Goal: Information Seeking & Learning: Learn about a topic

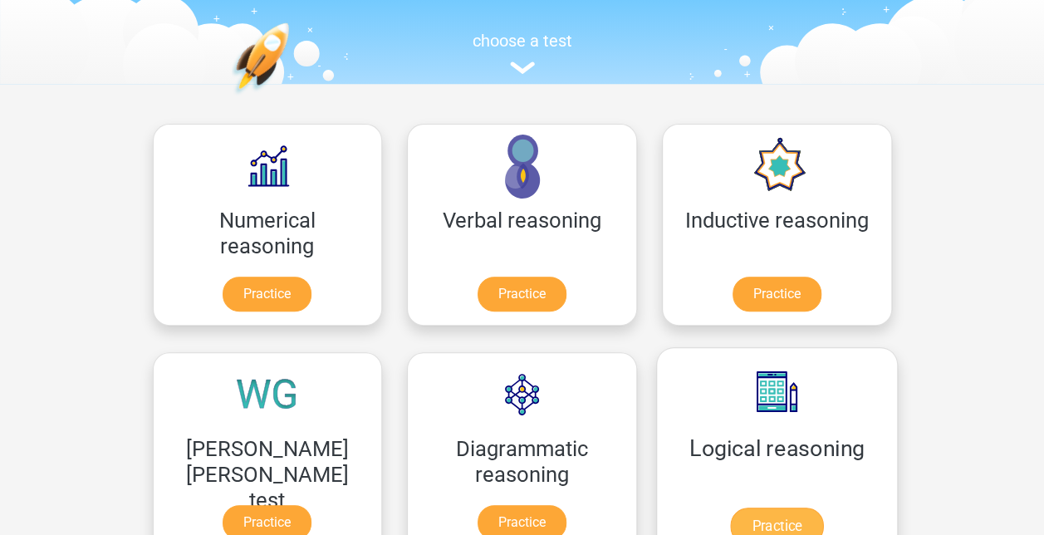
scroll to position [237, 0]
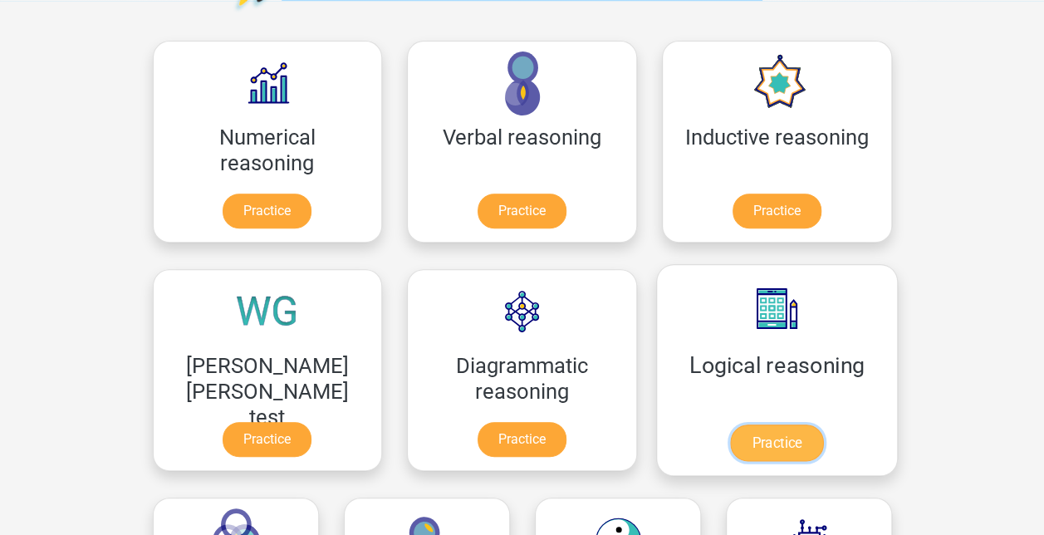
click at [730, 445] on link "Practice" at bounding box center [776, 442] width 93 height 37
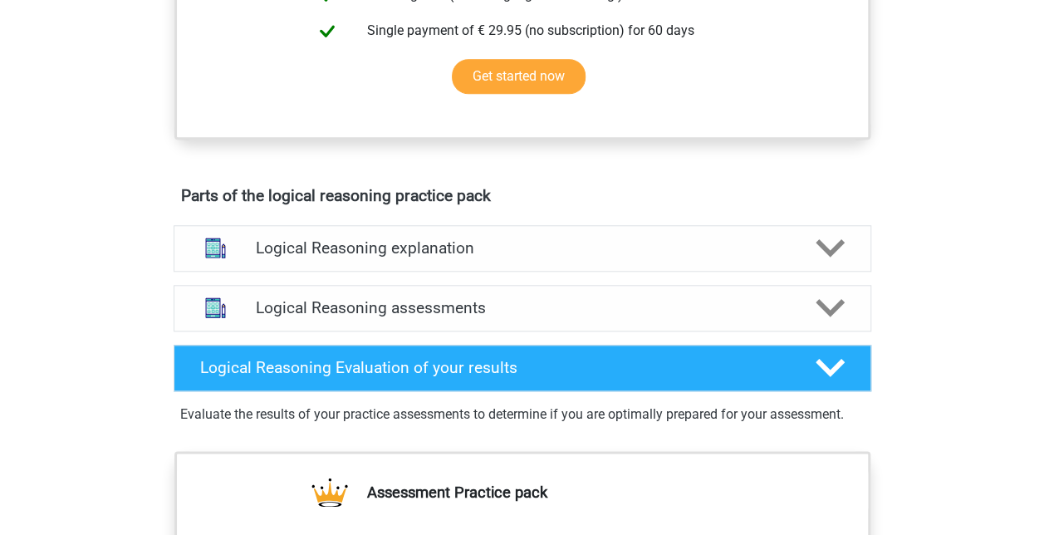
scroll to position [849, 0]
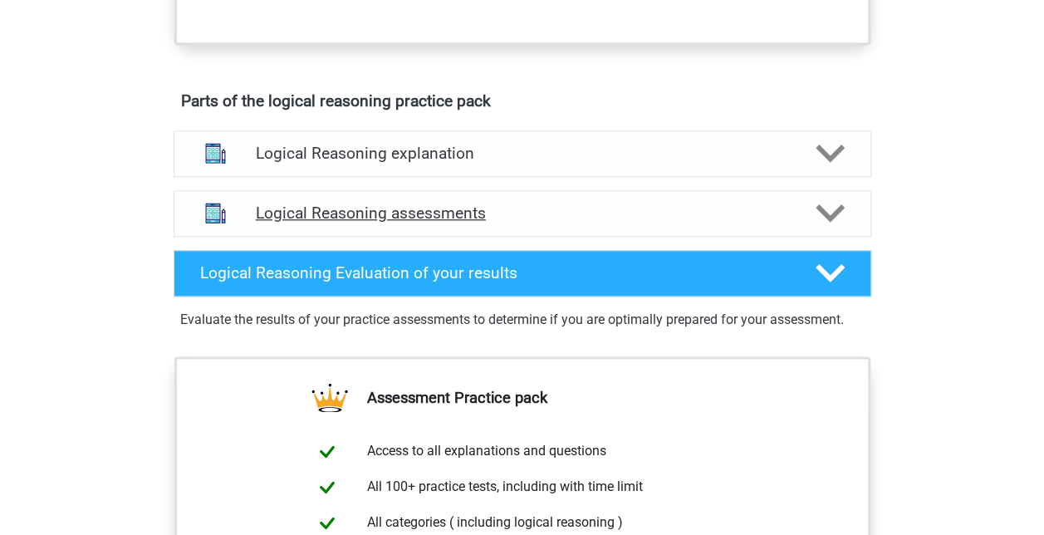
click at [512, 223] on h4 "Logical Reasoning assessments" at bounding box center [522, 212] width 533 height 19
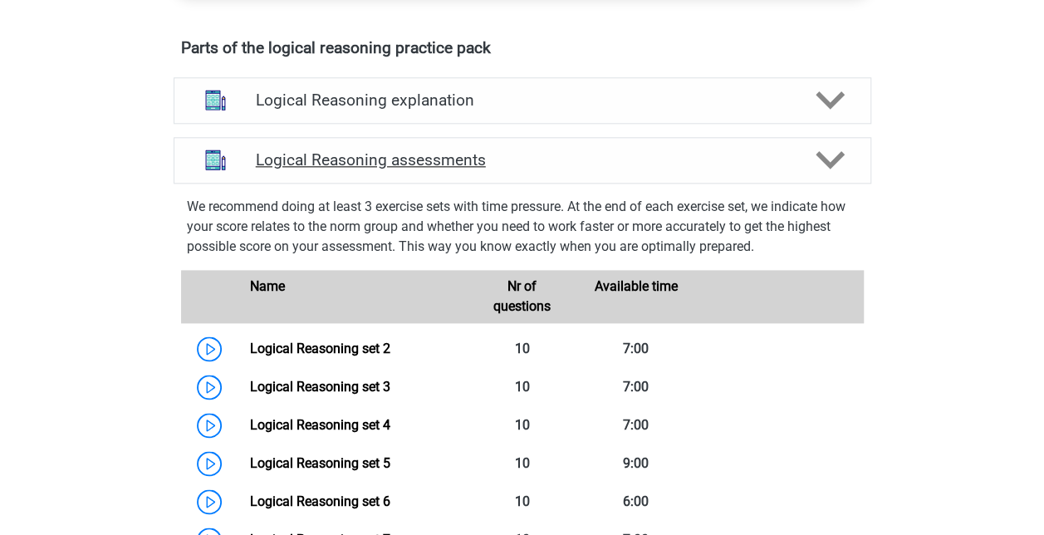
scroll to position [903, 0]
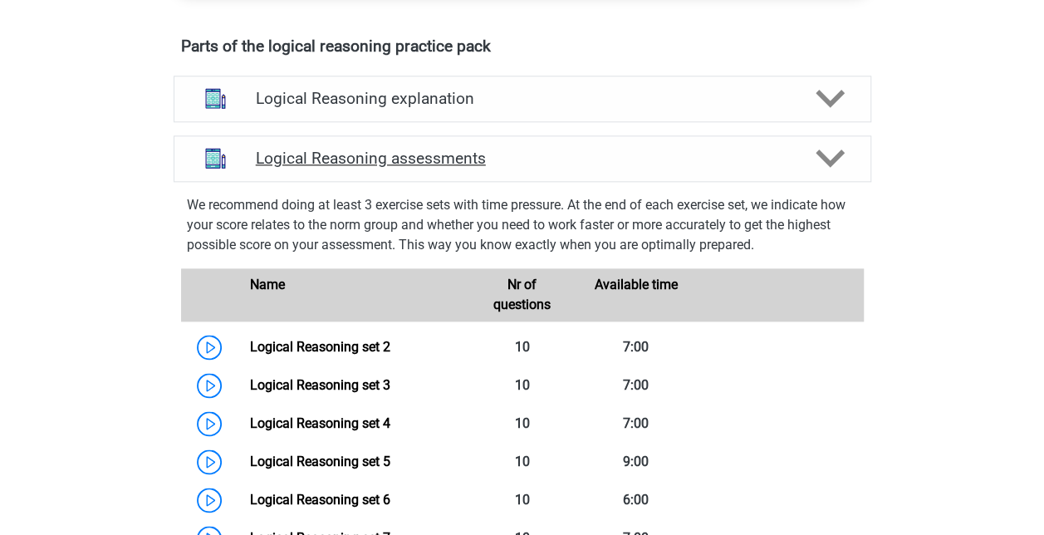
click at [525, 182] on div "Logical Reasoning assessments" at bounding box center [522, 158] width 697 height 46
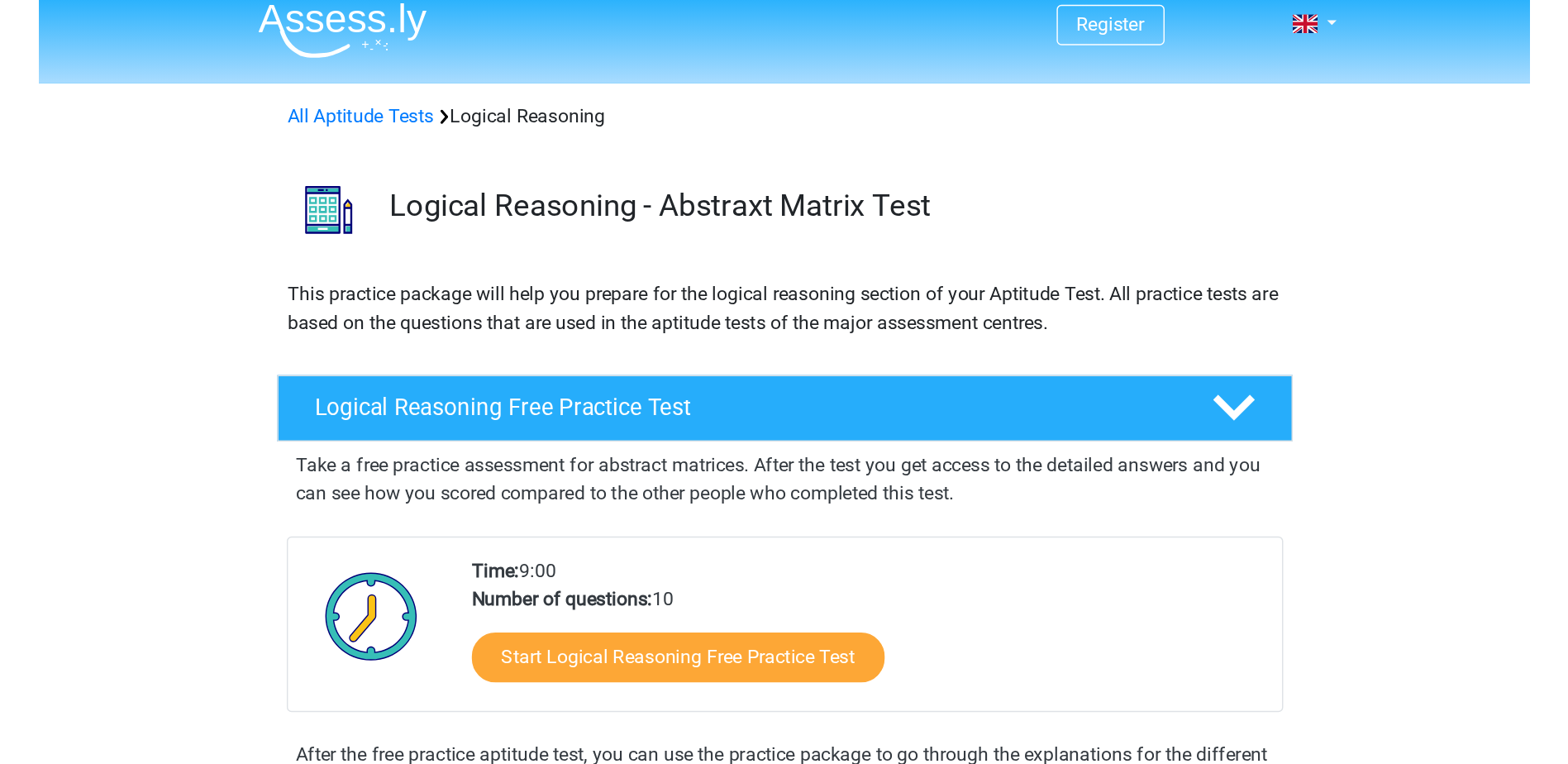
scroll to position [0, 0]
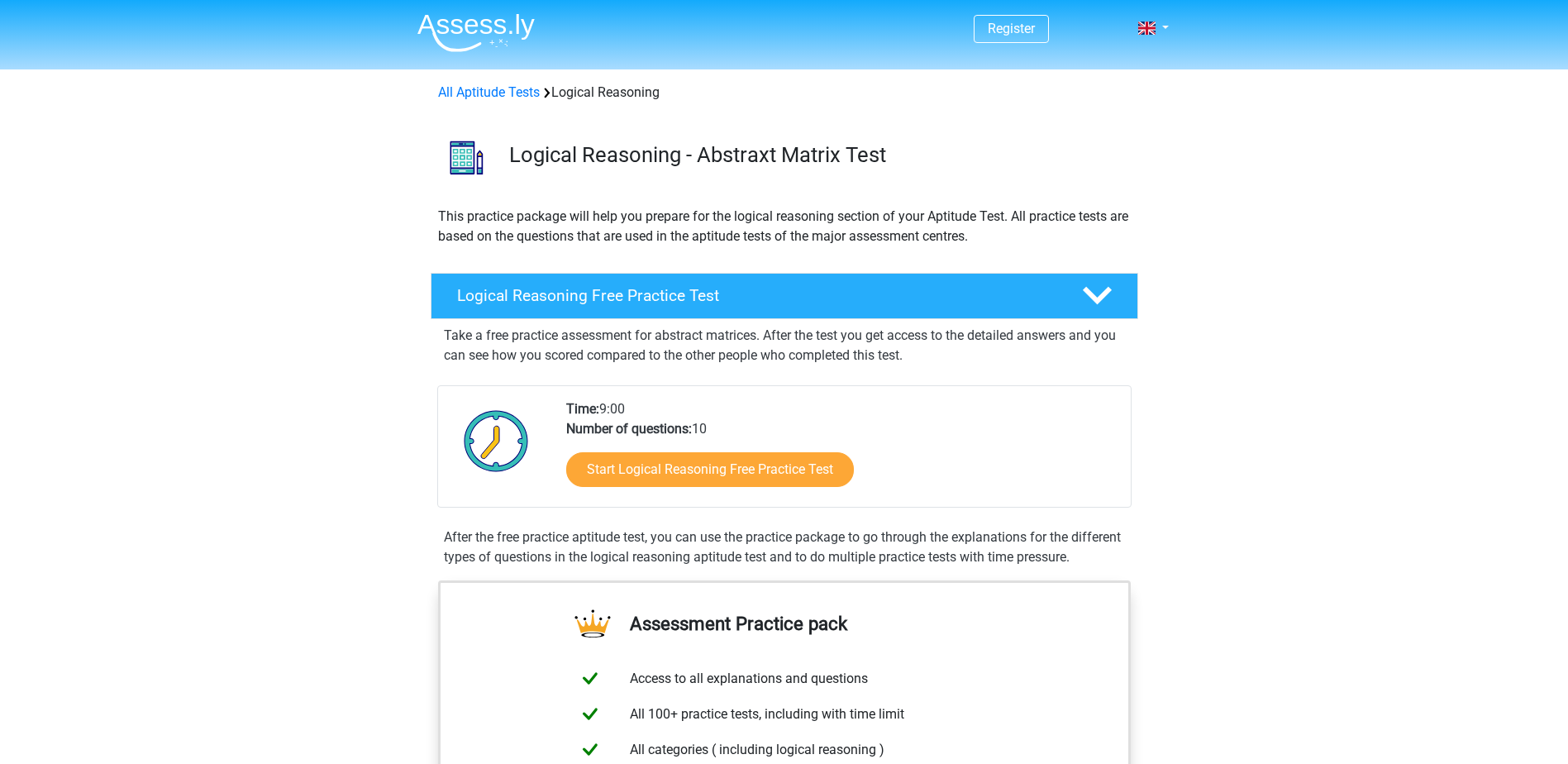
click at [714, 496] on div "Start Logical Reasoning Free Practice Test" at bounding box center [842, 473] width 552 height 68
click at [735, 468] on link "Start Logical Reasoning Free Practice Test" at bounding box center [710, 469] width 331 height 40
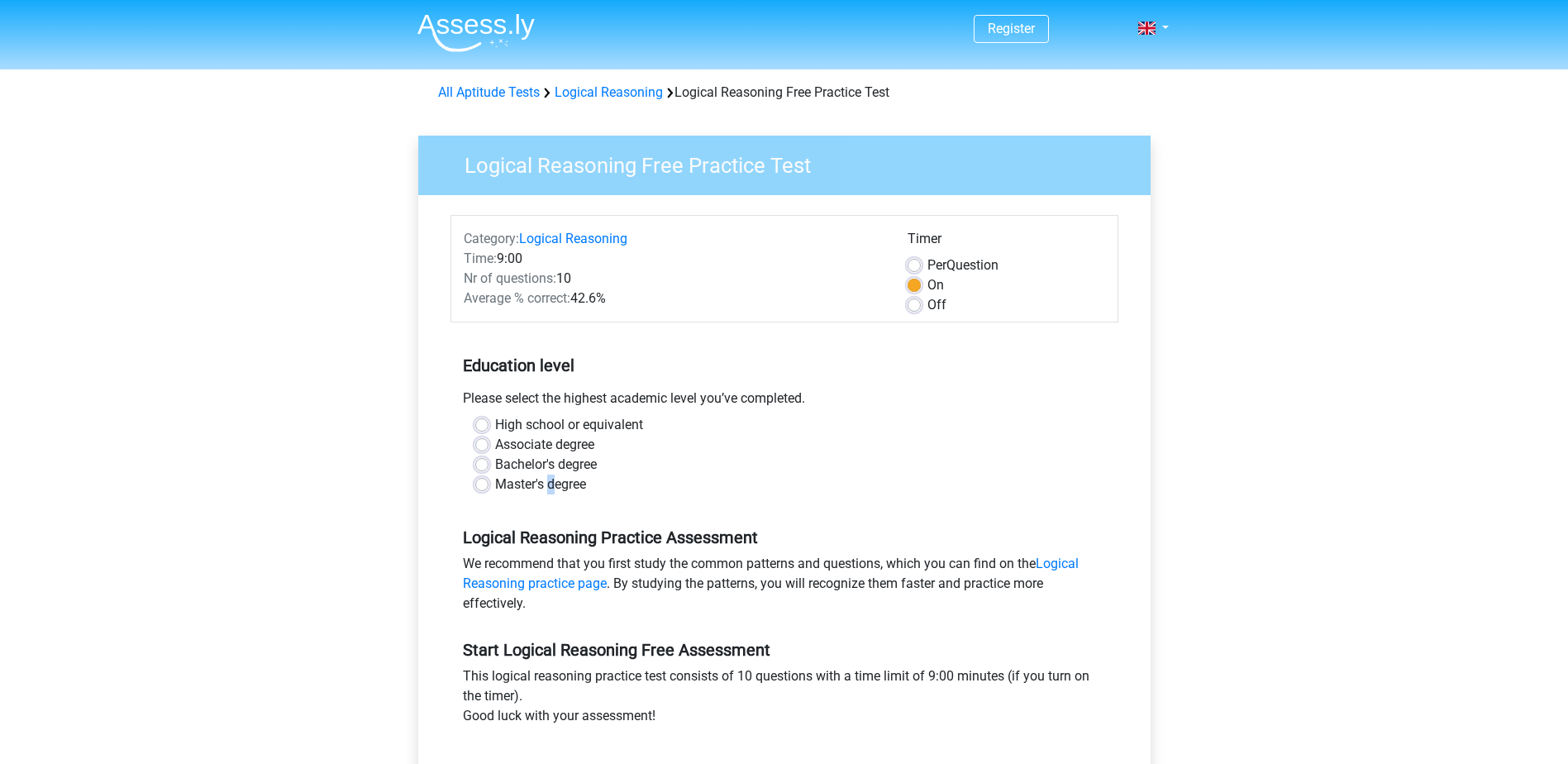
click at [552, 481] on label "Master's degree" at bounding box center [540, 485] width 91 height 20
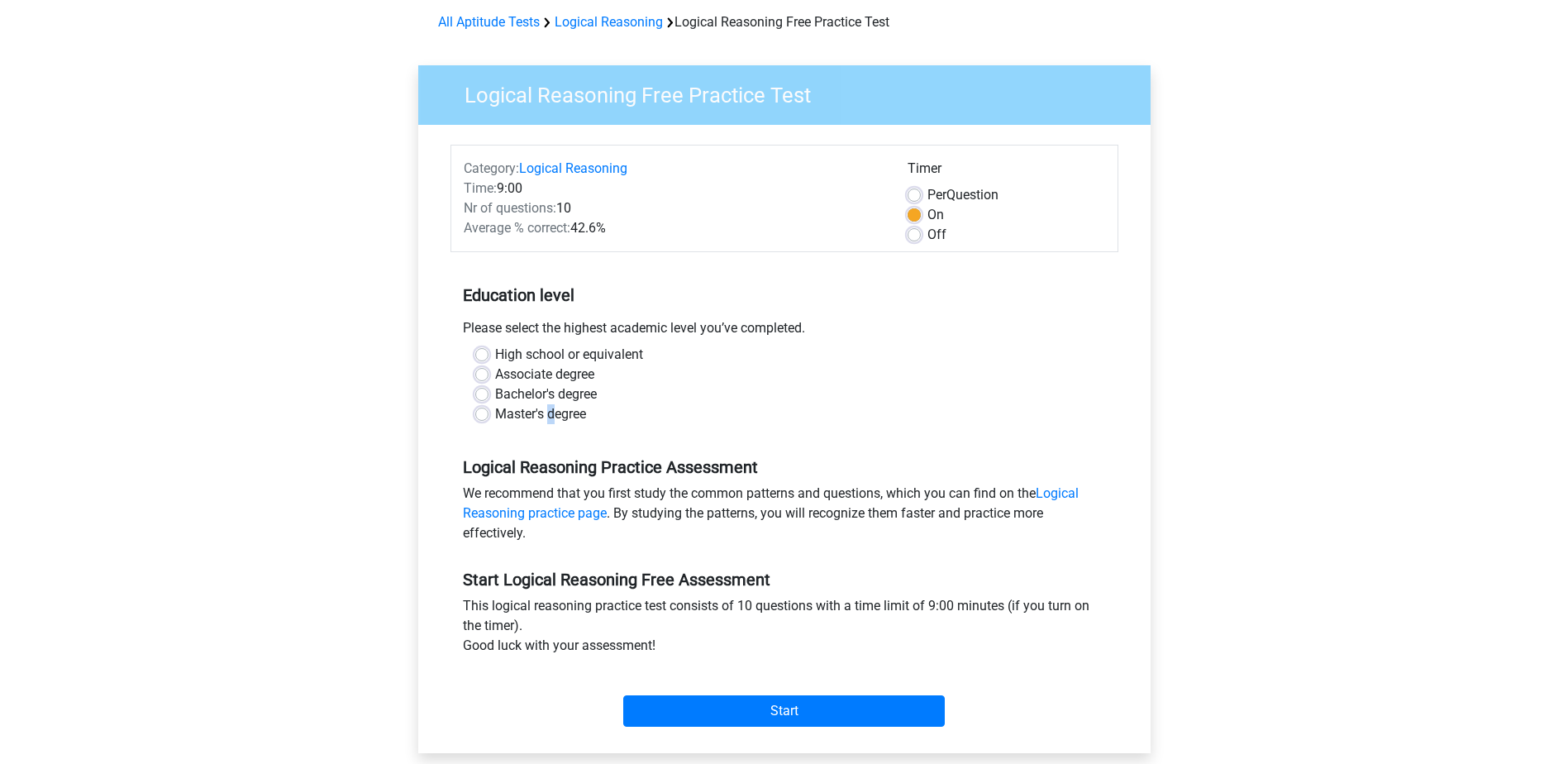
scroll to position [248, 0]
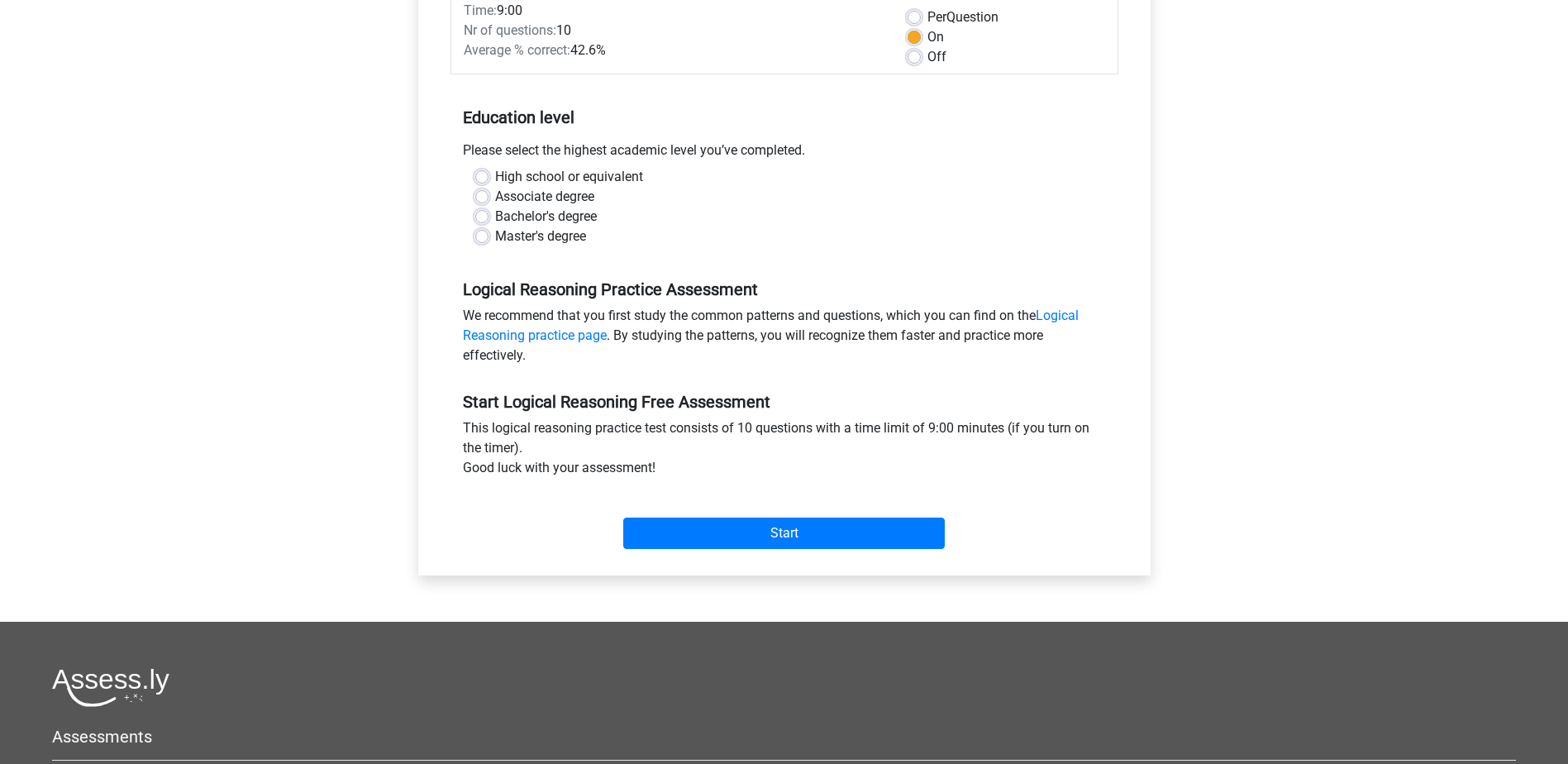
click at [490, 231] on div "Master's degree" at bounding box center [784, 237] width 618 height 20
click at [495, 232] on label "Master's degree" at bounding box center [540, 237] width 91 height 20
click at [480, 232] on input "Master's degree" at bounding box center [481, 235] width 13 height 17
radio input "true"
click at [743, 539] on input "Start" at bounding box center [784, 534] width 322 height 32
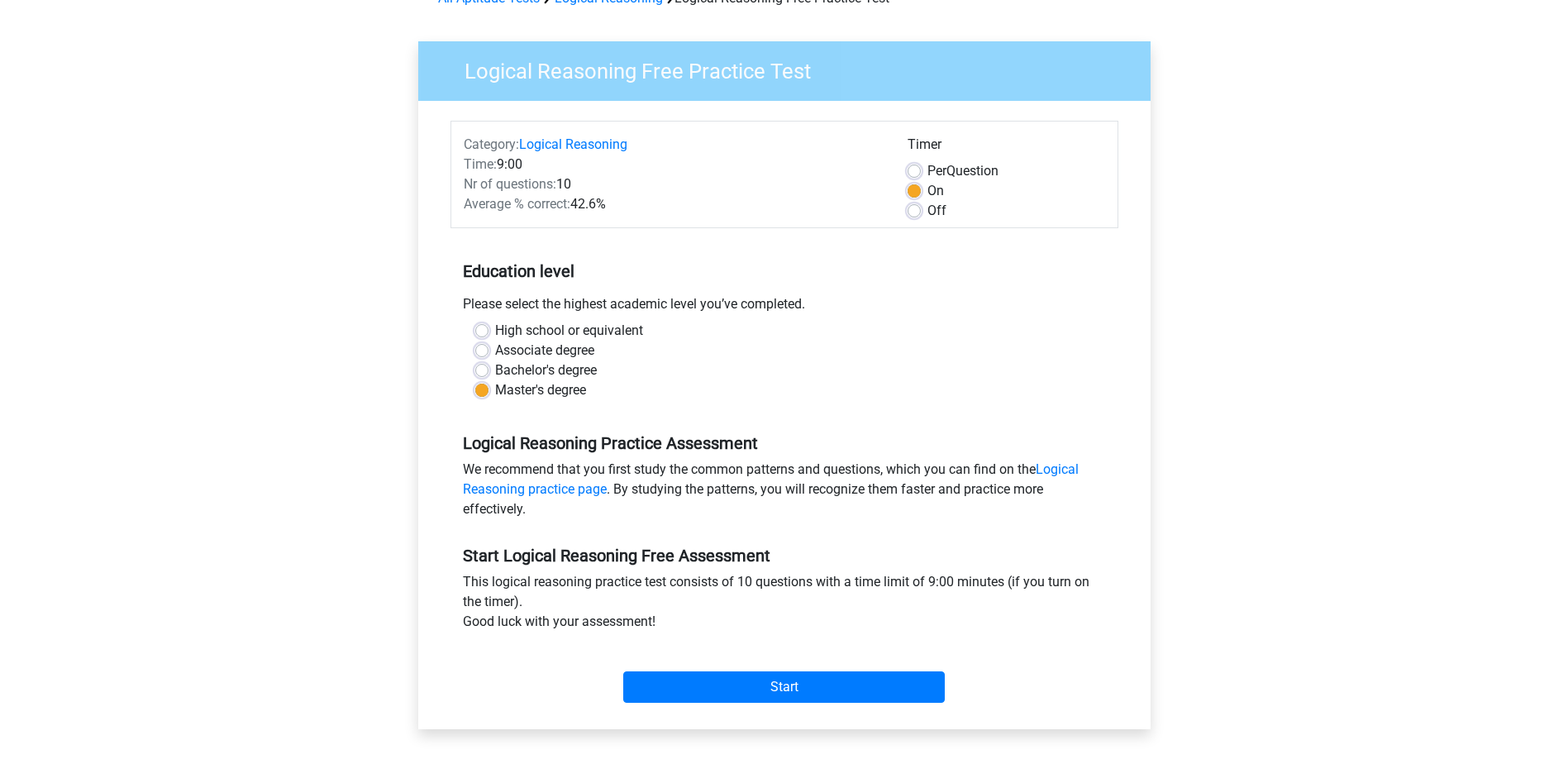
scroll to position [83, 0]
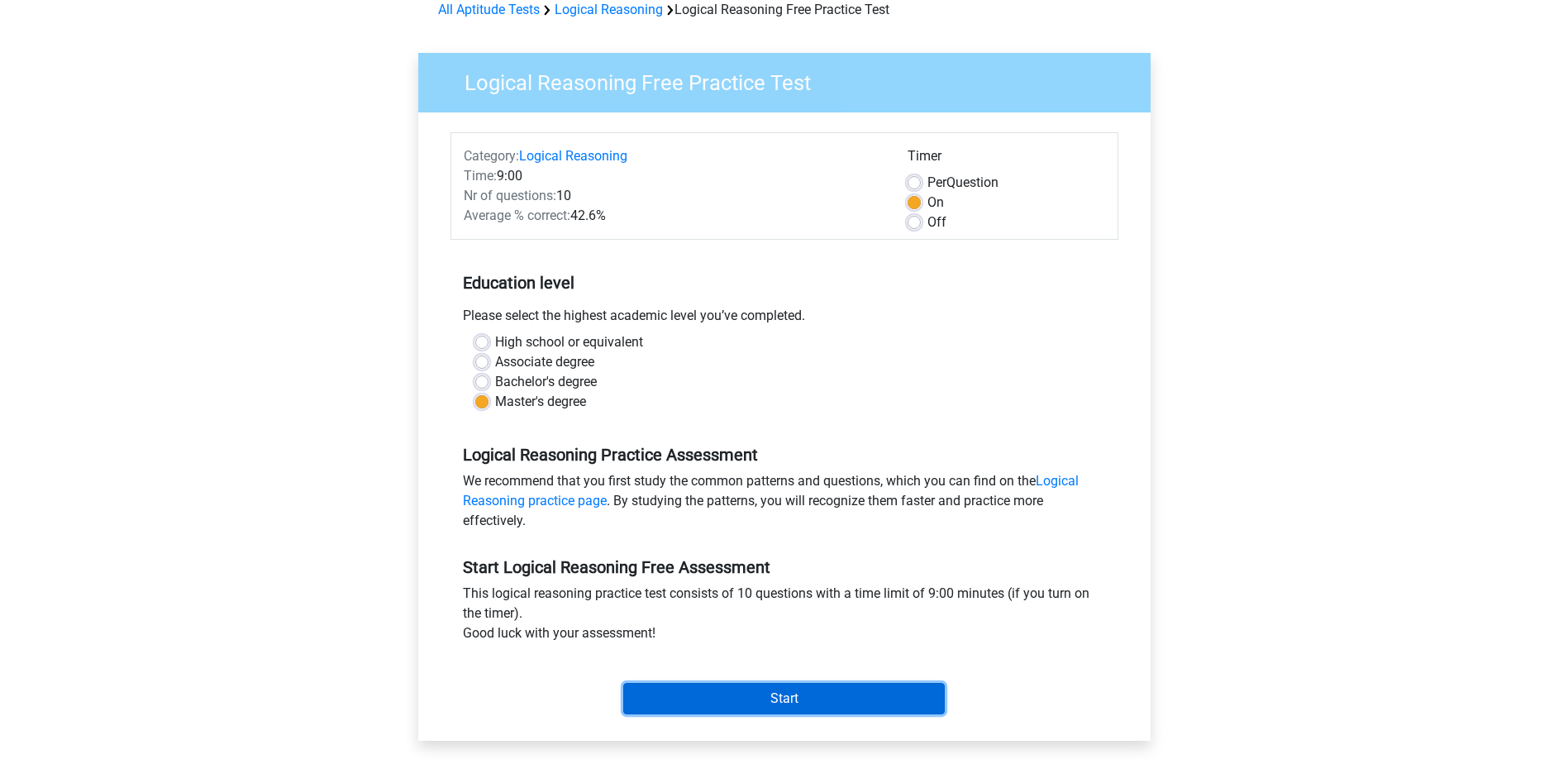
click at [824, 705] on input "Start" at bounding box center [784, 699] width 322 height 32
click at [882, 695] on input "Start" at bounding box center [784, 699] width 322 height 32
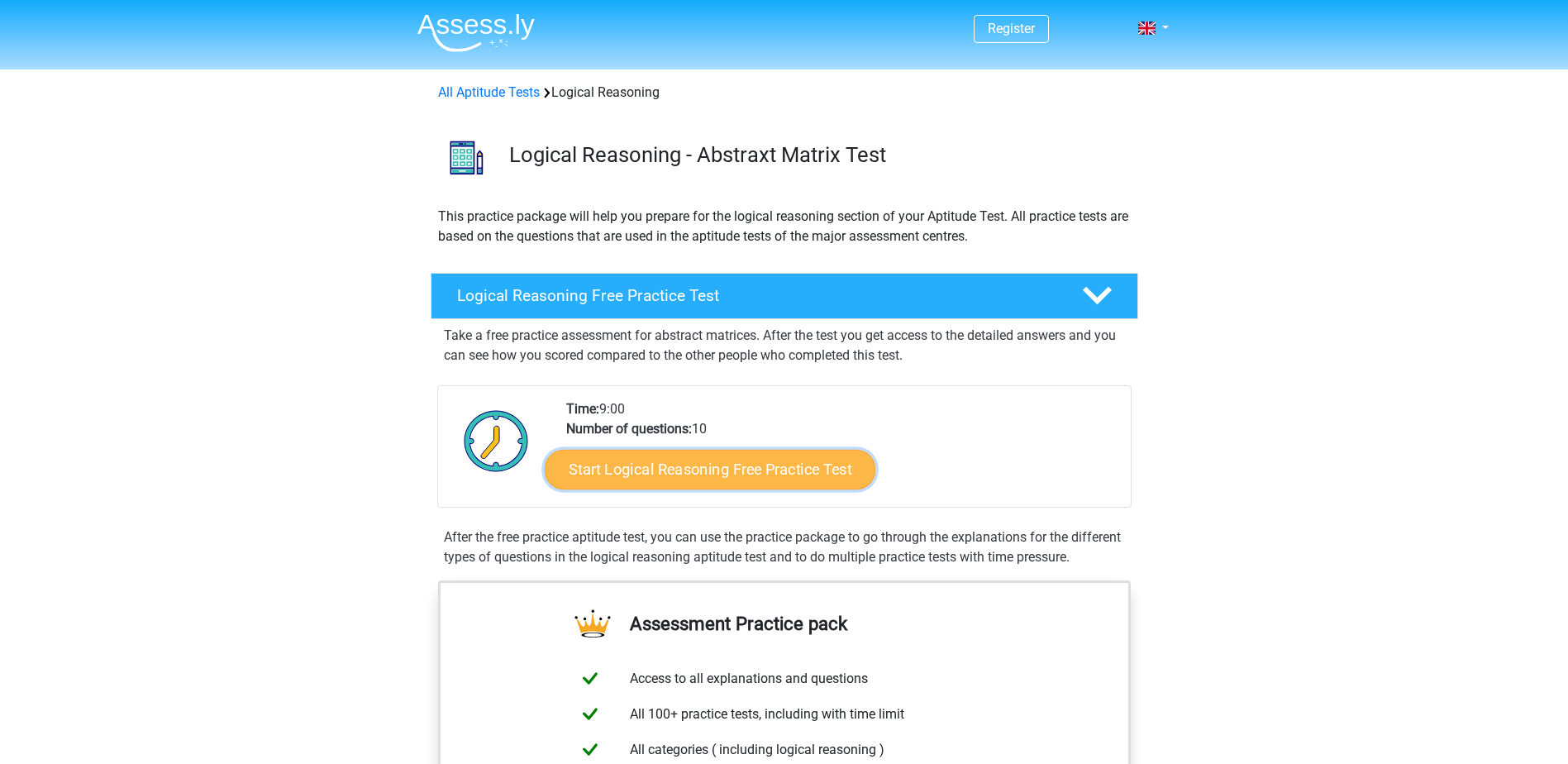
click at [668, 468] on link "Start Logical Reasoning Free Practice Test" at bounding box center [710, 469] width 331 height 40
click at [757, 471] on link "Start Logical Reasoning Free Practice Test" at bounding box center [710, 469] width 331 height 40
click at [802, 469] on link "Start Logical Reasoning Free Practice Test" at bounding box center [710, 469] width 331 height 40
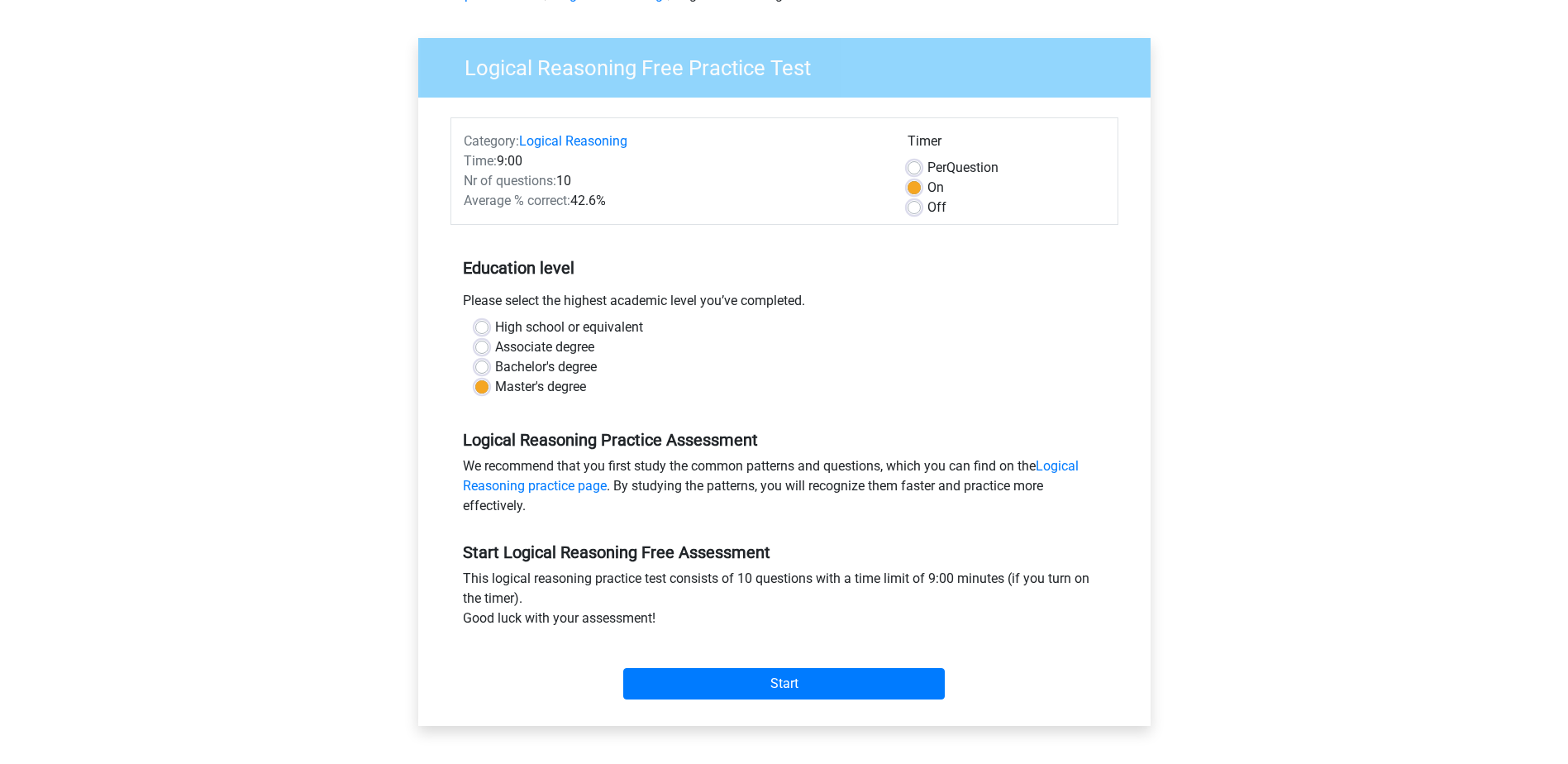
scroll to position [248, 0]
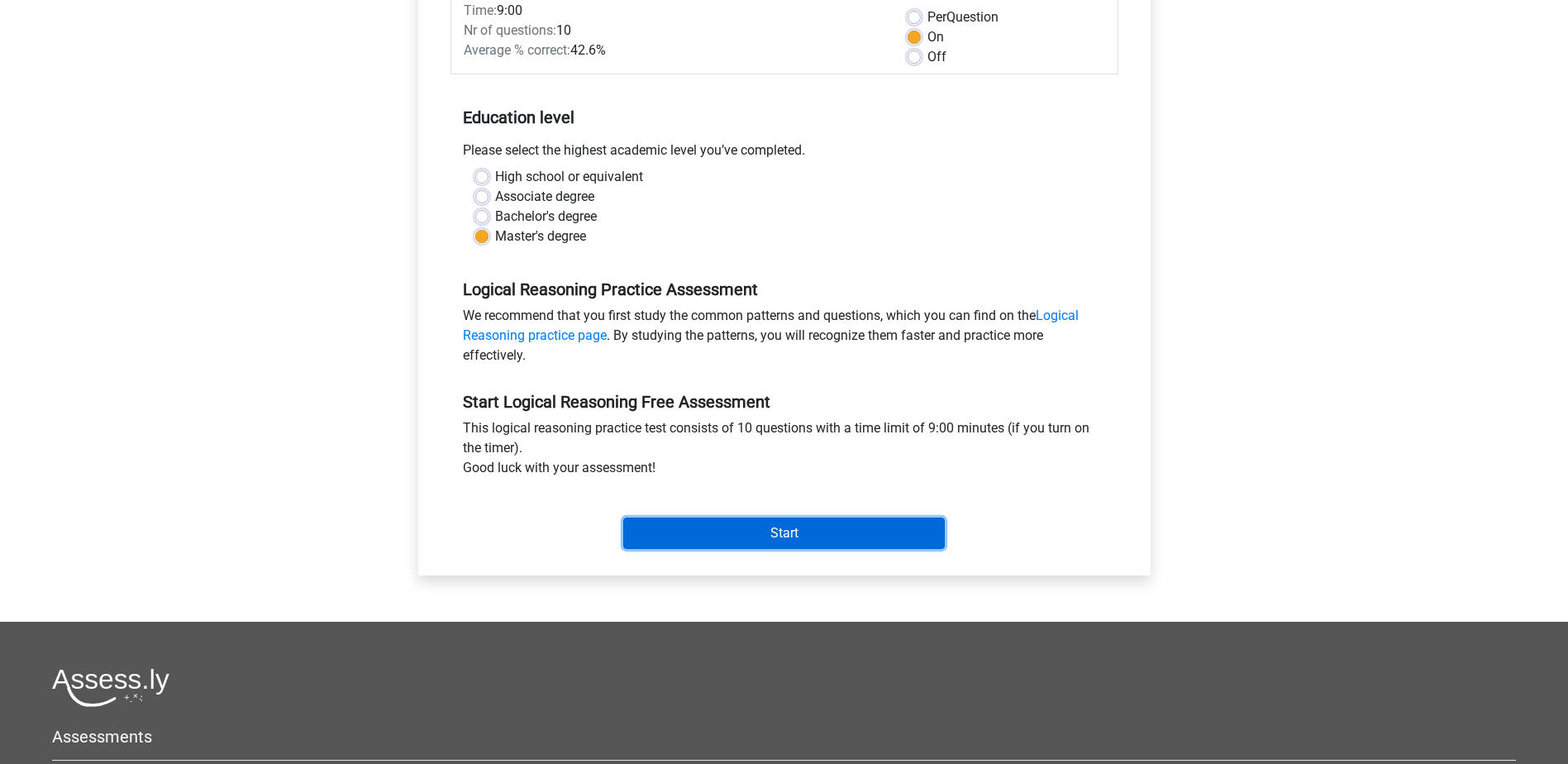
click at [750, 539] on input "Start" at bounding box center [784, 534] width 322 height 32
click at [804, 541] on input "Start" at bounding box center [784, 534] width 322 height 32
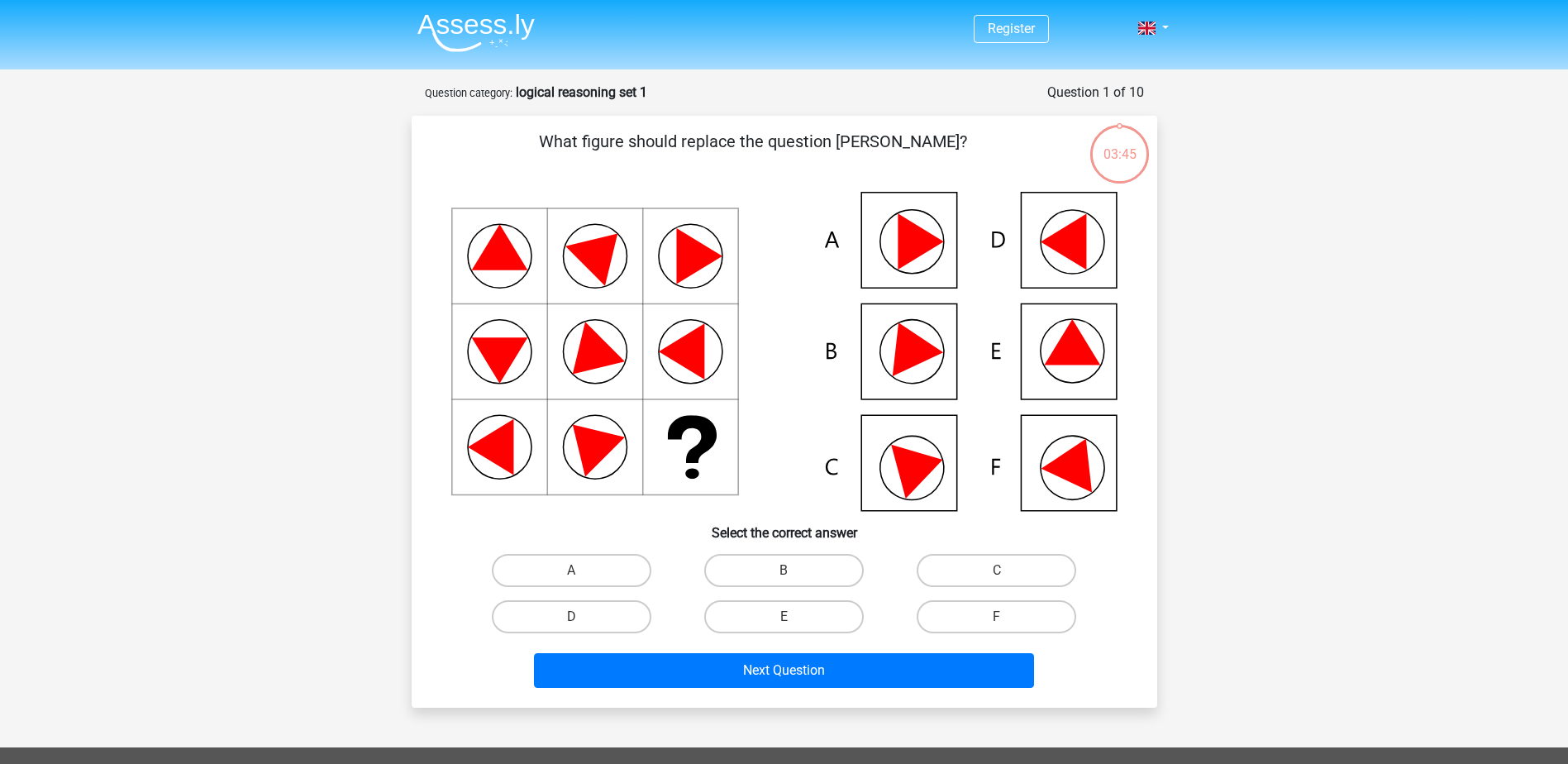
click at [899, 486] on icon at bounding box center [784, 352] width 666 height 320
click at [963, 578] on label "C" at bounding box center [997, 570] width 159 height 33
click at [997, 578] on input "C" at bounding box center [1002, 576] width 11 height 11
radio input "true"
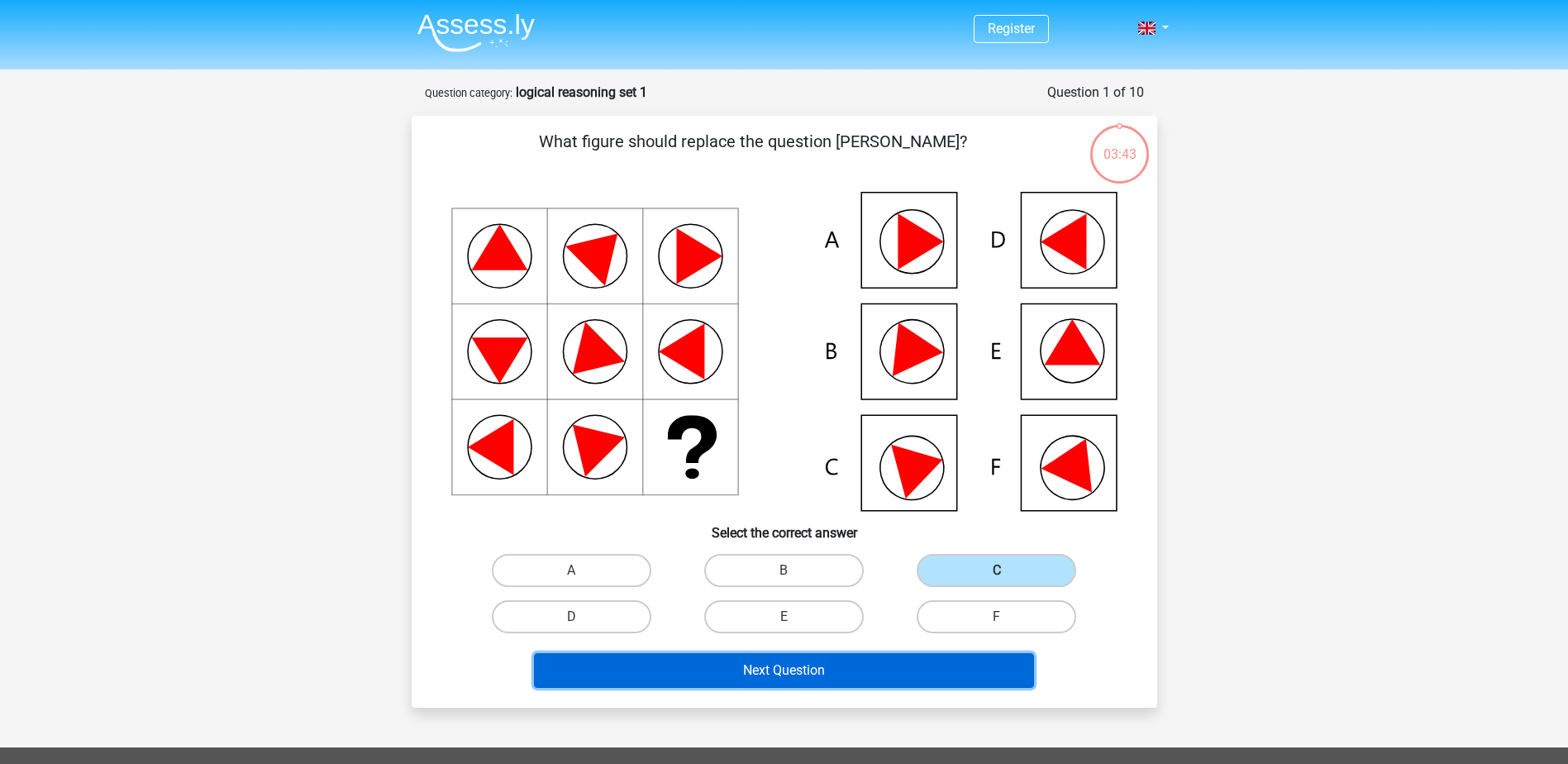
click at [927, 675] on button "Next Question" at bounding box center [784, 670] width 500 height 35
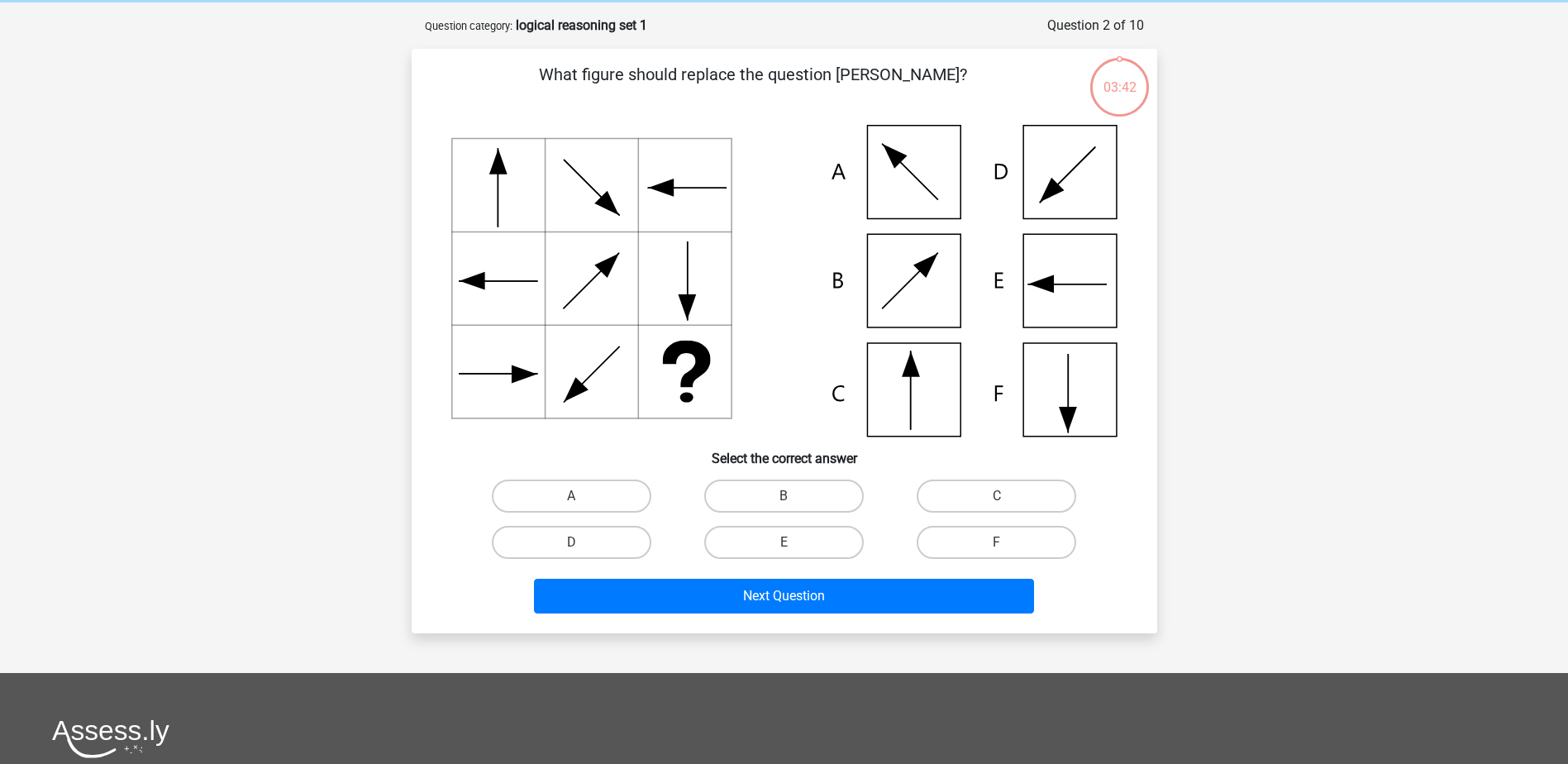
scroll to position [83, 0]
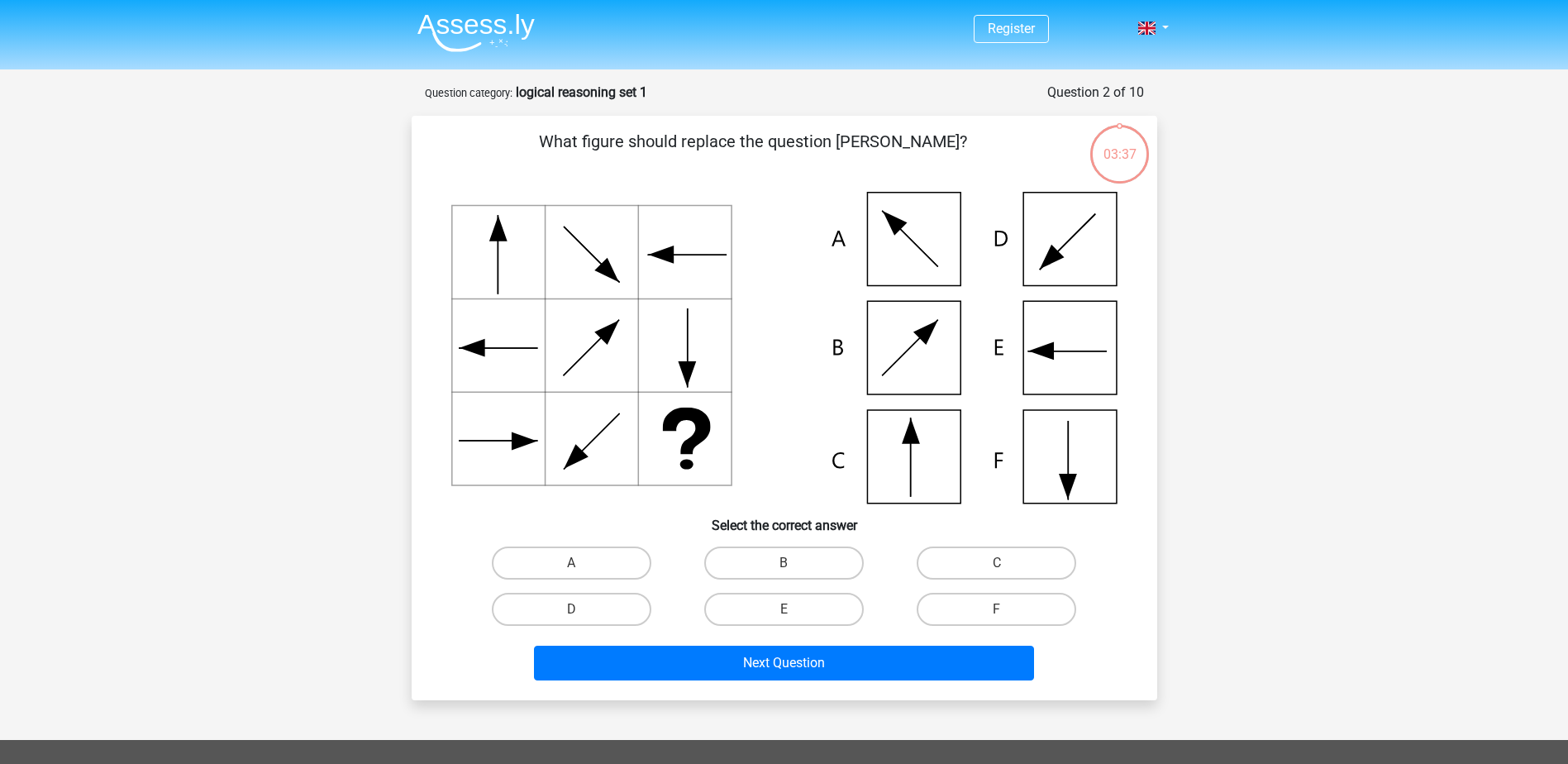
scroll to position [83, 0]
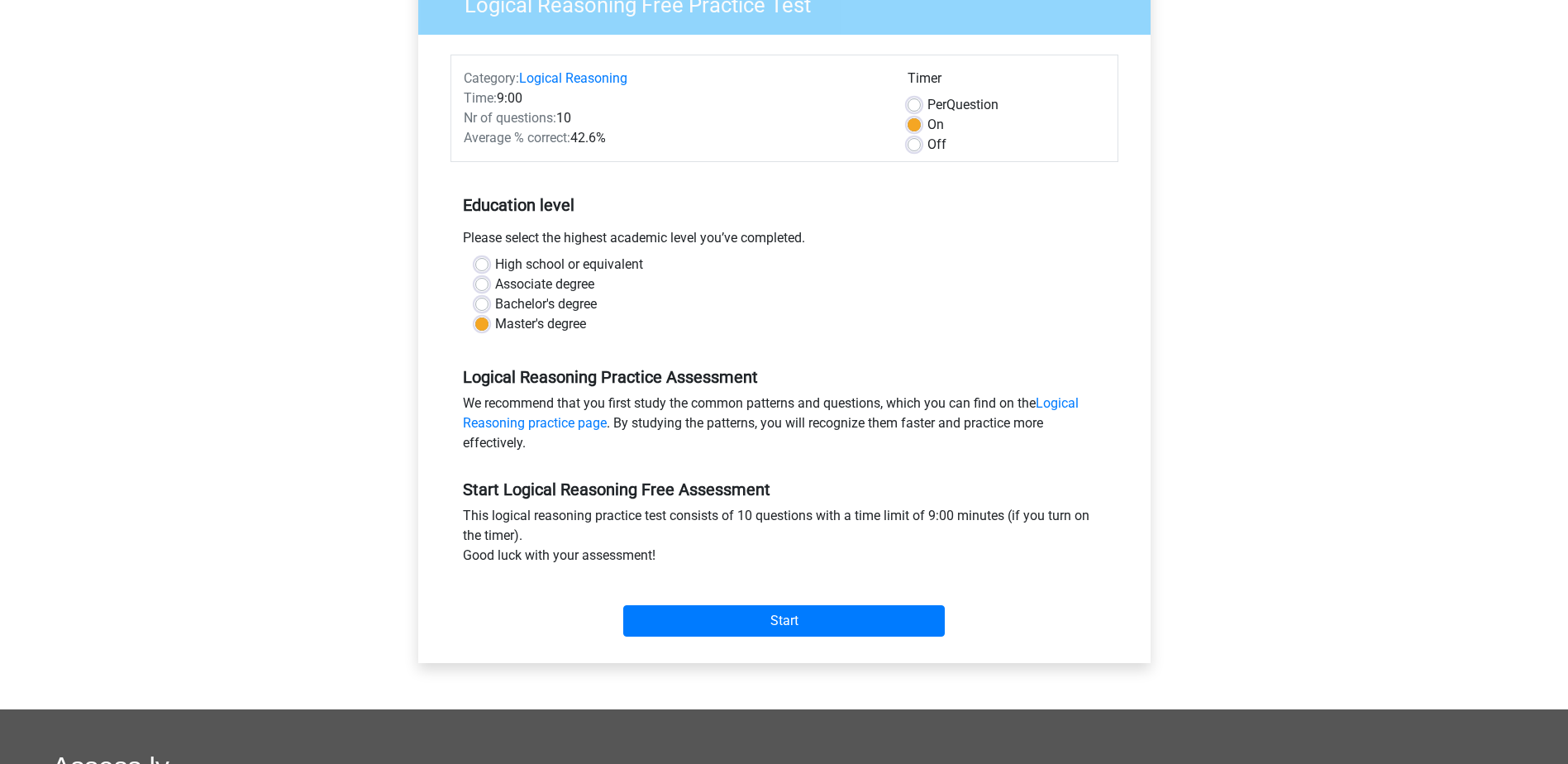
scroll to position [165, 0]
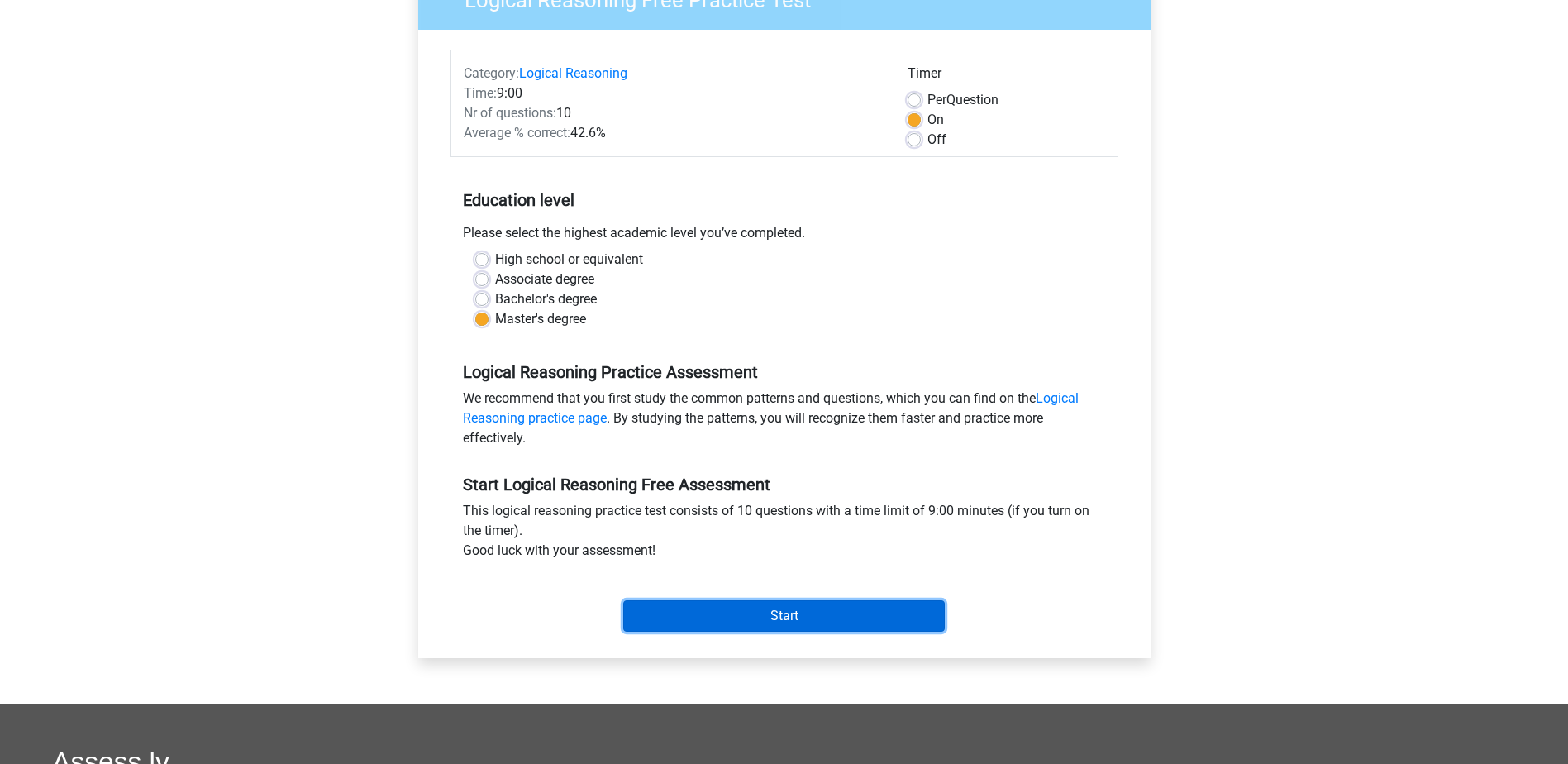
click at [791, 603] on input "Start" at bounding box center [784, 617] width 322 height 32
click at [838, 625] on input "Start" at bounding box center [784, 617] width 322 height 32
click at [884, 605] on input "Start" at bounding box center [784, 617] width 322 height 32
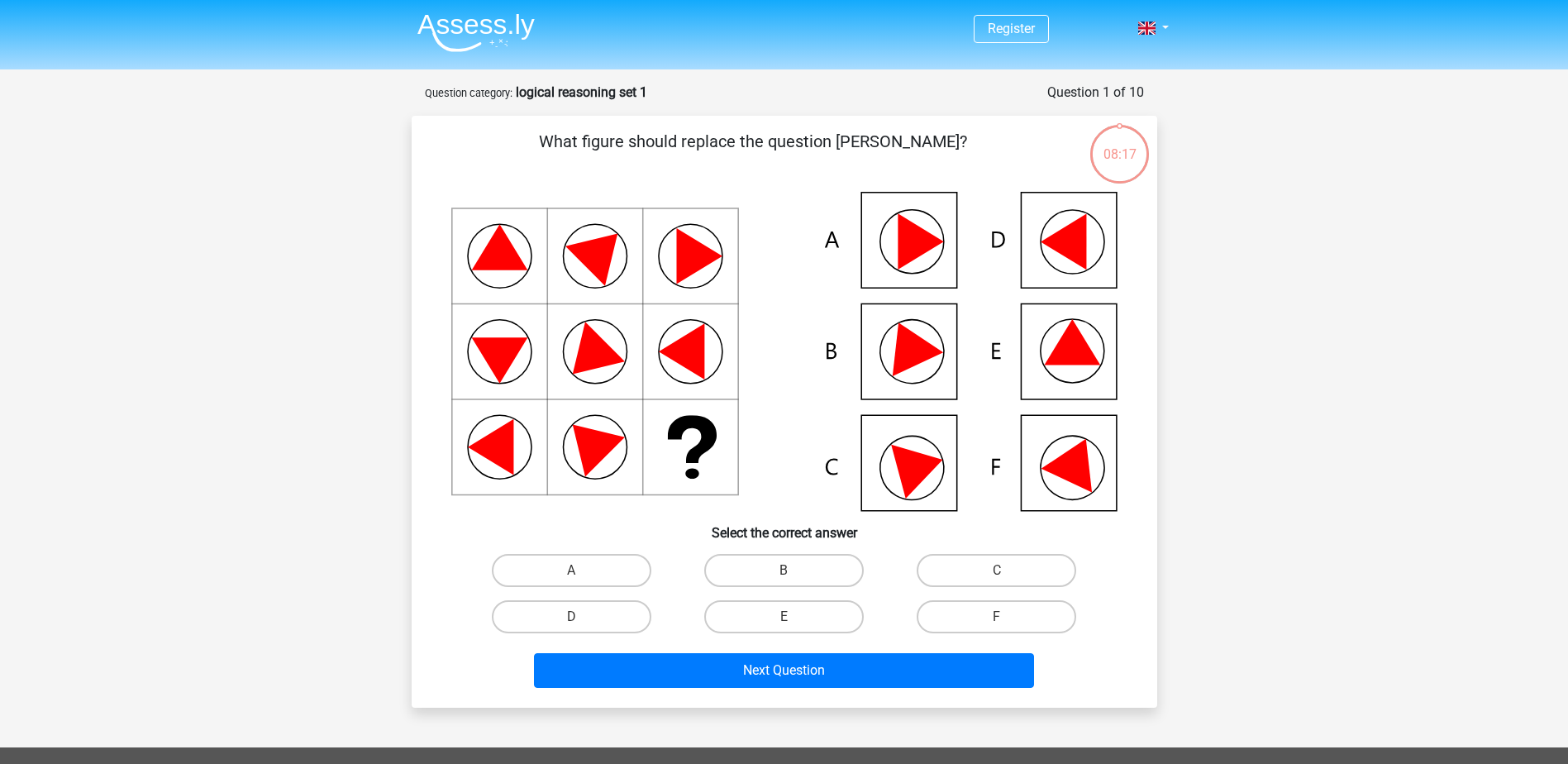
click at [1107, 157] on div "08:17" at bounding box center [1120, 144] width 62 height 42
click at [816, 569] on label "B" at bounding box center [784, 570] width 159 height 33
click at [794, 571] on input "B" at bounding box center [788, 576] width 11 height 11
radio input "true"
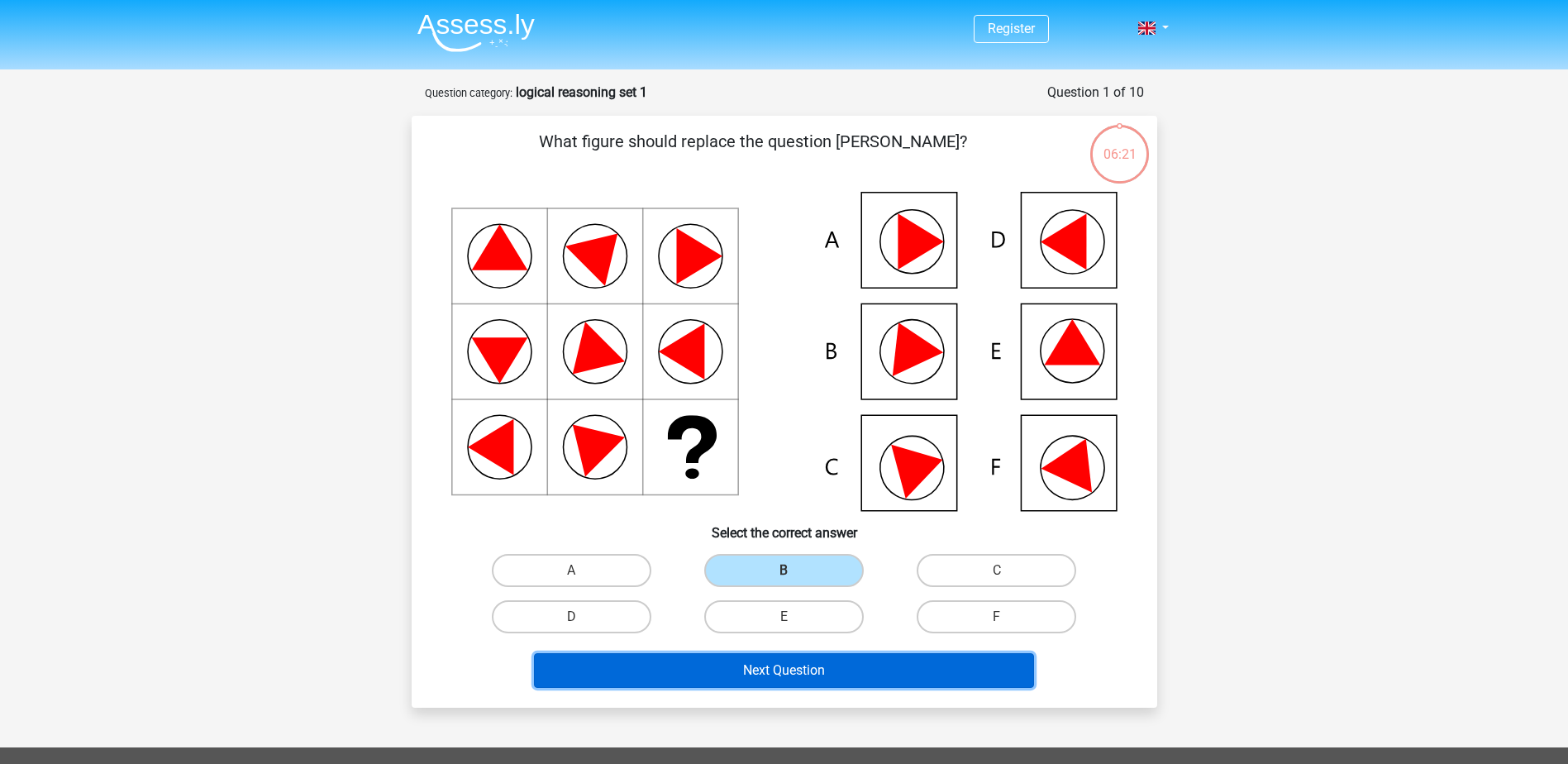
click at [818, 665] on button "Next Question" at bounding box center [784, 670] width 500 height 35
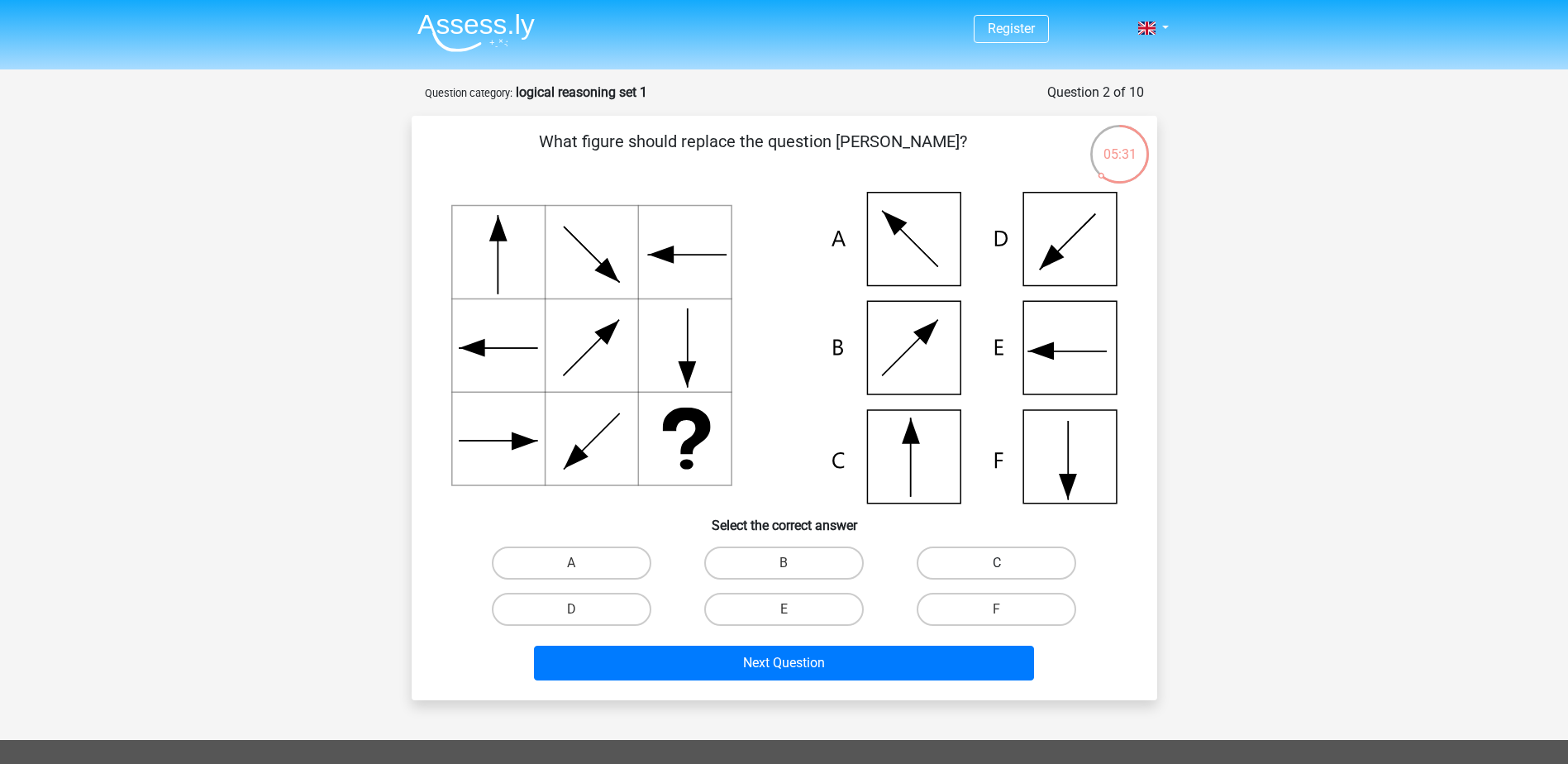
click at [1015, 563] on label "C" at bounding box center [997, 563] width 159 height 33
click at [1008, 563] on input "C" at bounding box center [1002, 568] width 11 height 11
radio input "true"
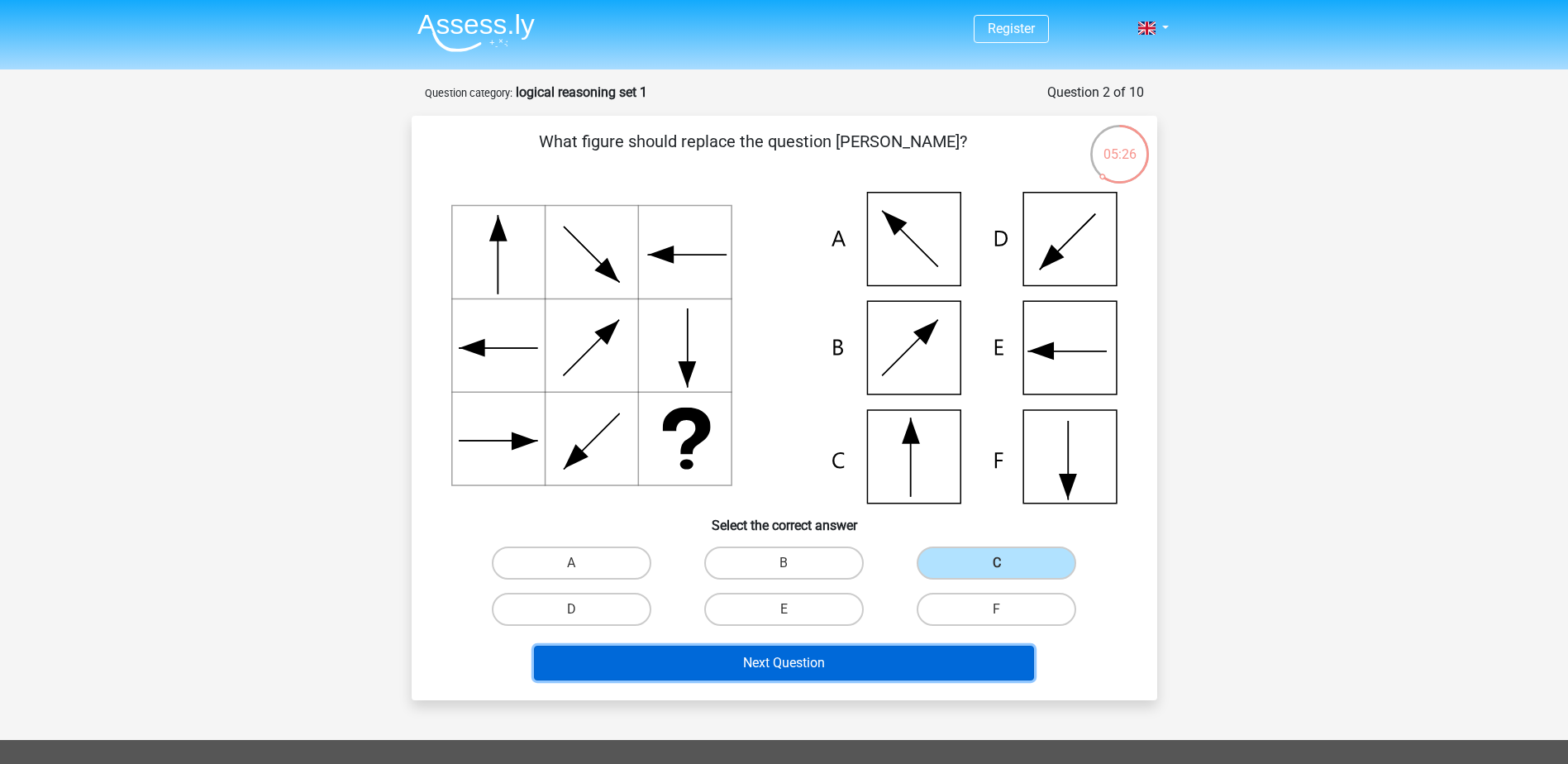
click at [939, 663] on button "Next Question" at bounding box center [784, 663] width 500 height 35
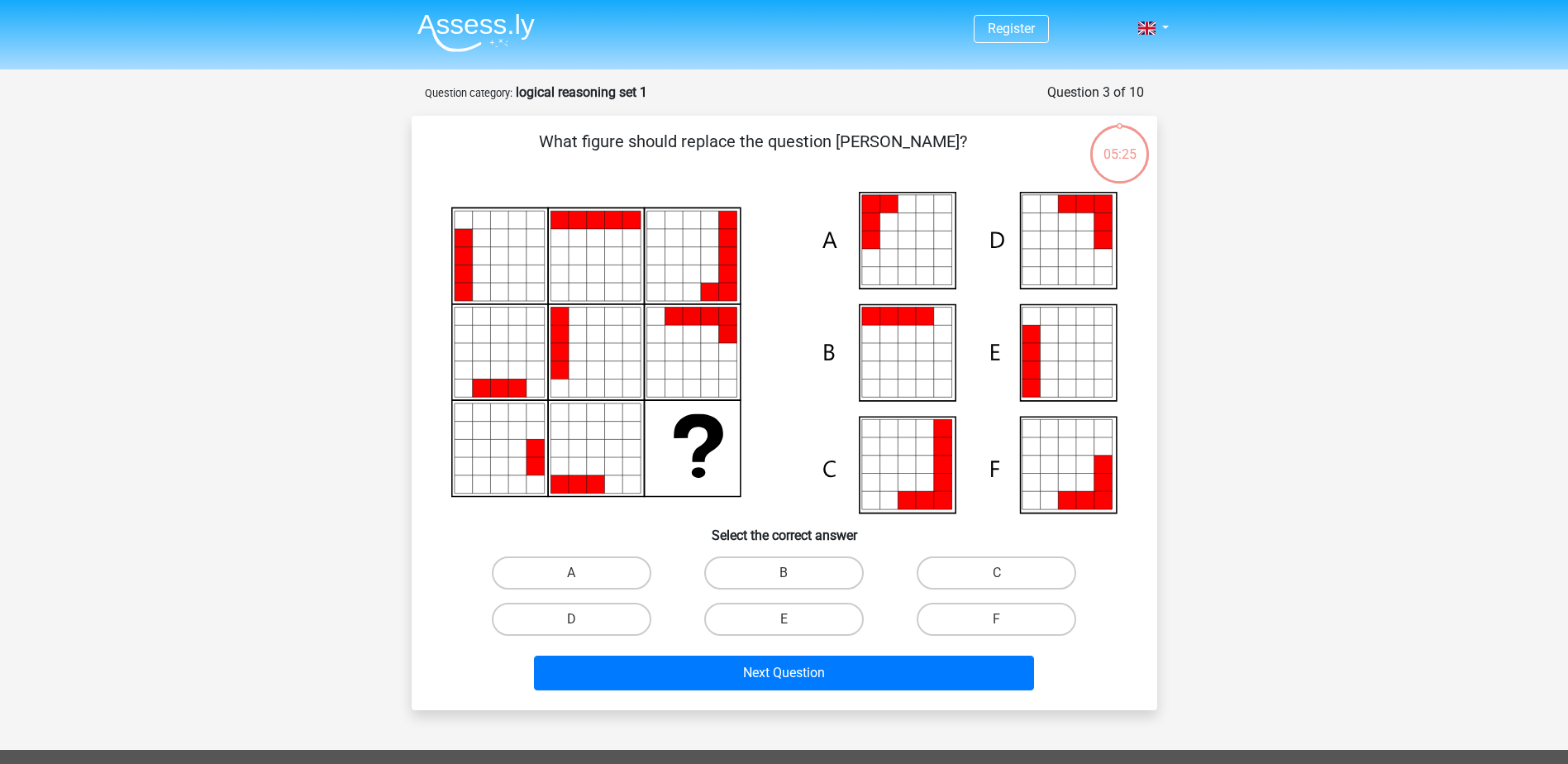
scroll to position [83, 0]
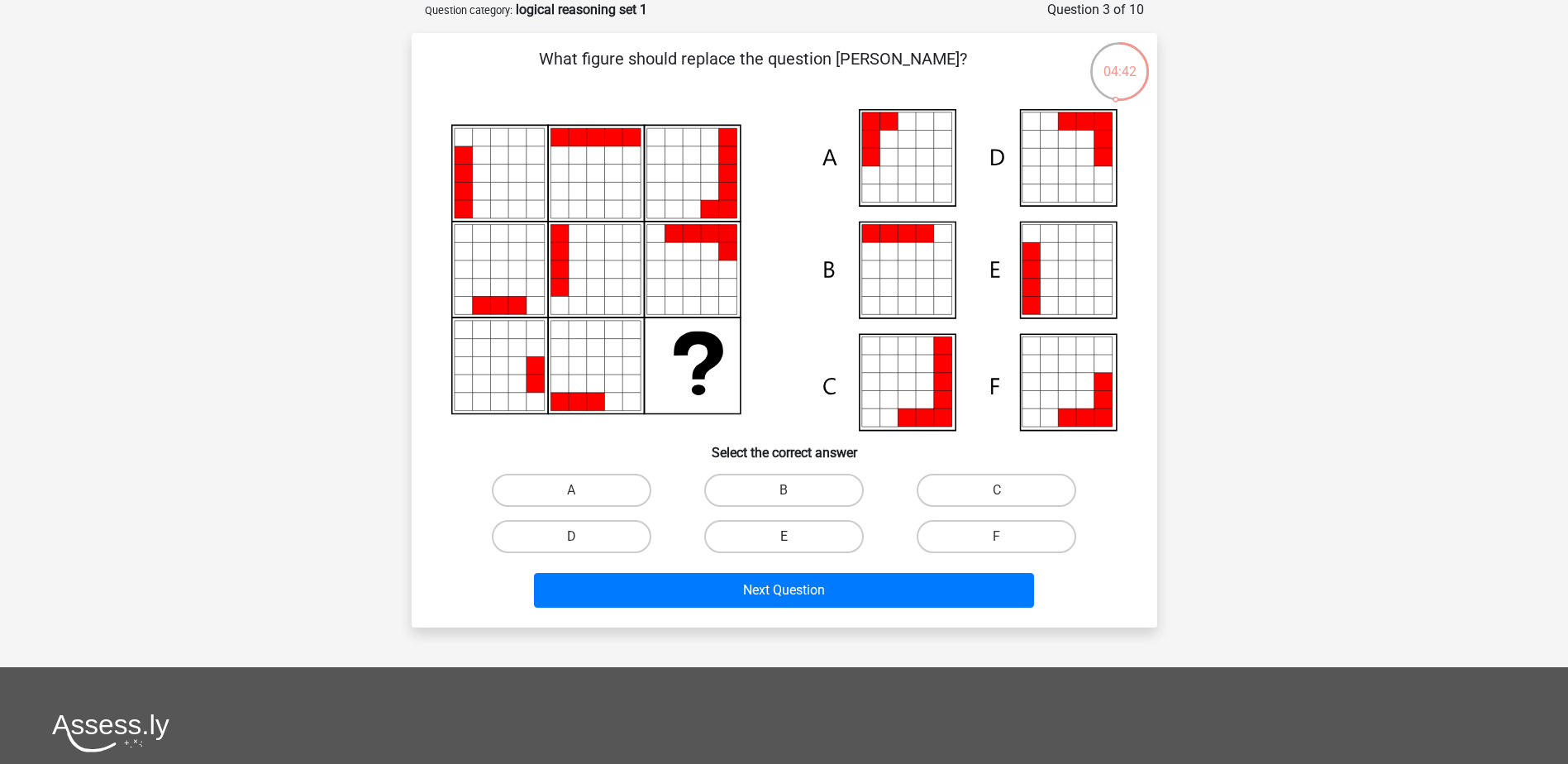
click at [804, 529] on label "E" at bounding box center [784, 536] width 159 height 33
click at [794, 537] on input "E" at bounding box center [788, 542] width 11 height 11
radio input "true"
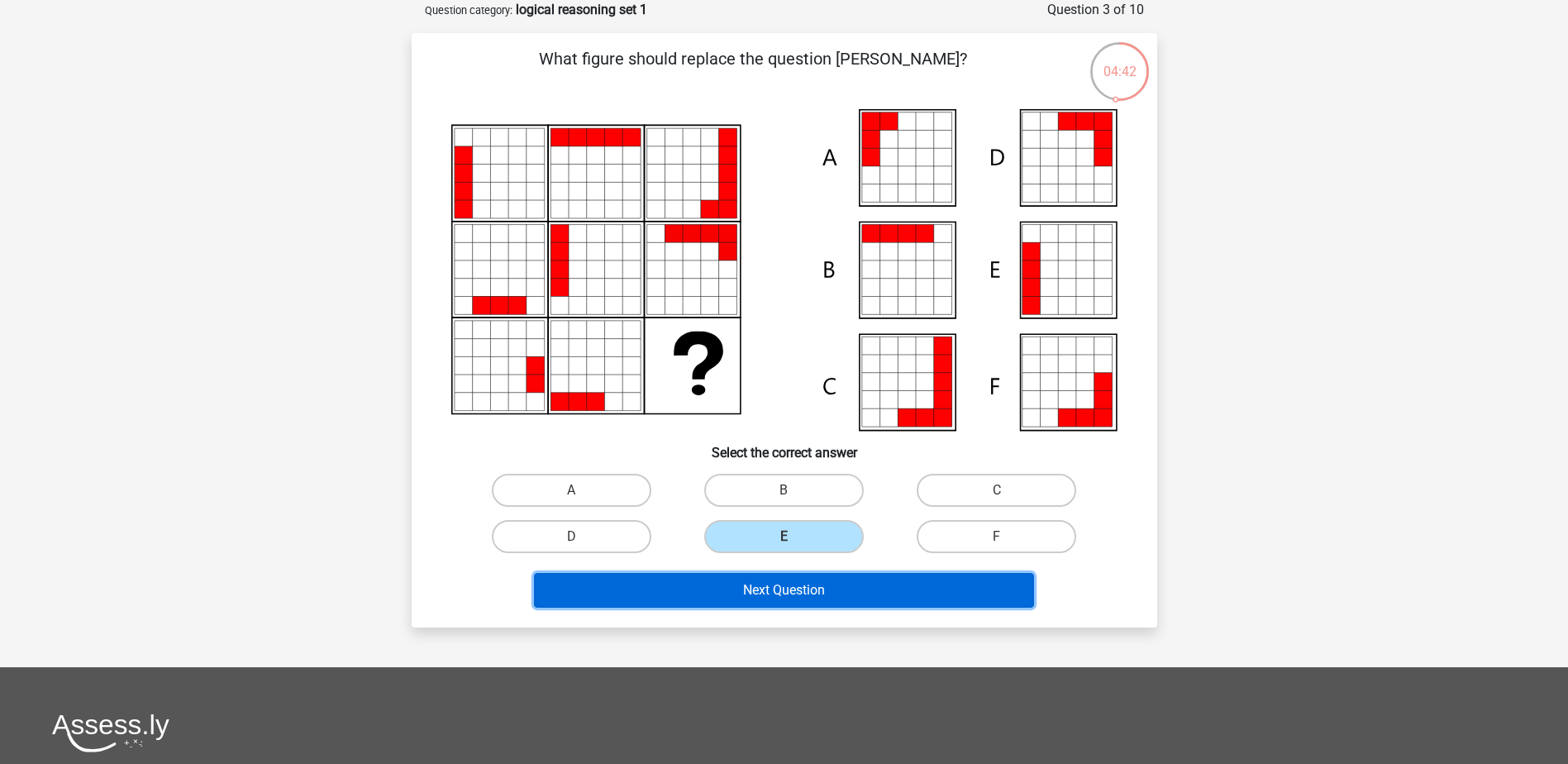
click at [826, 602] on button "Next Question" at bounding box center [784, 590] width 500 height 35
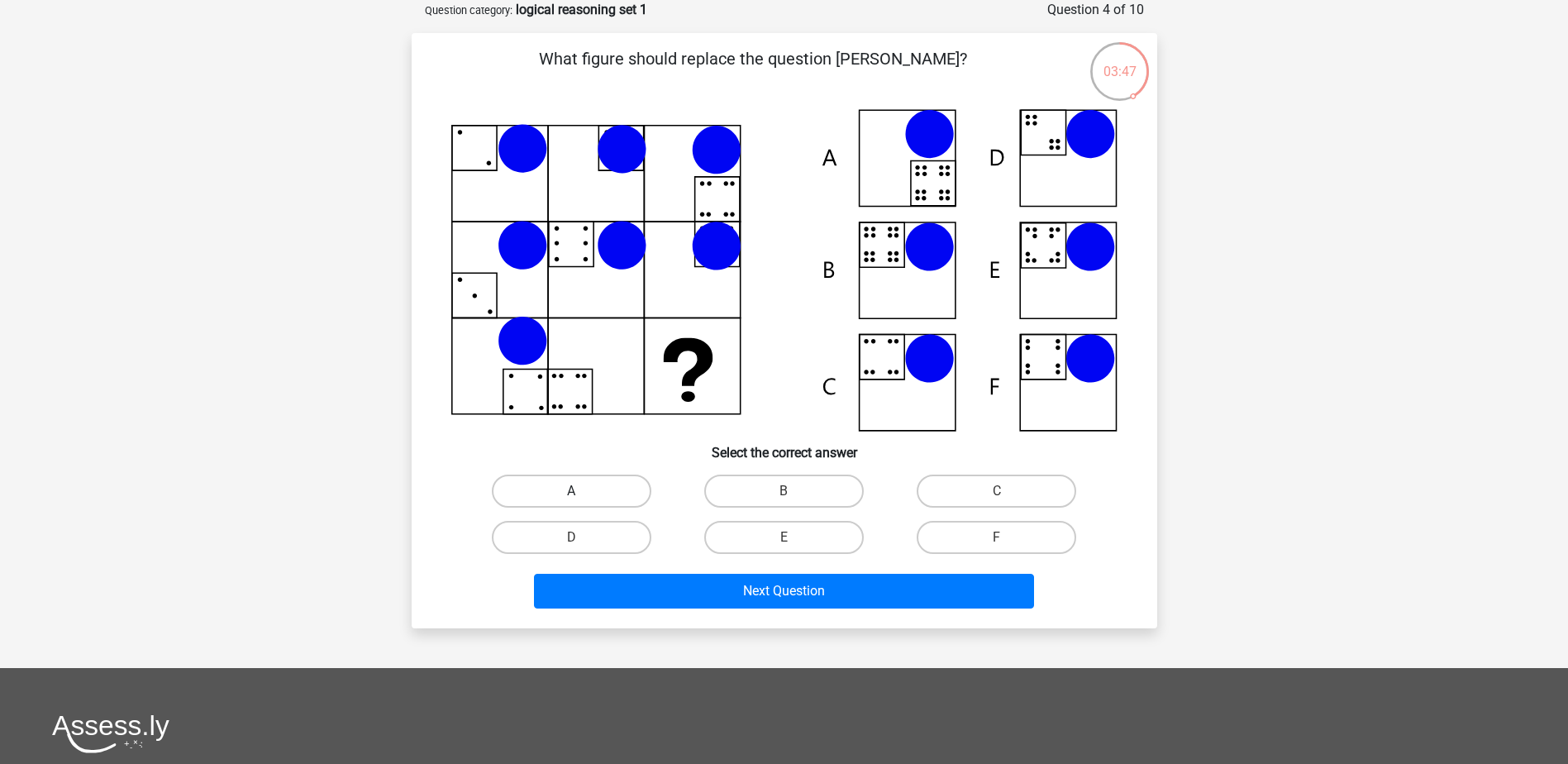
click at [558, 482] on label "A" at bounding box center [571, 491] width 159 height 33
click at [571, 491] on input "A" at bounding box center [576, 496] width 11 height 11
radio input "true"
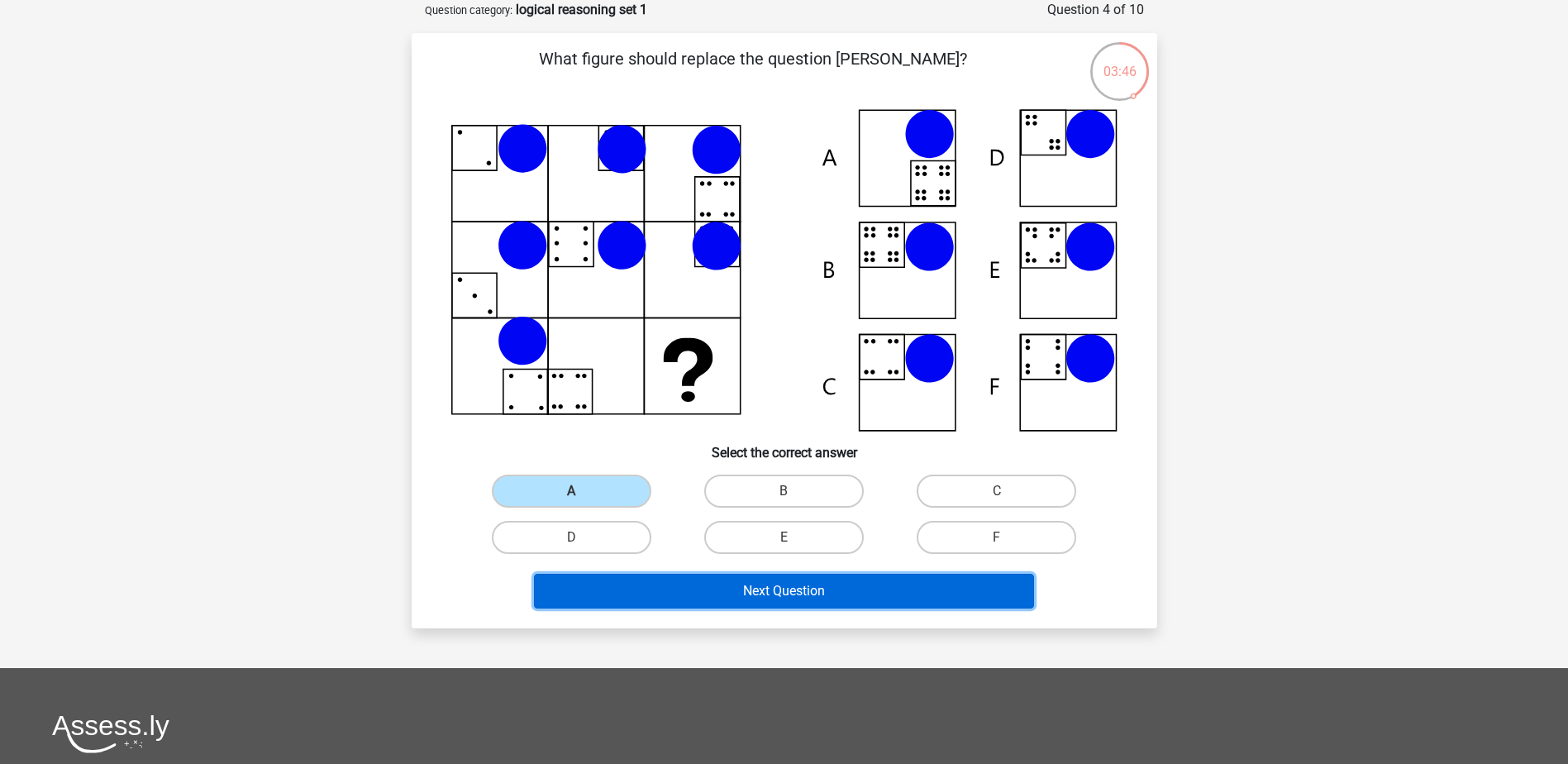
click at [729, 598] on button "Next Question" at bounding box center [784, 591] width 500 height 35
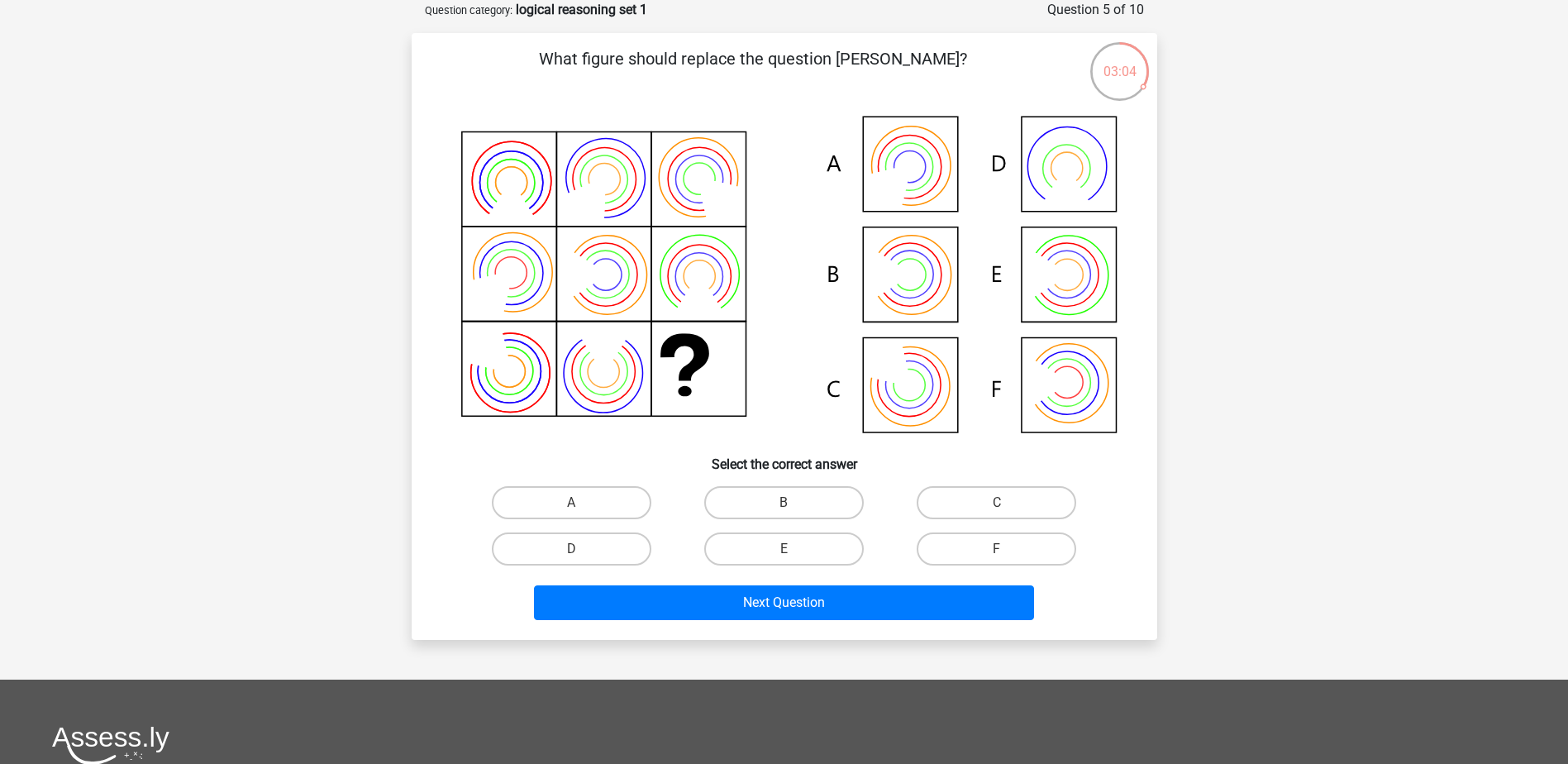
click at [1037, 384] on icon at bounding box center [1047, 383] width 44 height 56
click at [992, 539] on label "F" at bounding box center [997, 549] width 159 height 33
click at [997, 549] on input "F" at bounding box center [1002, 554] width 11 height 11
radio input "true"
click at [850, 502] on label "B" at bounding box center [784, 502] width 159 height 33
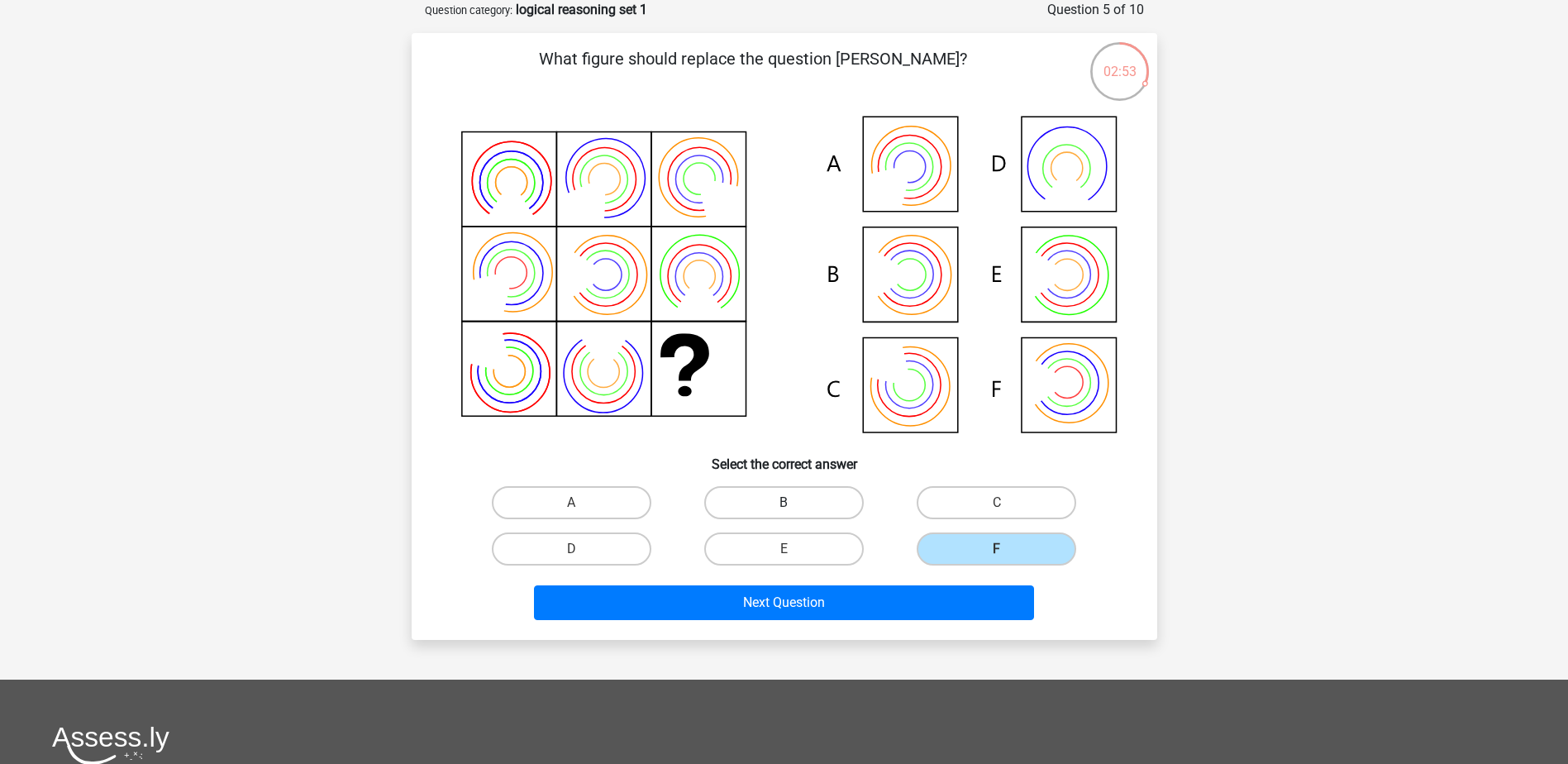
click at [794, 503] on input "B" at bounding box center [788, 508] width 11 height 11
radio input "true"
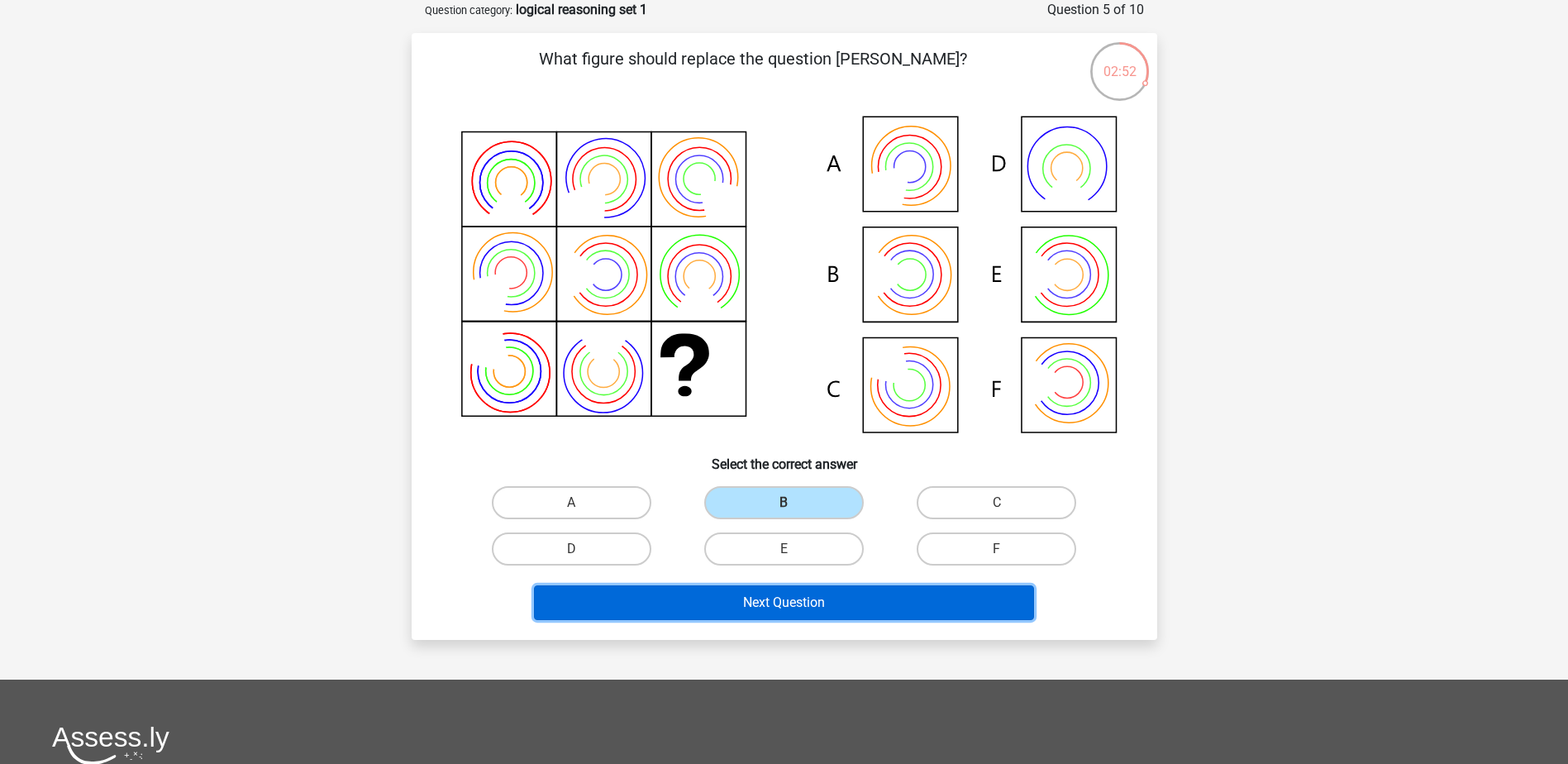
click at [856, 605] on button "Next Question" at bounding box center [784, 603] width 500 height 35
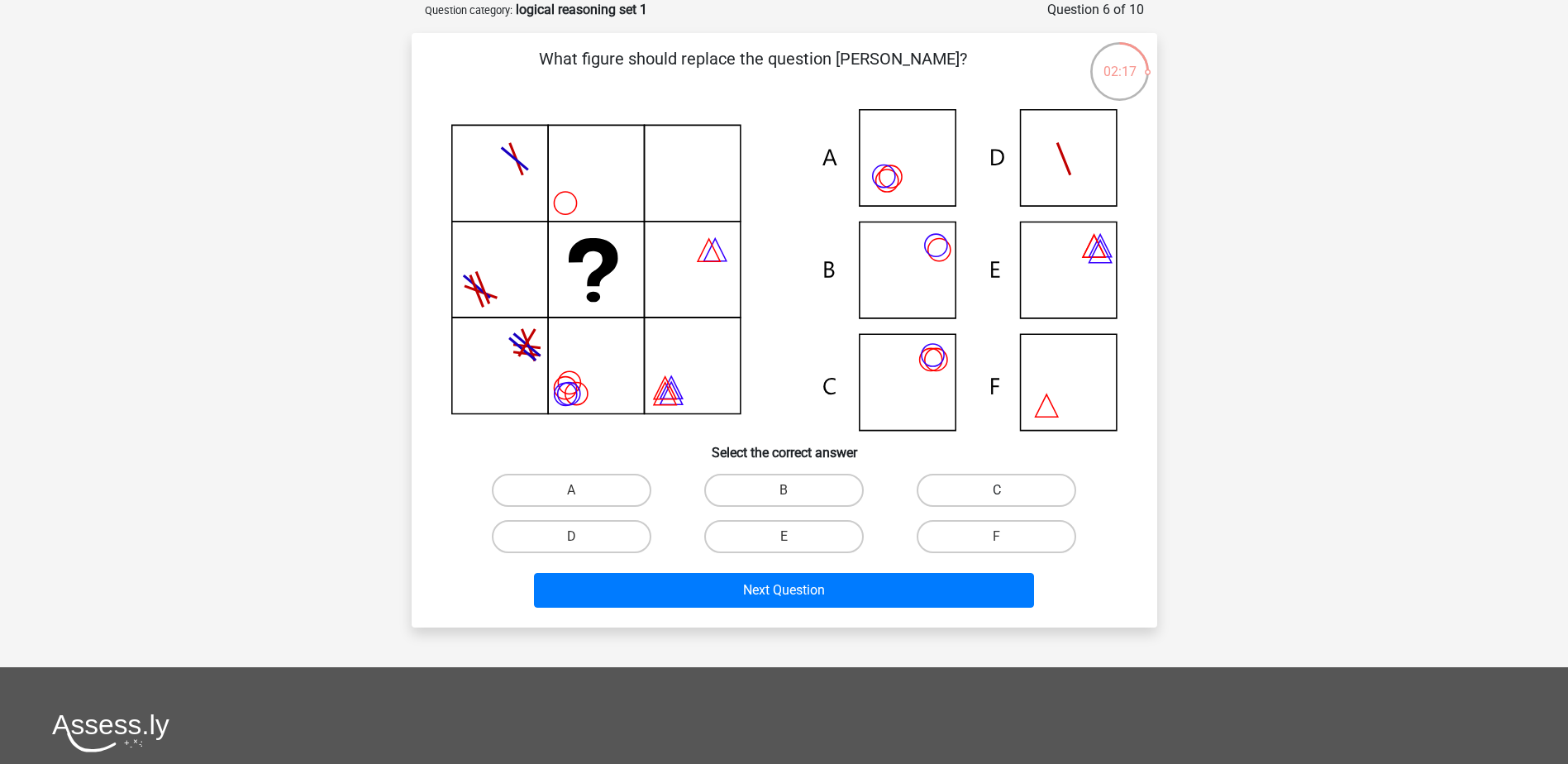
click at [967, 480] on label "C" at bounding box center [997, 490] width 159 height 33
click at [997, 490] on input "C" at bounding box center [1002, 495] width 11 height 11
radio input "true"
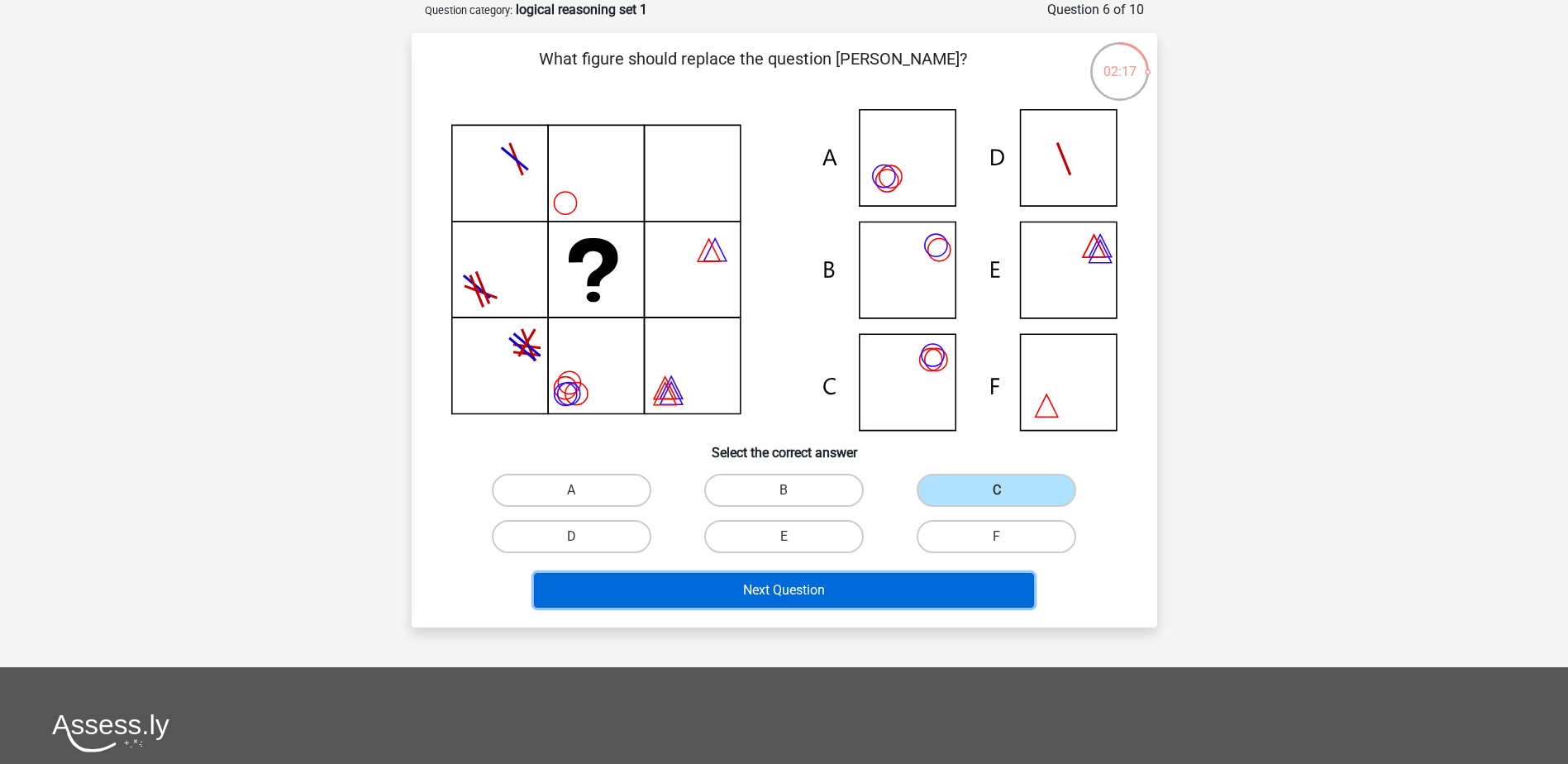
click at [956, 591] on button "Next Question" at bounding box center [784, 590] width 500 height 35
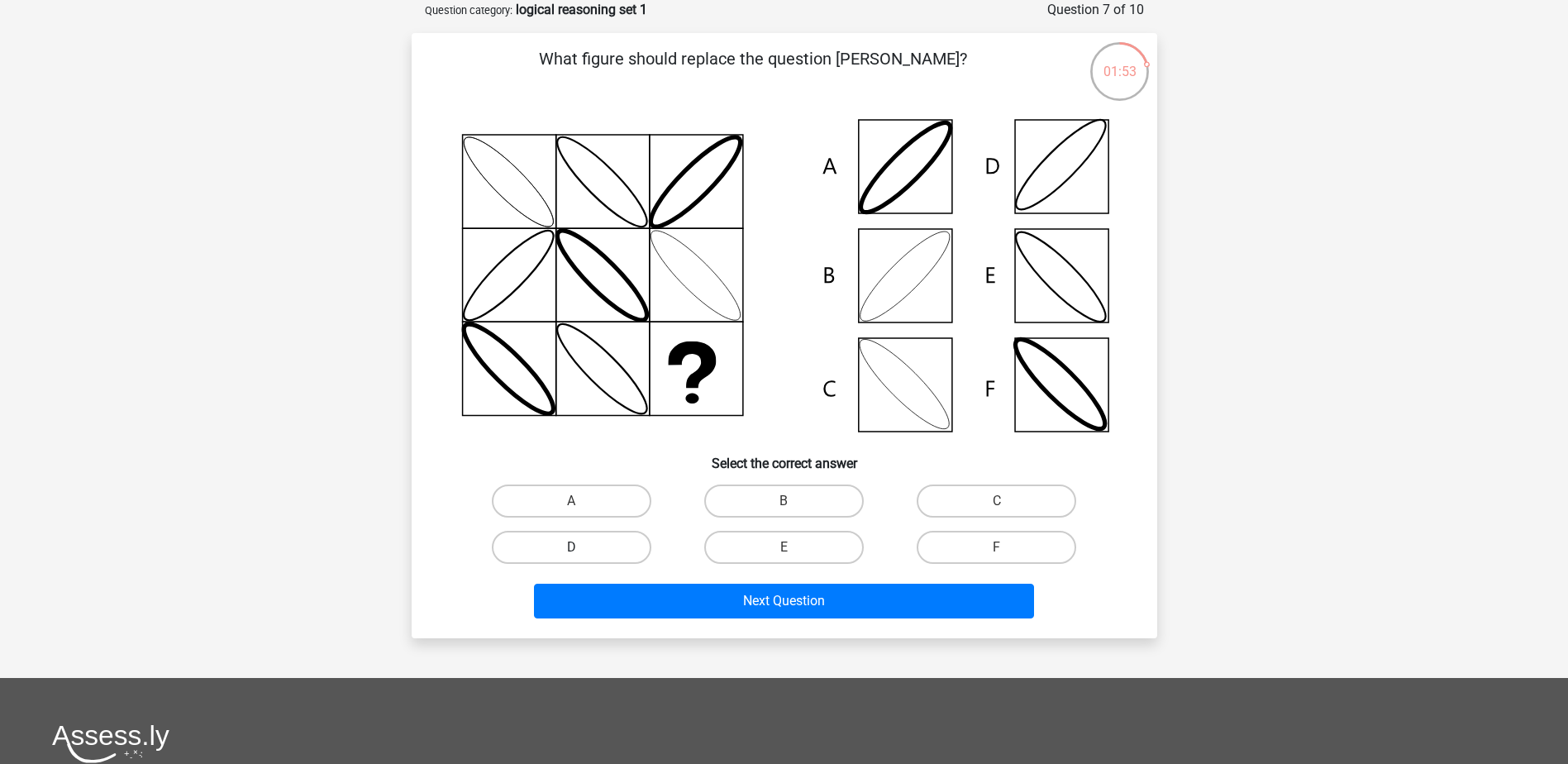
click at [624, 558] on label "D" at bounding box center [571, 547] width 159 height 33
click at [582, 558] on input "D" at bounding box center [576, 553] width 11 height 11
radio input "true"
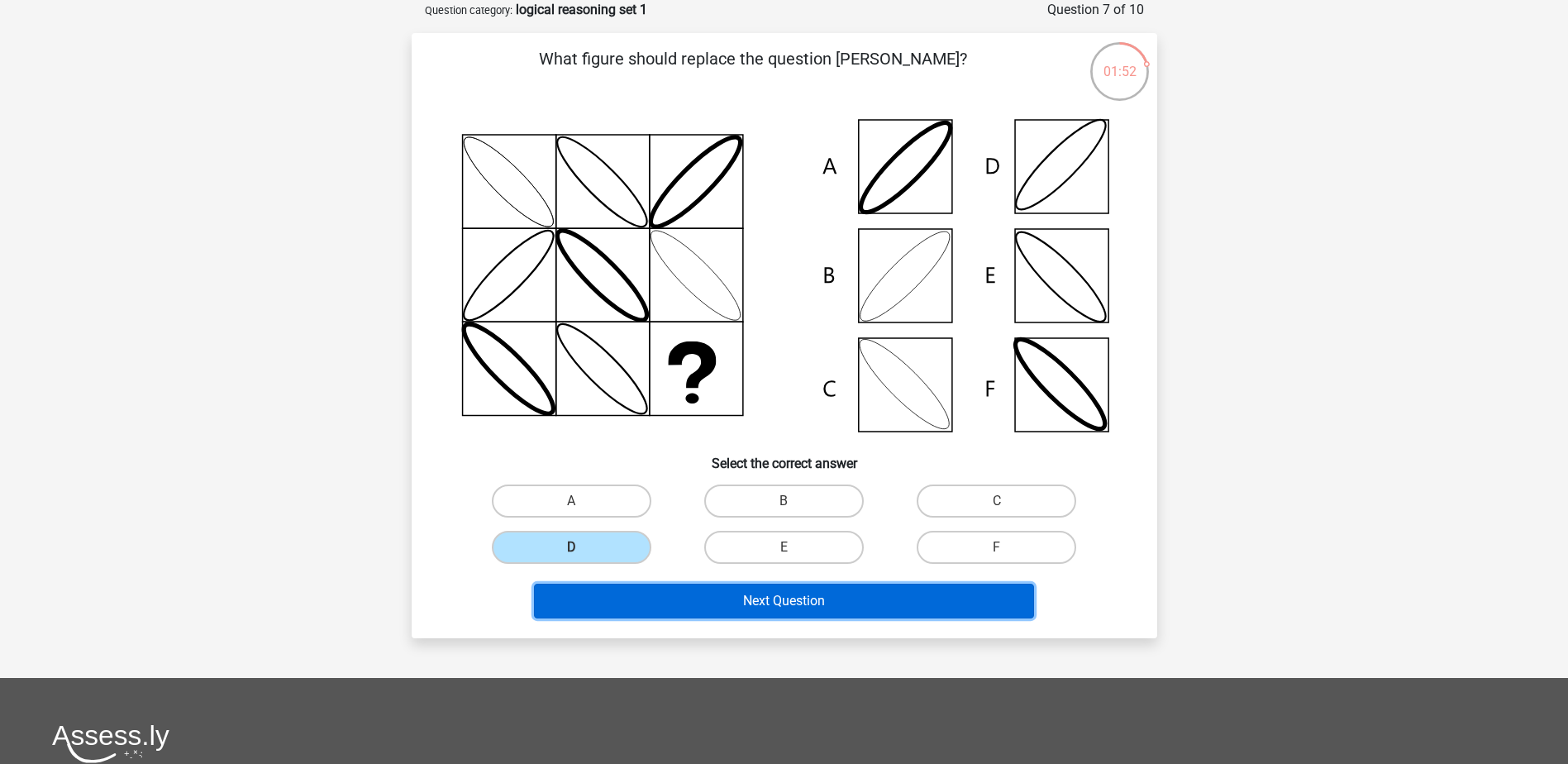
click at [668, 612] on button "Next Question" at bounding box center [784, 601] width 500 height 35
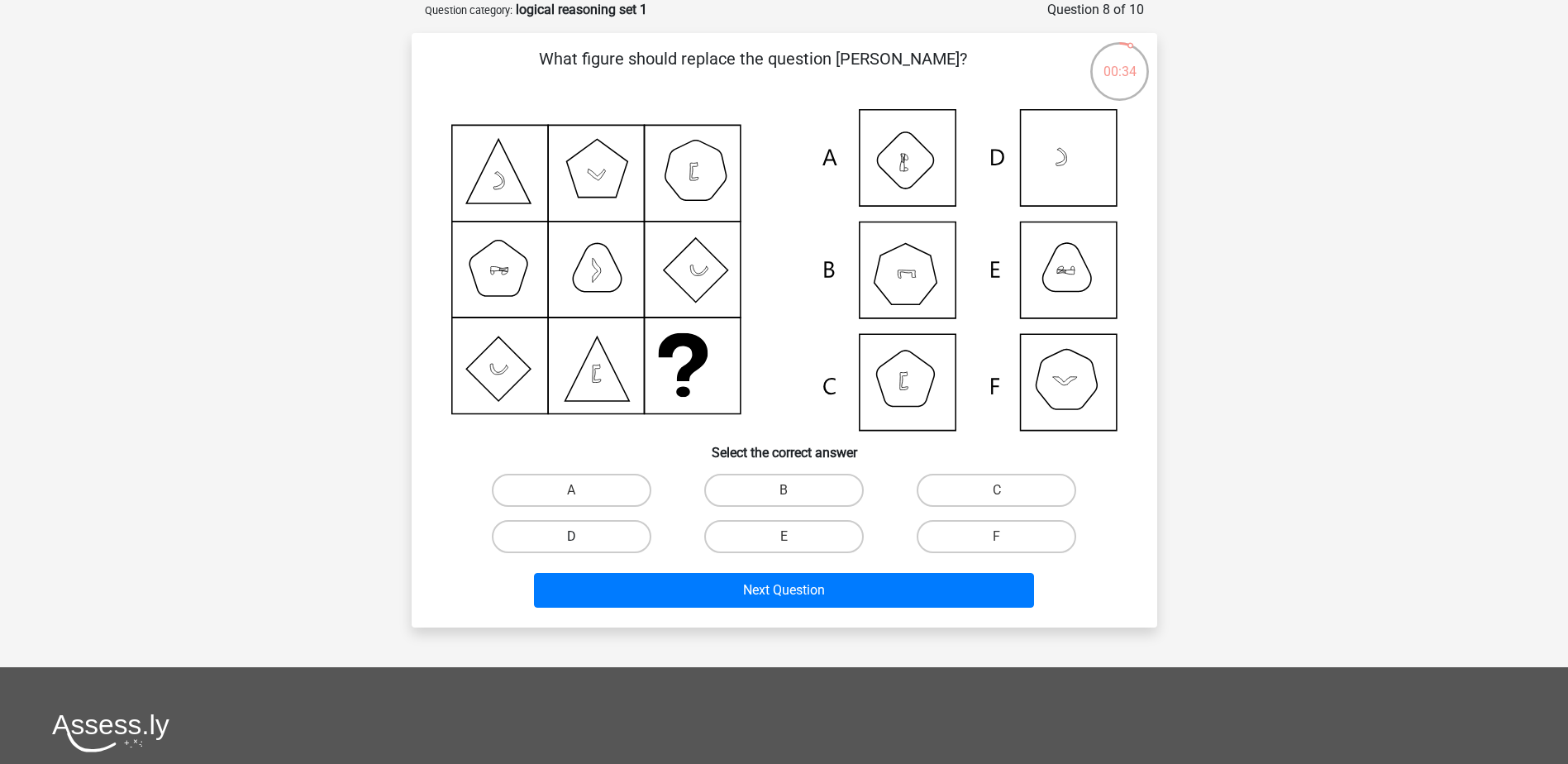
click at [558, 539] on label "D" at bounding box center [571, 536] width 159 height 33
click at [571, 539] on input "D" at bounding box center [576, 542] width 11 height 11
radio input "true"
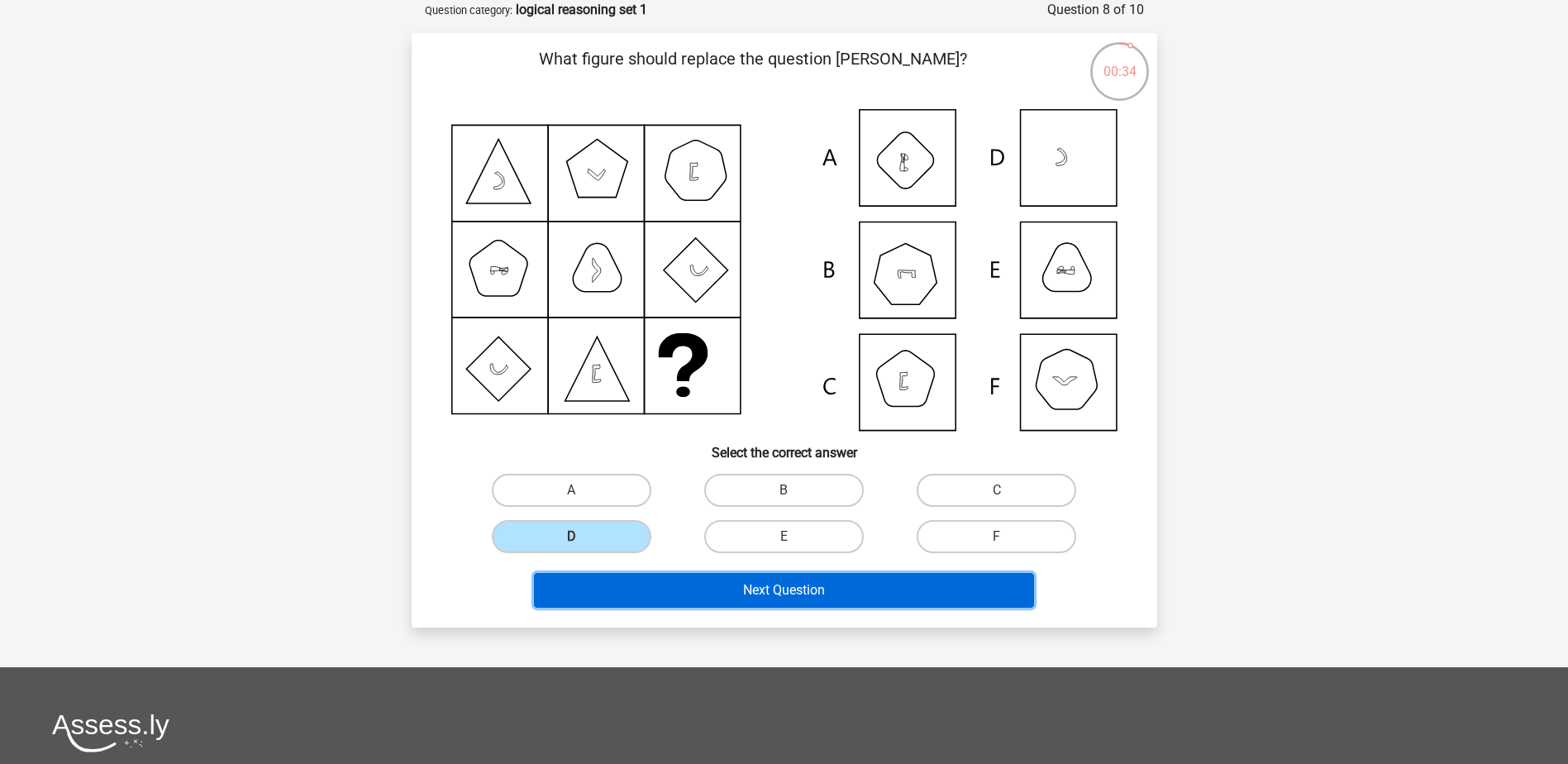
click at [568, 586] on button "Next Question" at bounding box center [784, 590] width 500 height 35
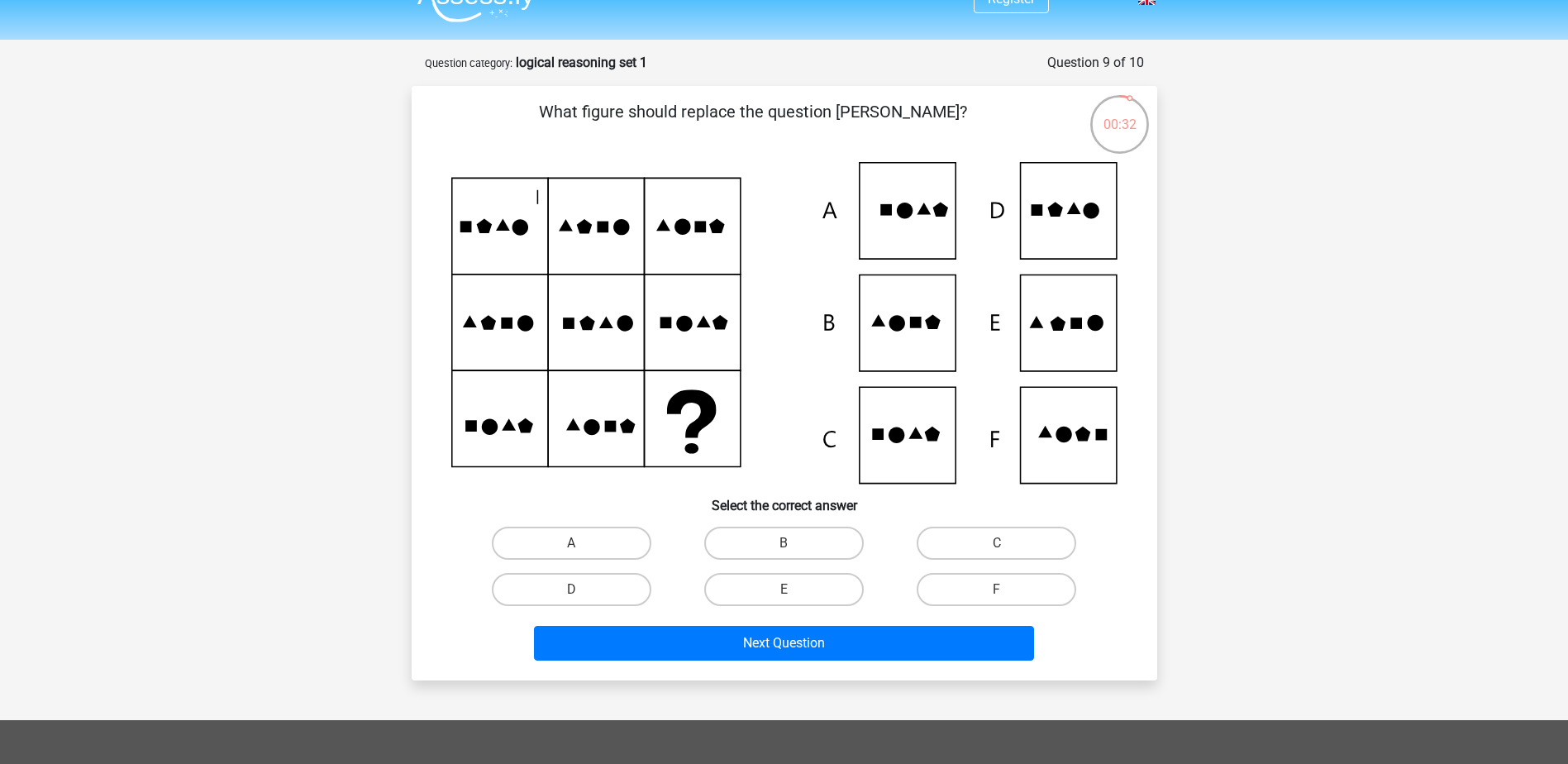
scroll to position [0, 0]
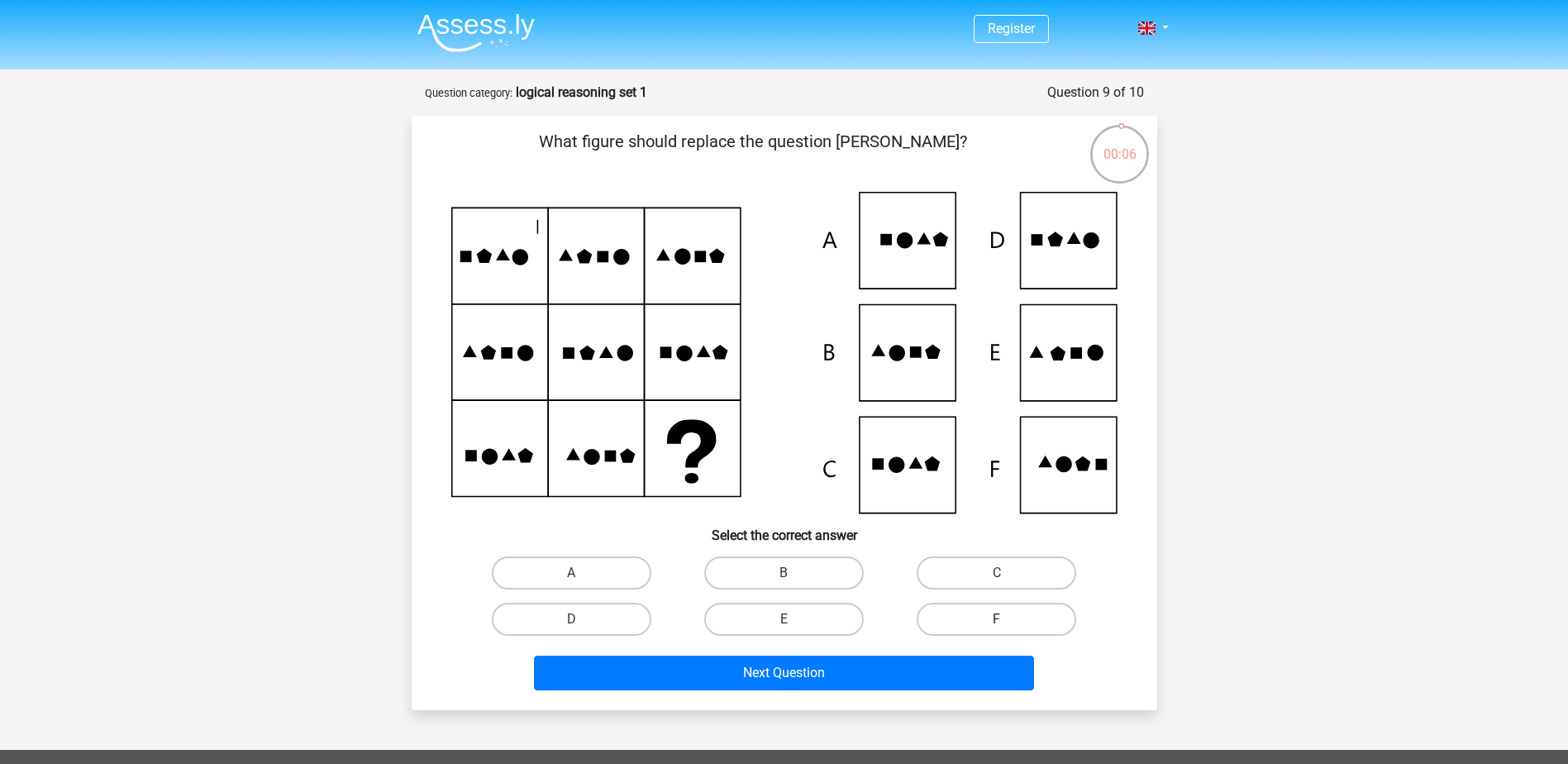
click at [1003, 615] on label "F" at bounding box center [997, 619] width 159 height 33
click at [1003, 620] on input "F" at bounding box center [1002, 625] width 11 height 11
radio input "true"
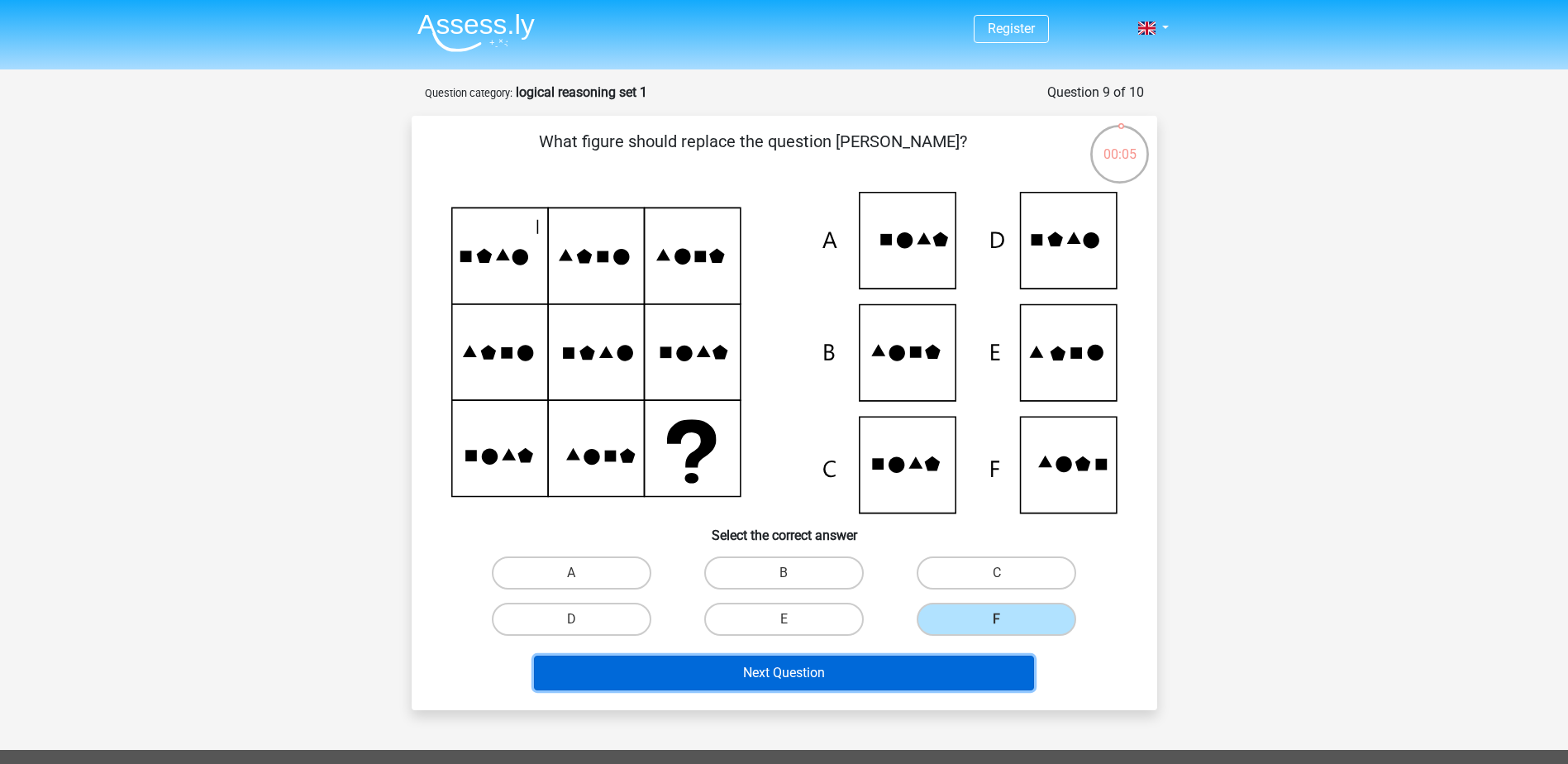
click at [988, 677] on button "Next Question" at bounding box center [784, 672] width 500 height 35
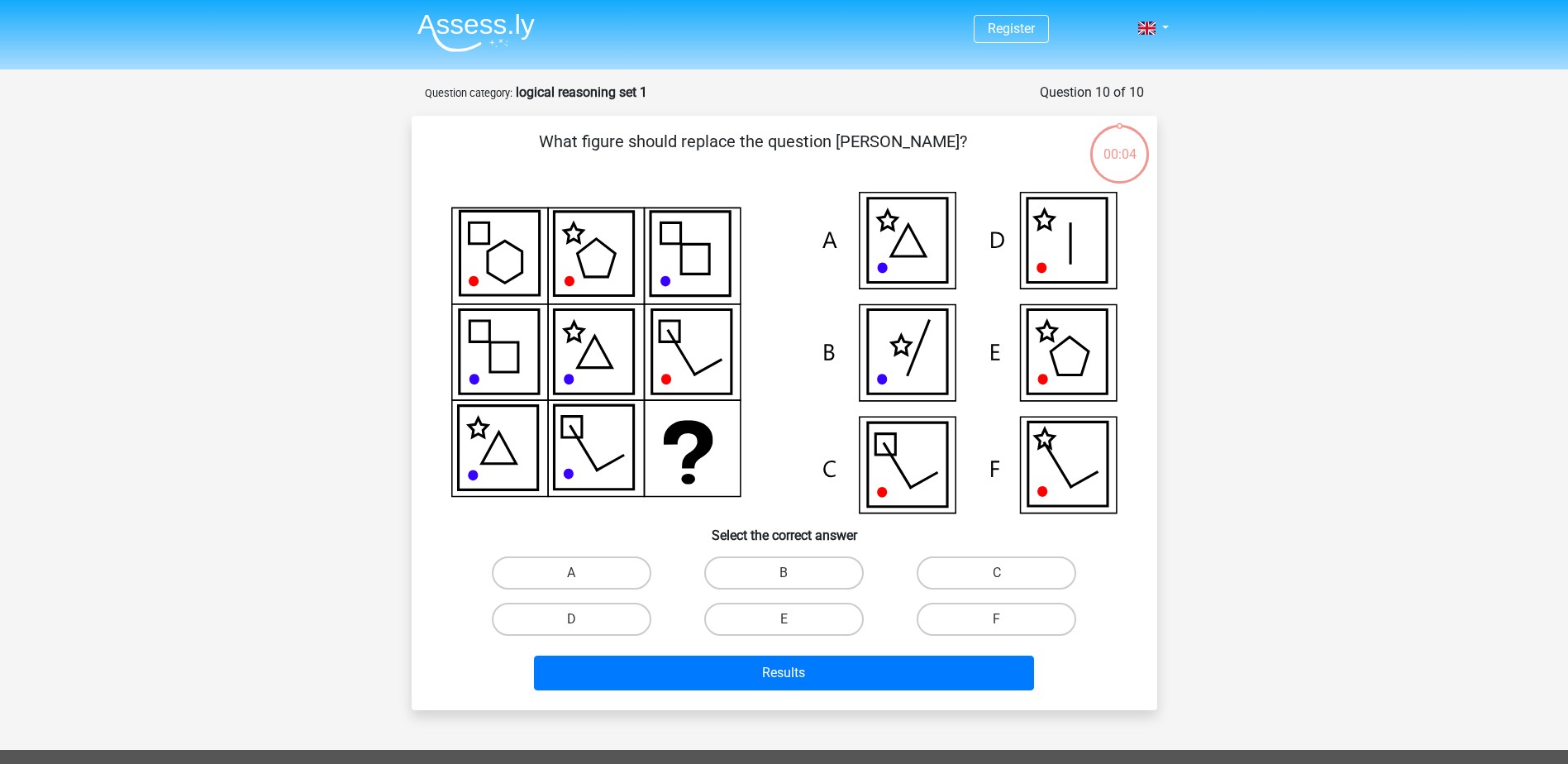
scroll to position [83, 0]
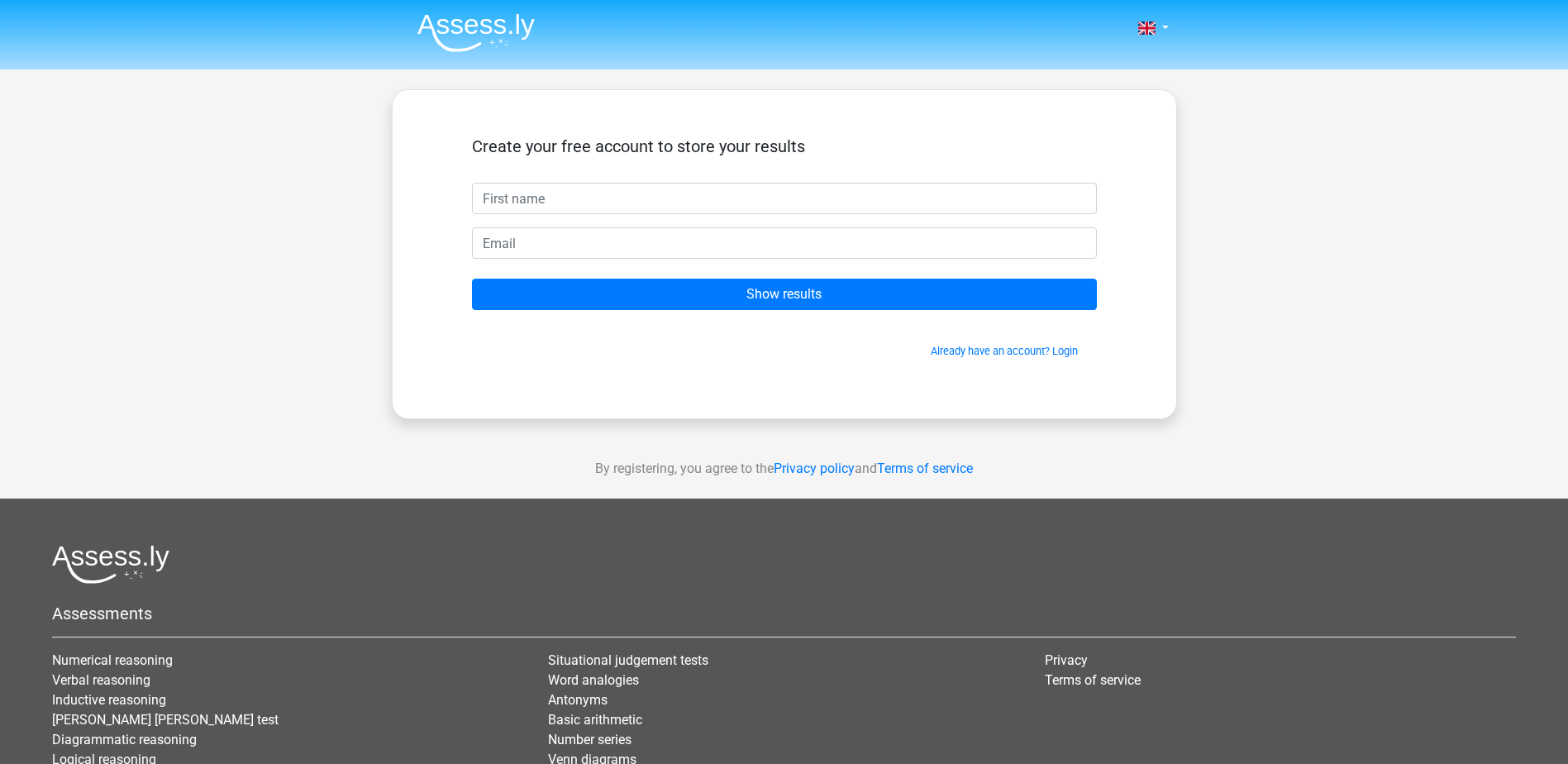
click at [767, 212] on input "text" at bounding box center [784, 199] width 625 height 32
type input "[EMAIL_ADDRESS][DOMAIN_NAME]"
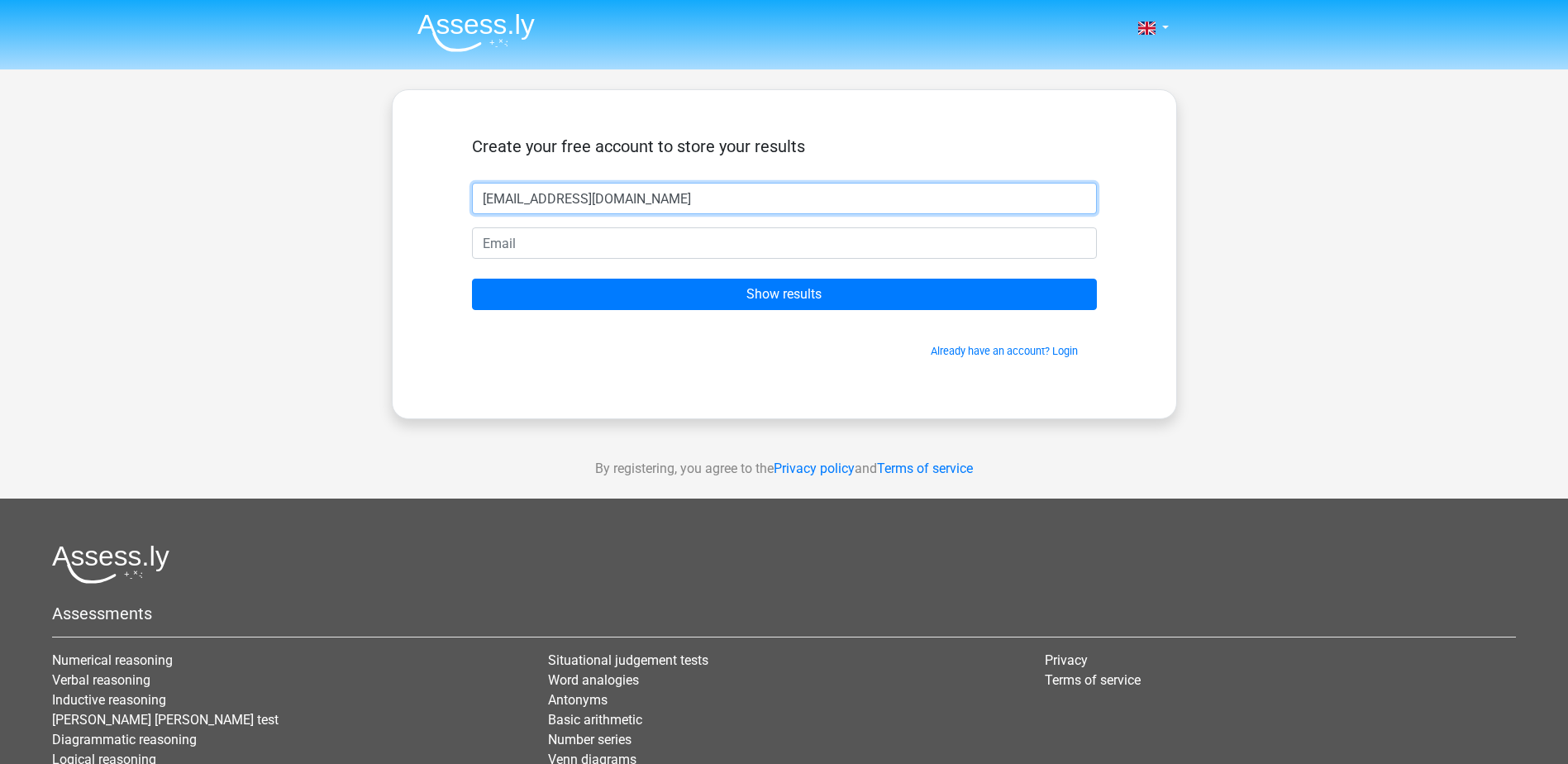
click at [767, 212] on input "[EMAIL_ADDRESS][DOMAIN_NAME]" at bounding box center [784, 199] width 625 height 32
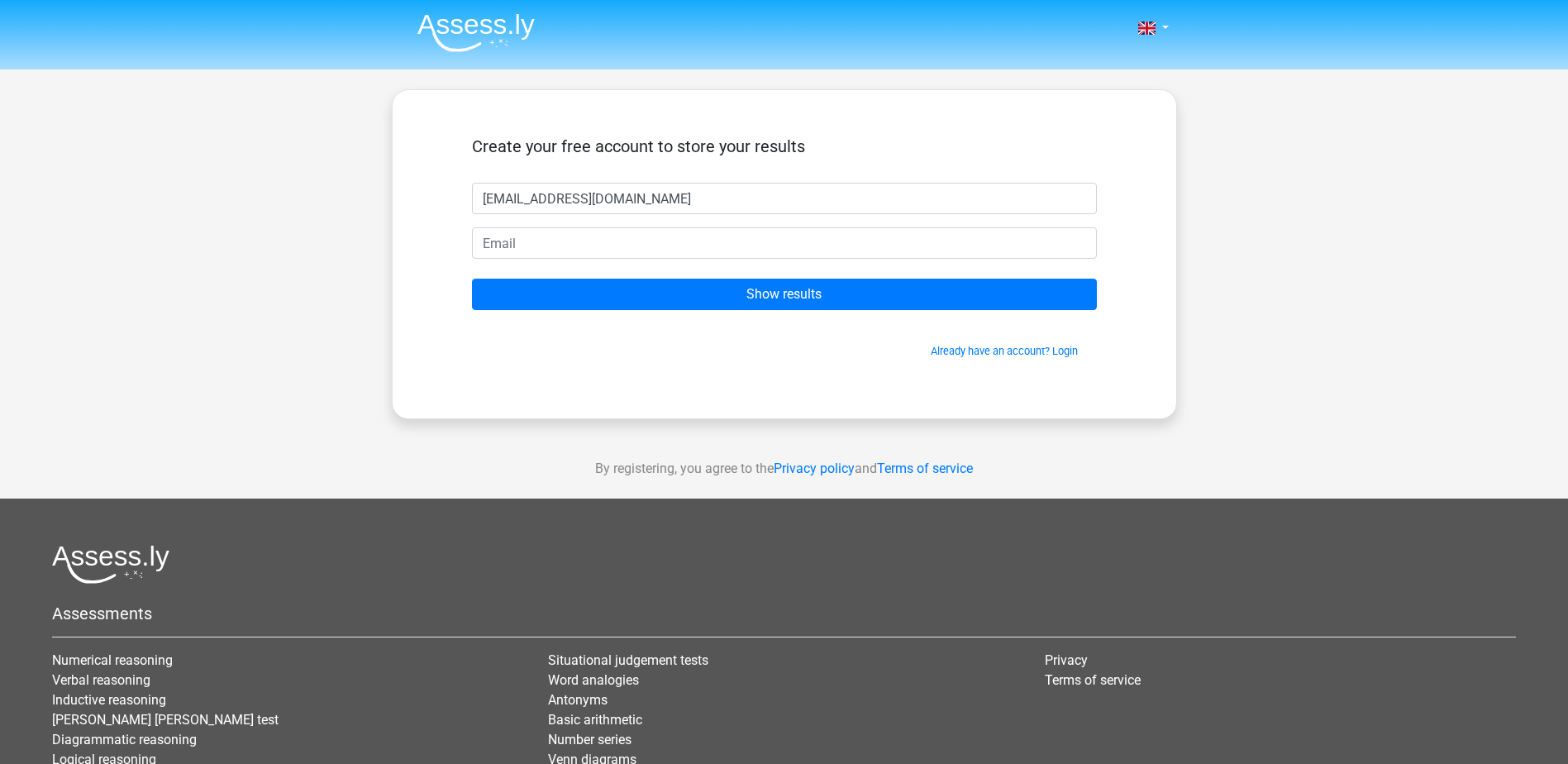
click at [768, 218] on form "Create your free account to store your results arnaud.vandevelde14@gmail.com Sh…" at bounding box center [784, 247] width 625 height 222
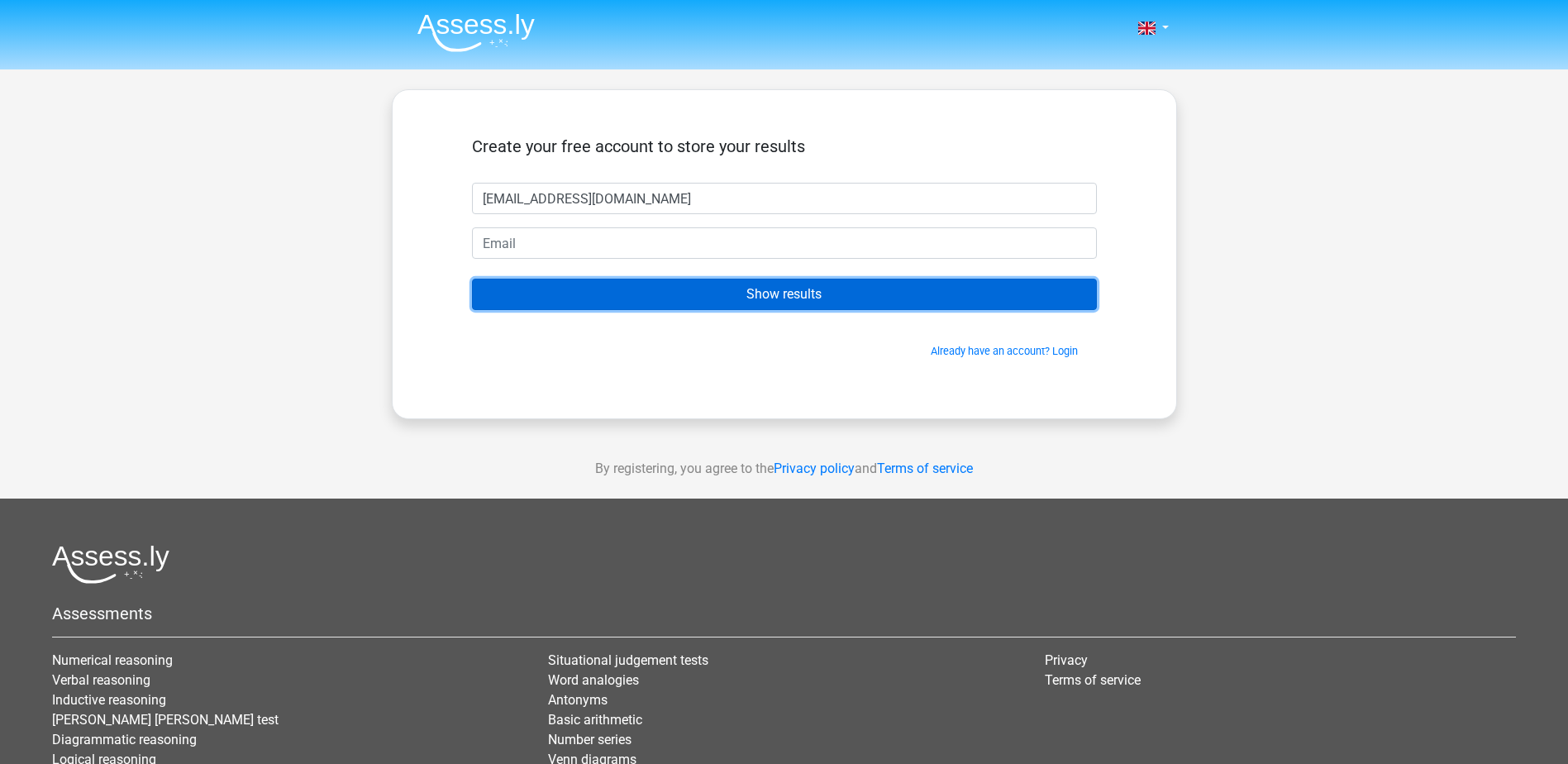
click at [801, 308] on input "Show results" at bounding box center [784, 295] width 625 height 32
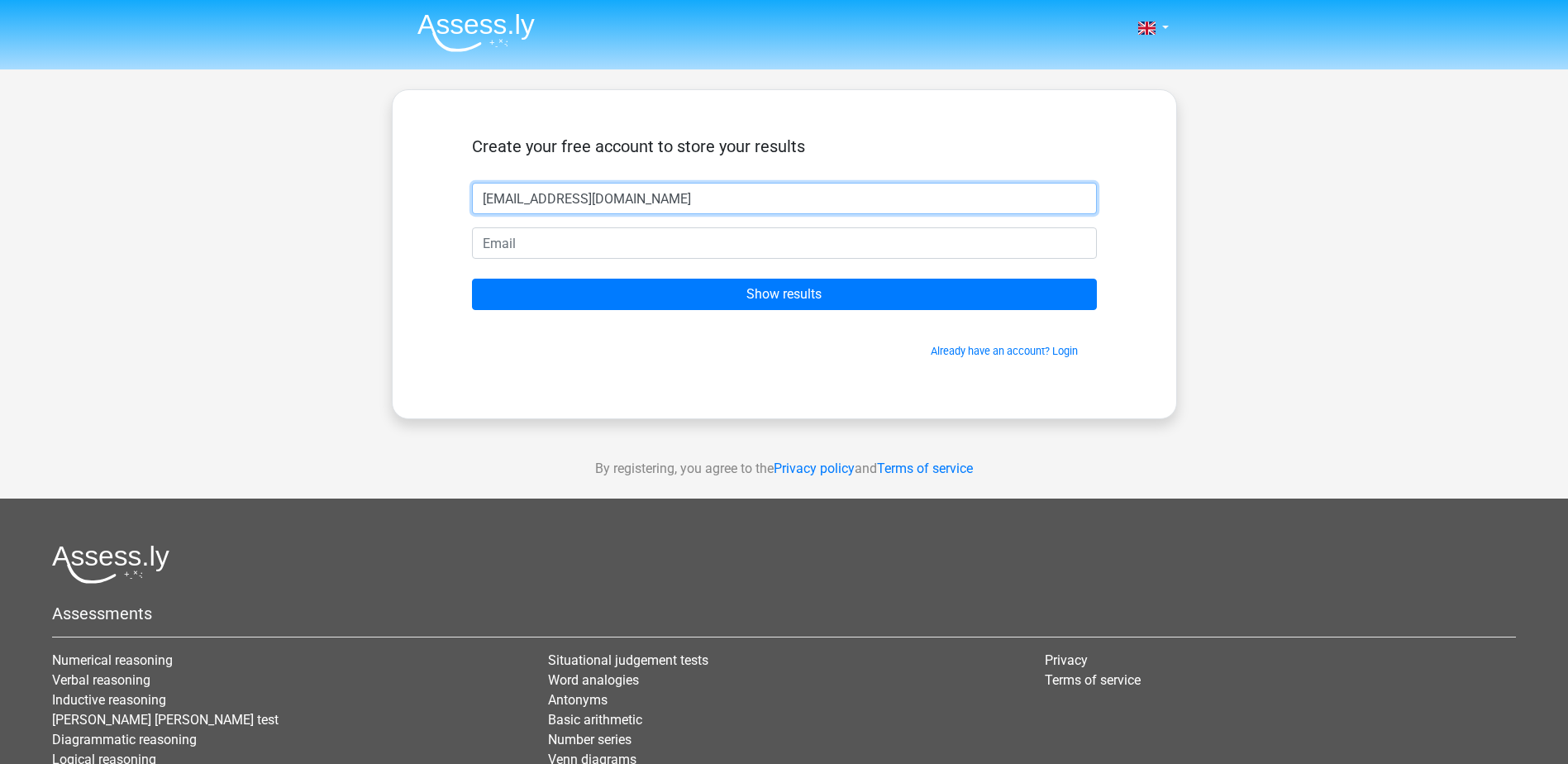
click at [734, 199] on input "[EMAIL_ADDRESS][DOMAIN_NAME]" at bounding box center [784, 199] width 625 height 32
click at [731, 199] on input "[EMAIL_ADDRESS][DOMAIN_NAME]" at bounding box center [784, 199] width 625 height 32
click at [710, 200] on input "[EMAIL_ADDRESS][DOMAIN_NAME]" at bounding box center [784, 199] width 625 height 32
click at [686, 199] on input "[EMAIL_ADDRESS][DOMAIN_NAME]" at bounding box center [784, 199] width 625 height 32
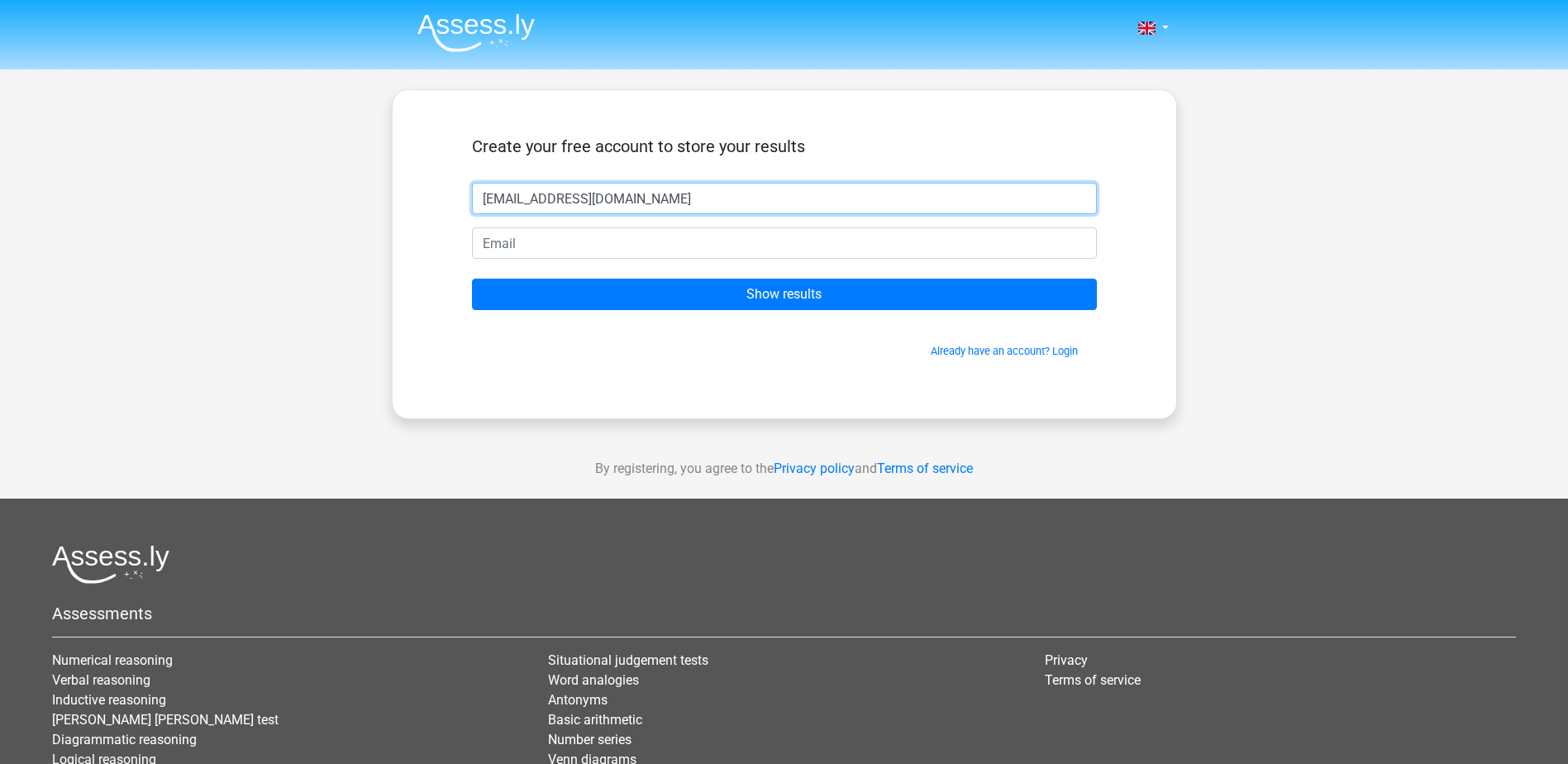
click at [678, 198] on input "[EMAIL_ADDRESS][DOMAIN_NAME]" at bounding box center [784, 199] width 625 height 32
click at [697, 241] on input "email" at bounding box center [784, 243] width 625 height 32
paste input "[EMAIL_ADDRESS][DOMAIN_NAME]"
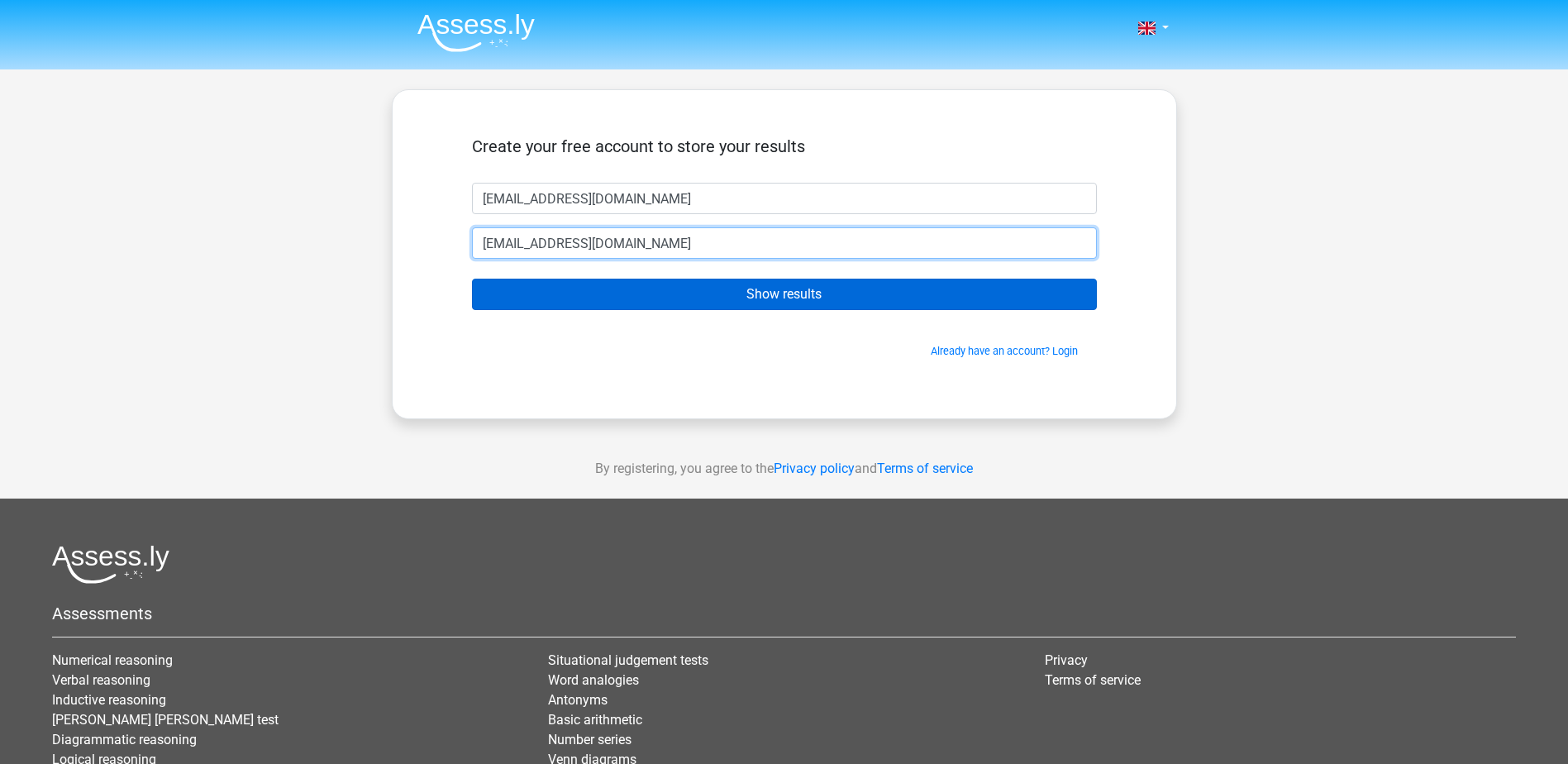
type input "[EMAIL_ADDRESS][DOMAIN_NAME]"
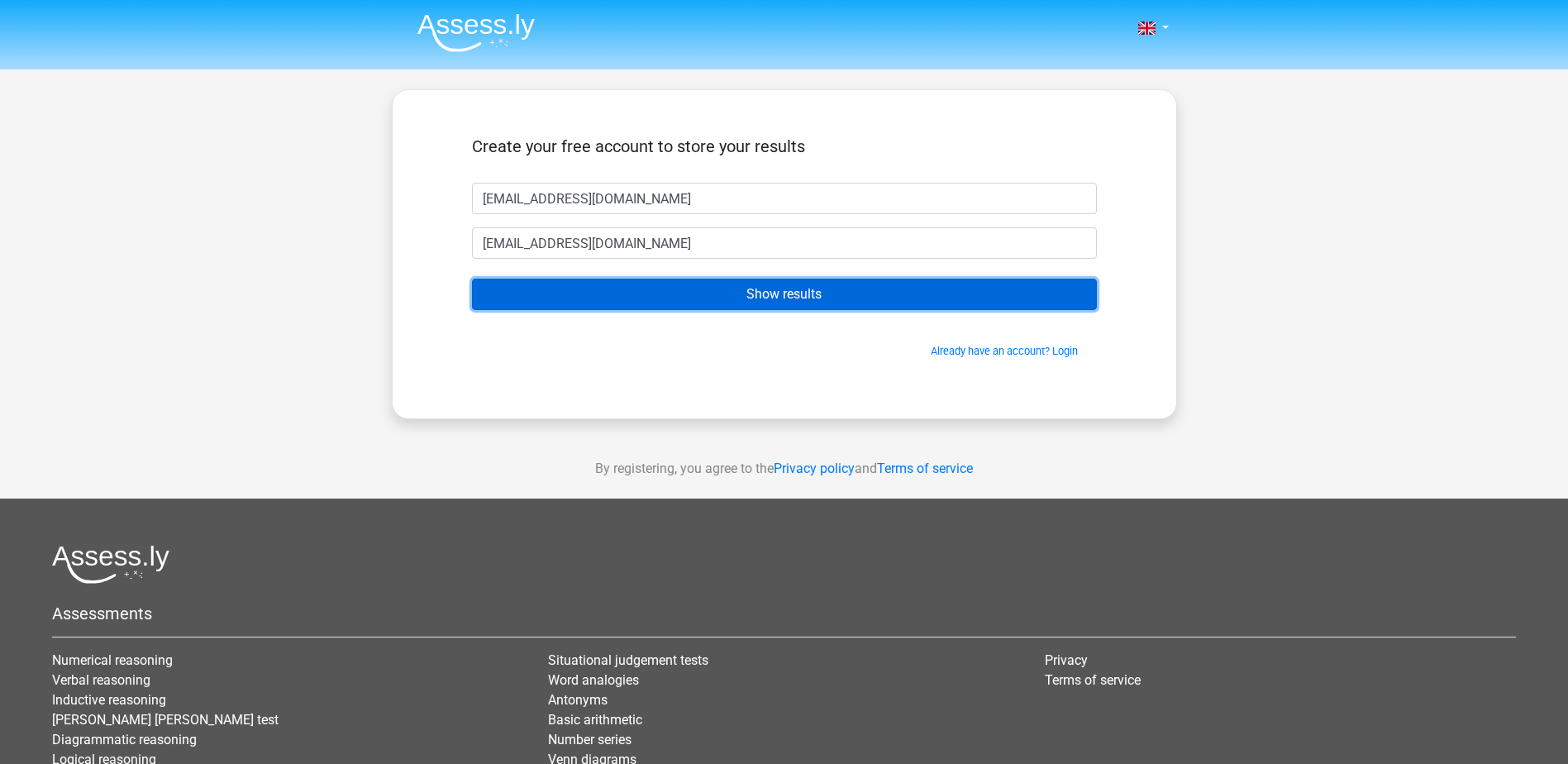
click at [774, 291] on input "Show results" at bounding box center [784, 295] width 625 height 32
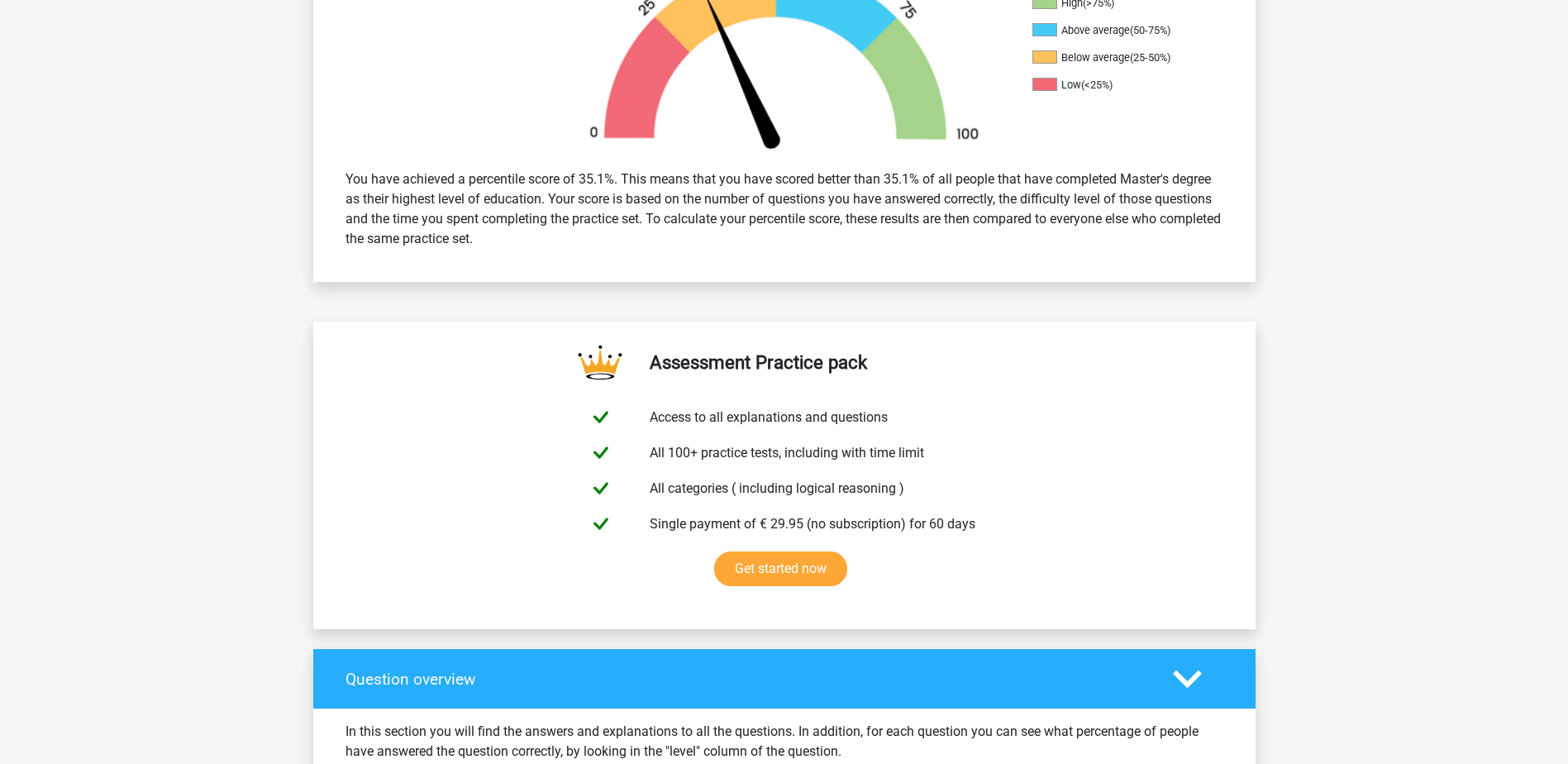
scroll to position [579, 0]
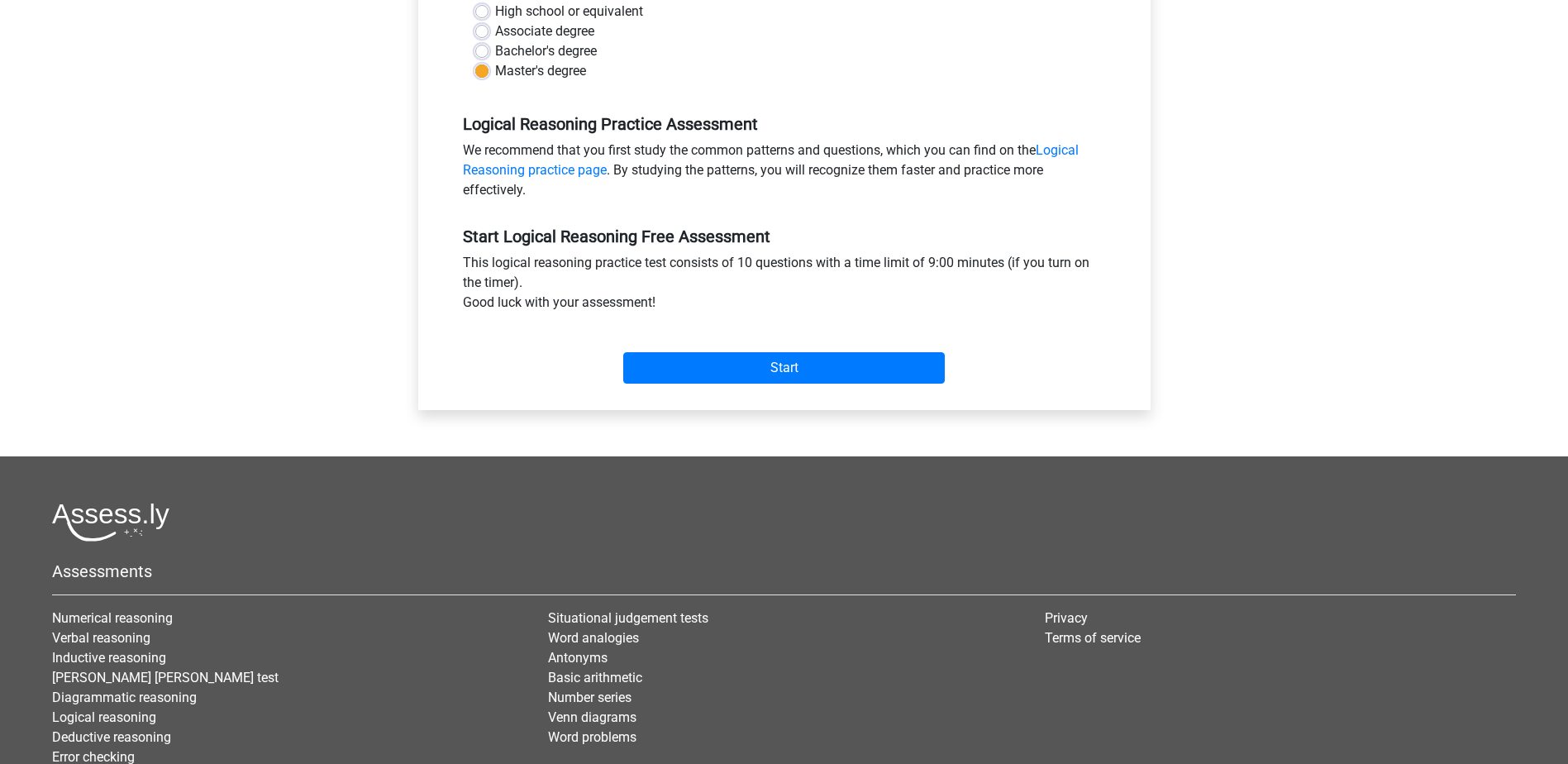
scroll to position [331, 0]
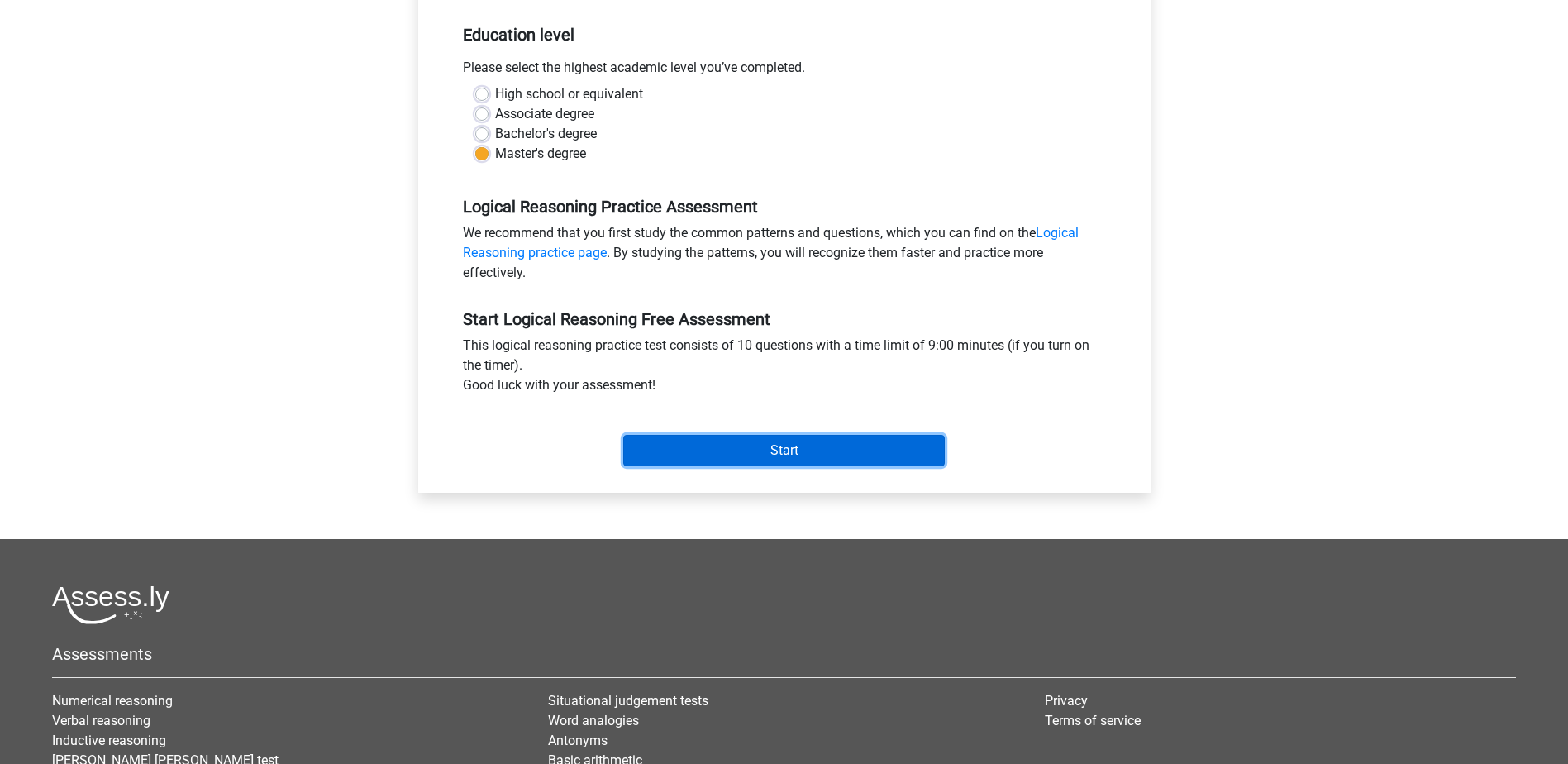
click at [753, 445] on input "Start" at bounding box center [784, 451] width 322 height 32
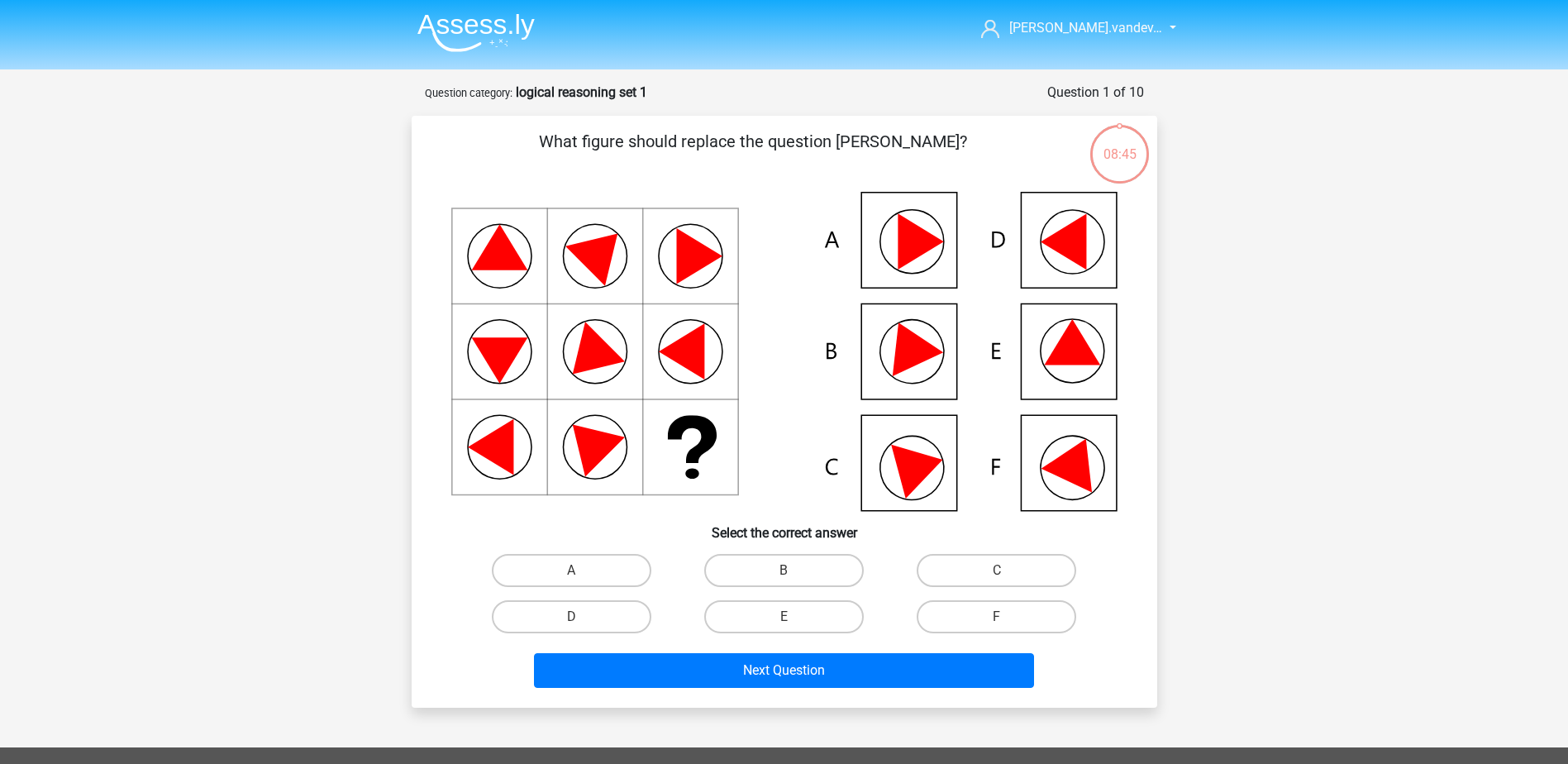
click at [918, 377] on icon at bounding box center [784, 352] width 666 height 320
click at [769, 564] on label "B" at bounding box center [784, 570] width 159 height 33
click at [784, 571] on input "B" at bounding box center [788, 576] width 11 height 11
radio input "true"
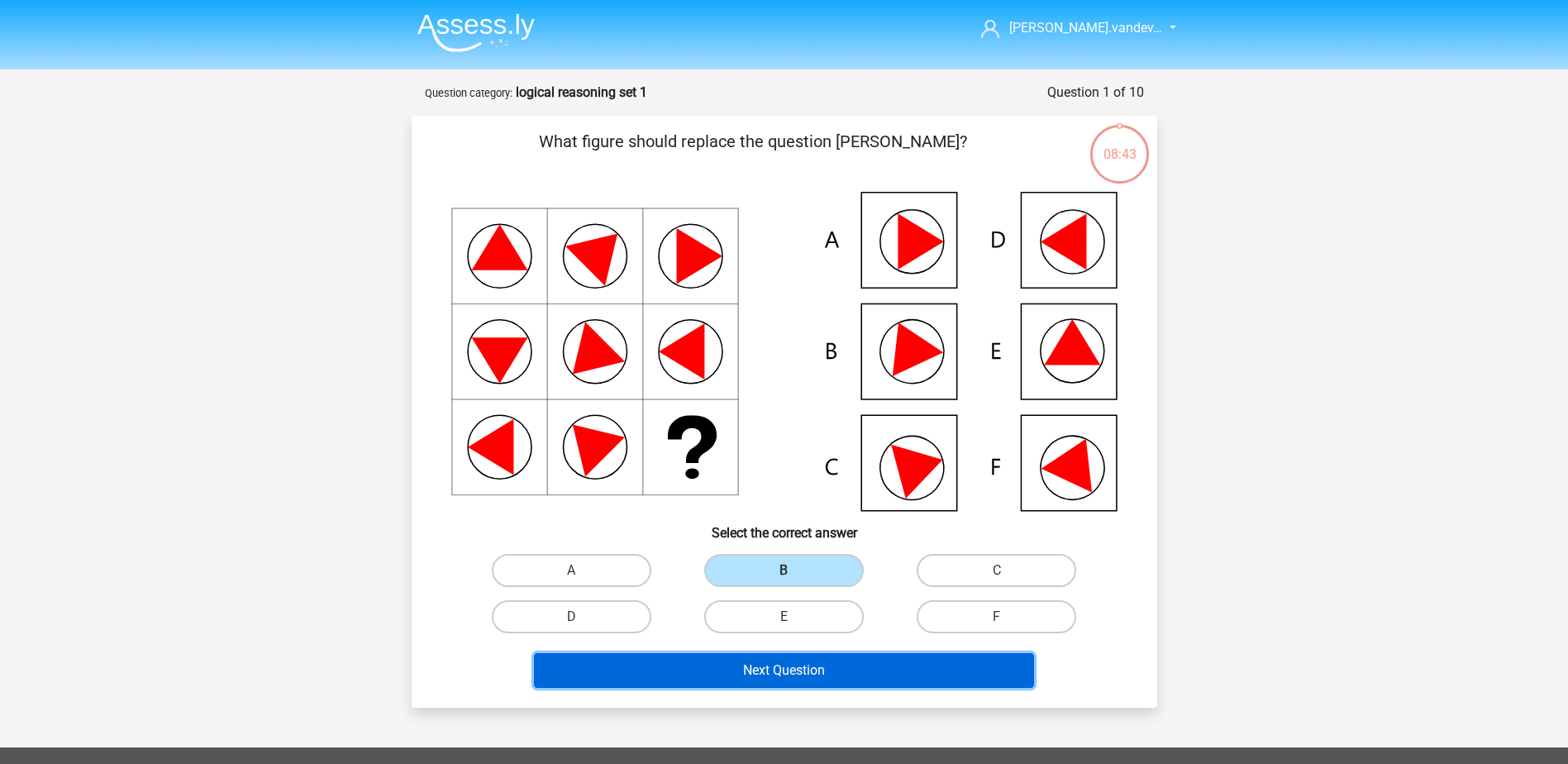
click at [766, 660] on button "Next Question" at bounding box center [784, 670] width 500 height 35
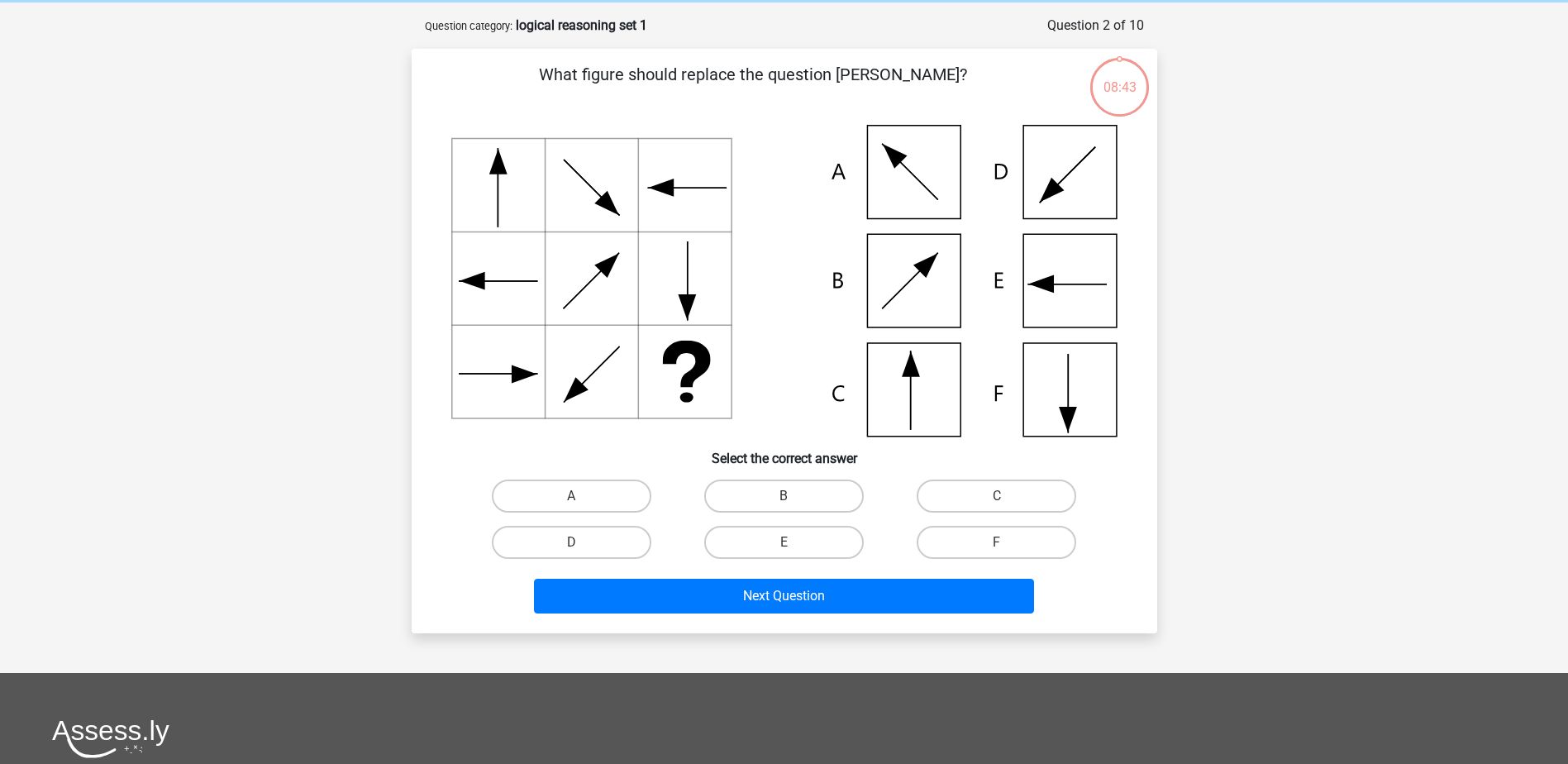
scroll to position [83, 0]
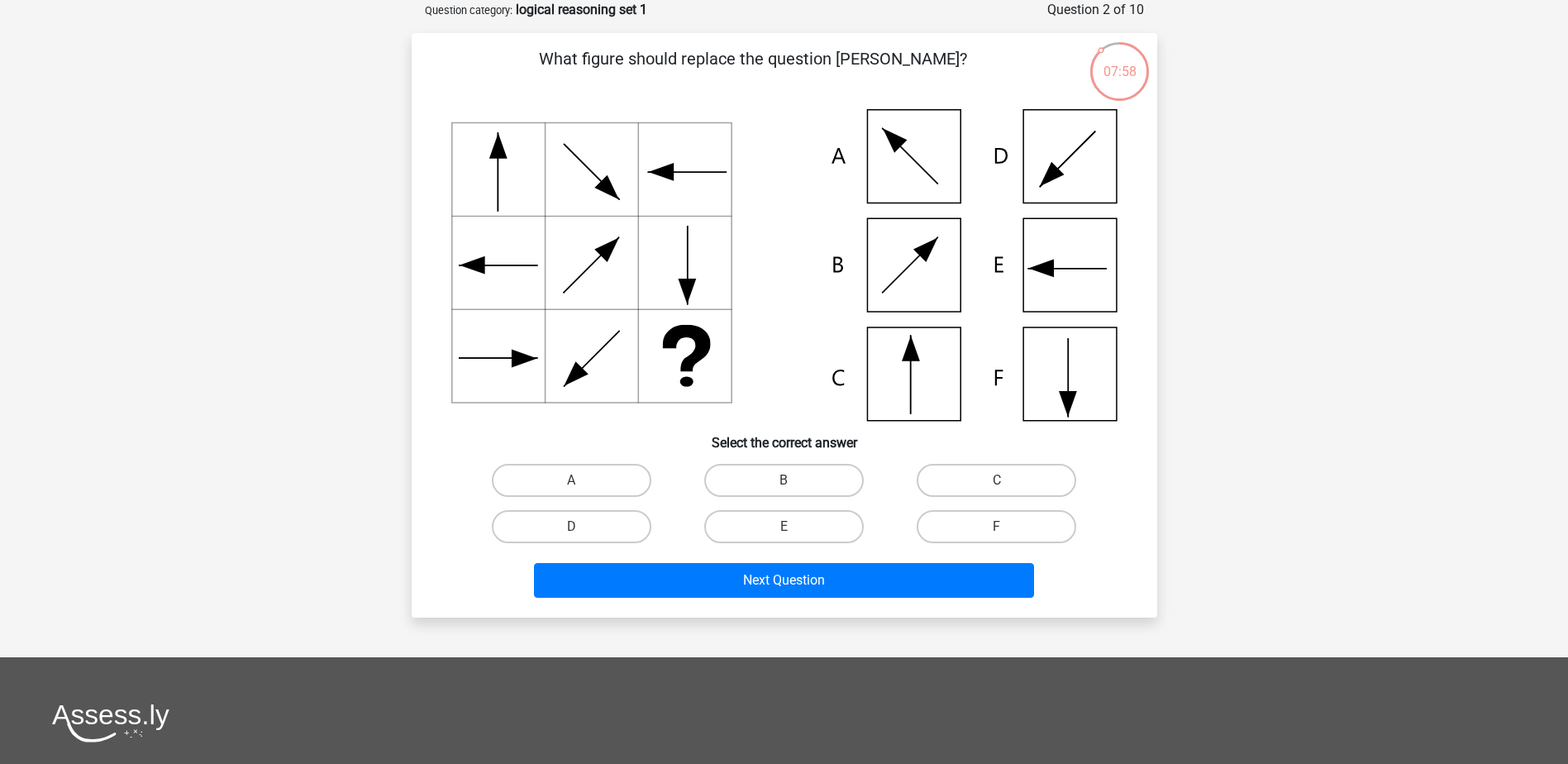
drag, startPoint x: 893, startPoint y: 397, endPoint x: 847, endPoint y: 430, distance: 56.6
click at [894, 397] on icon at bounding box center [784, 265] width 666 height 312
click at [1026, 482] on label "C" at bounding box center [997, 480] width 159 height 33
click at [1008, 482] on input "C" at bounding box center [1002, 485] width 11 height 11
radio input "true"
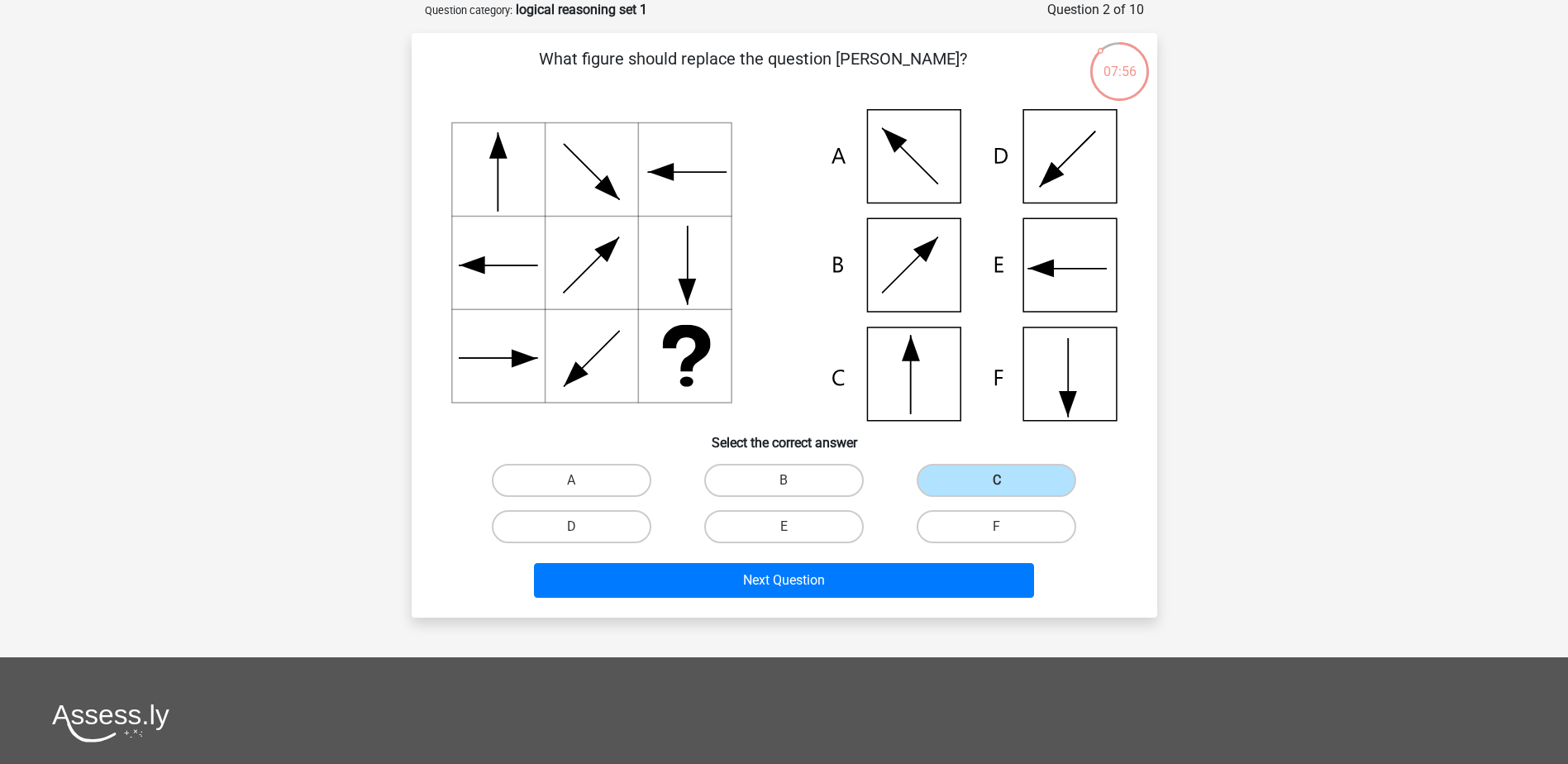
click at [914, 562] on div "Next Question" at bounding box center [784, 577] width 693 height 55
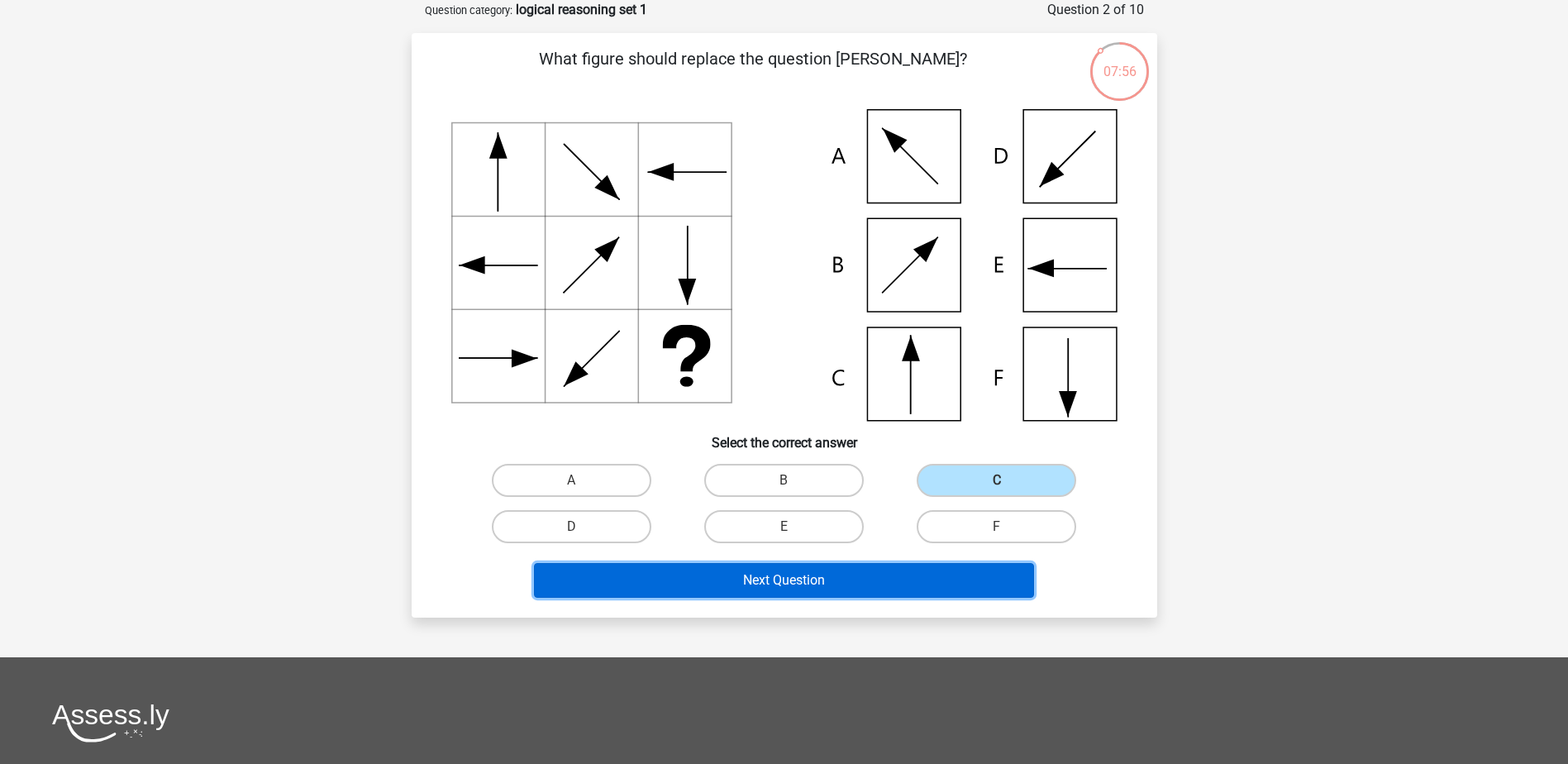
click at [894, 583] on button "Next Question" at bounding box center [784, 580] width 500 height 35
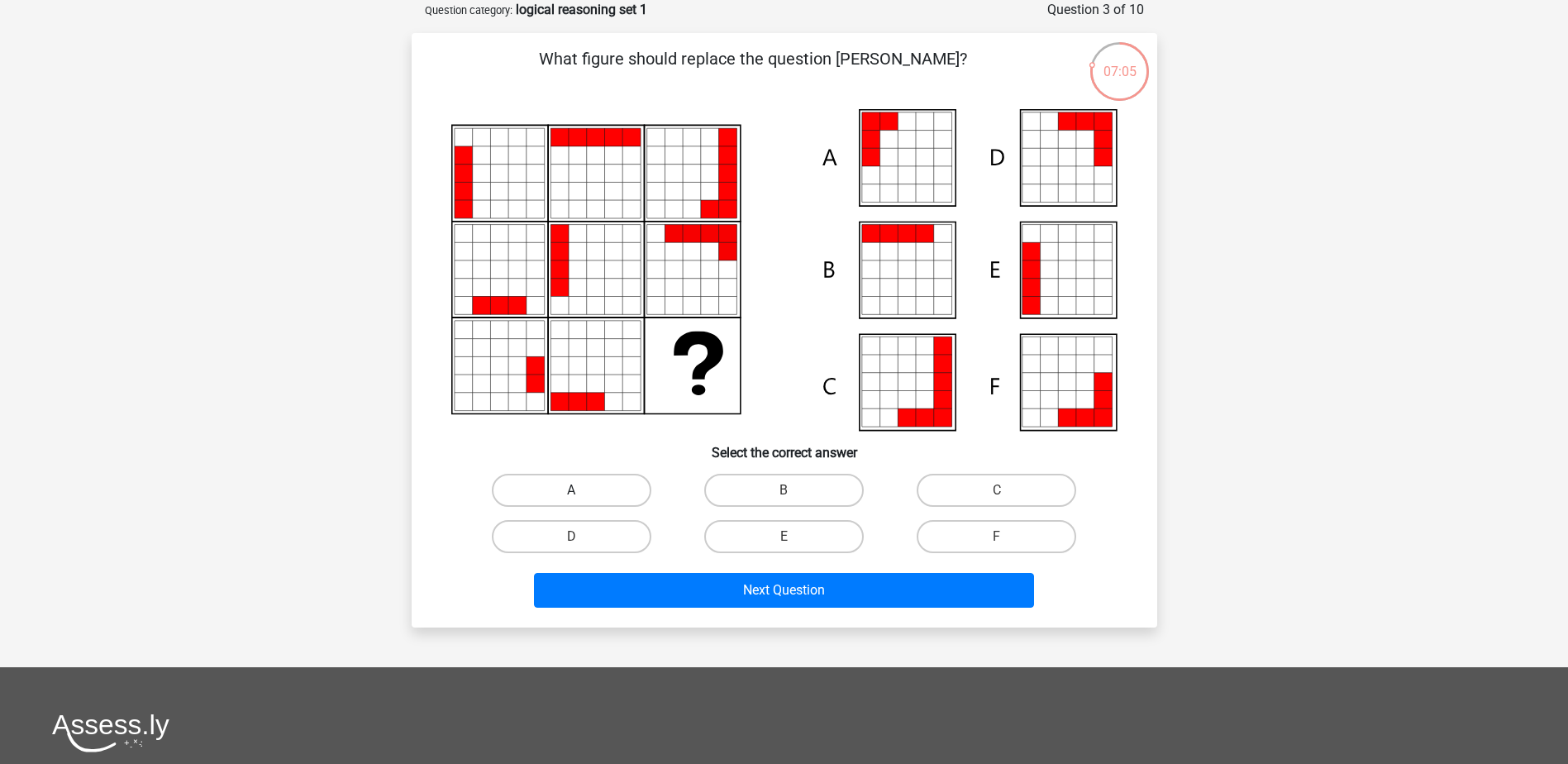
click at [614, 475] on label "A" at bounding box center [571, 490] width 159 height 33
click at [582, 490] on input "A" at bounding box center [576, 495] width 11 height 11
radio input "true"
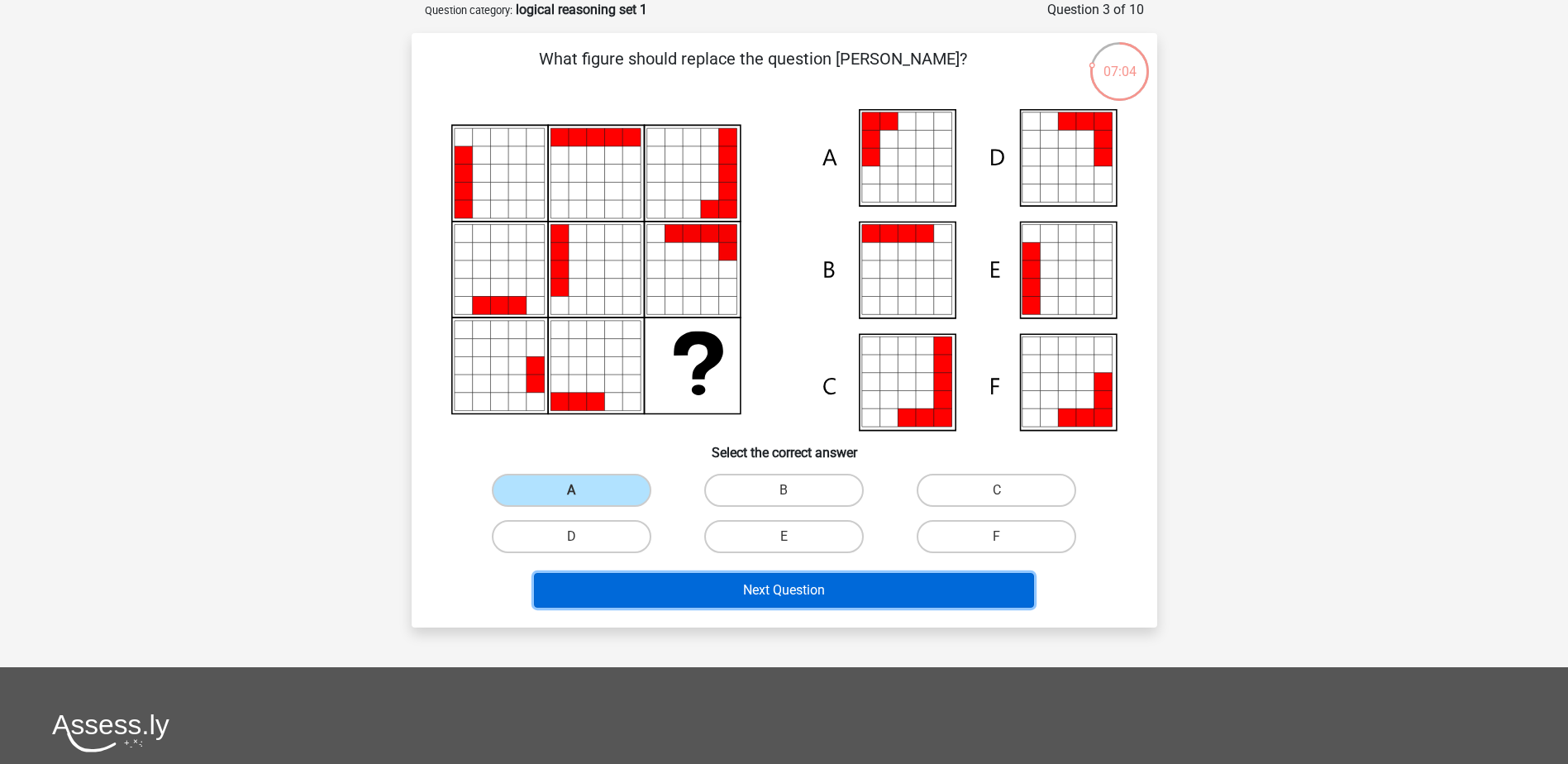
click at [715, 603] on button "Next Question" at bounding box center [784, 590] width 500 height 35
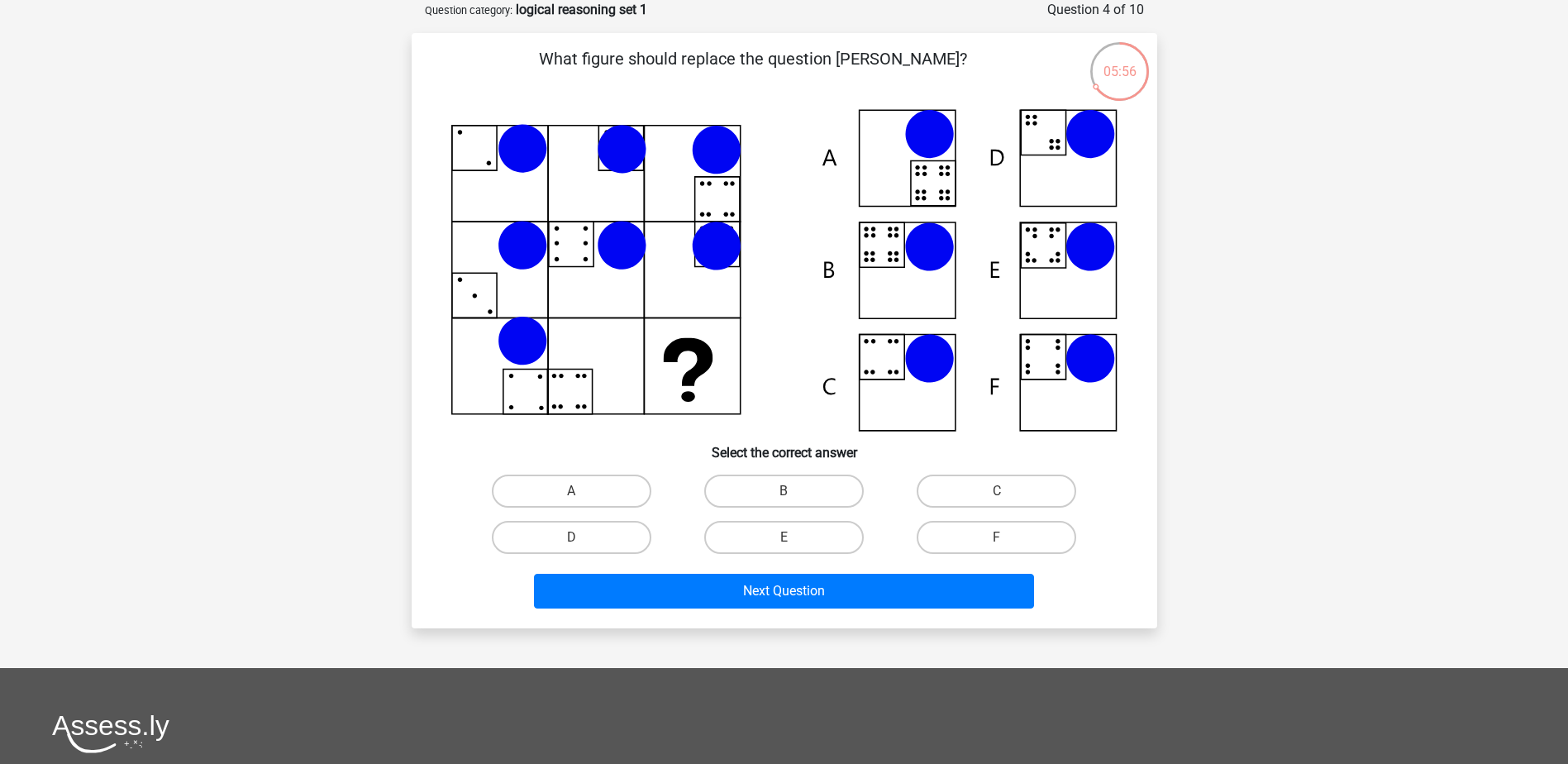
click at [899, 272] on icon at bounding box center [784, 271] width 666 height 323
click at [806, 495] on label "B" at bounding box center [784, 491] width 159 height 33
click at [794, 495] on input "B" at bounding box center [788, 496] width 11 height 11
radio input "true"
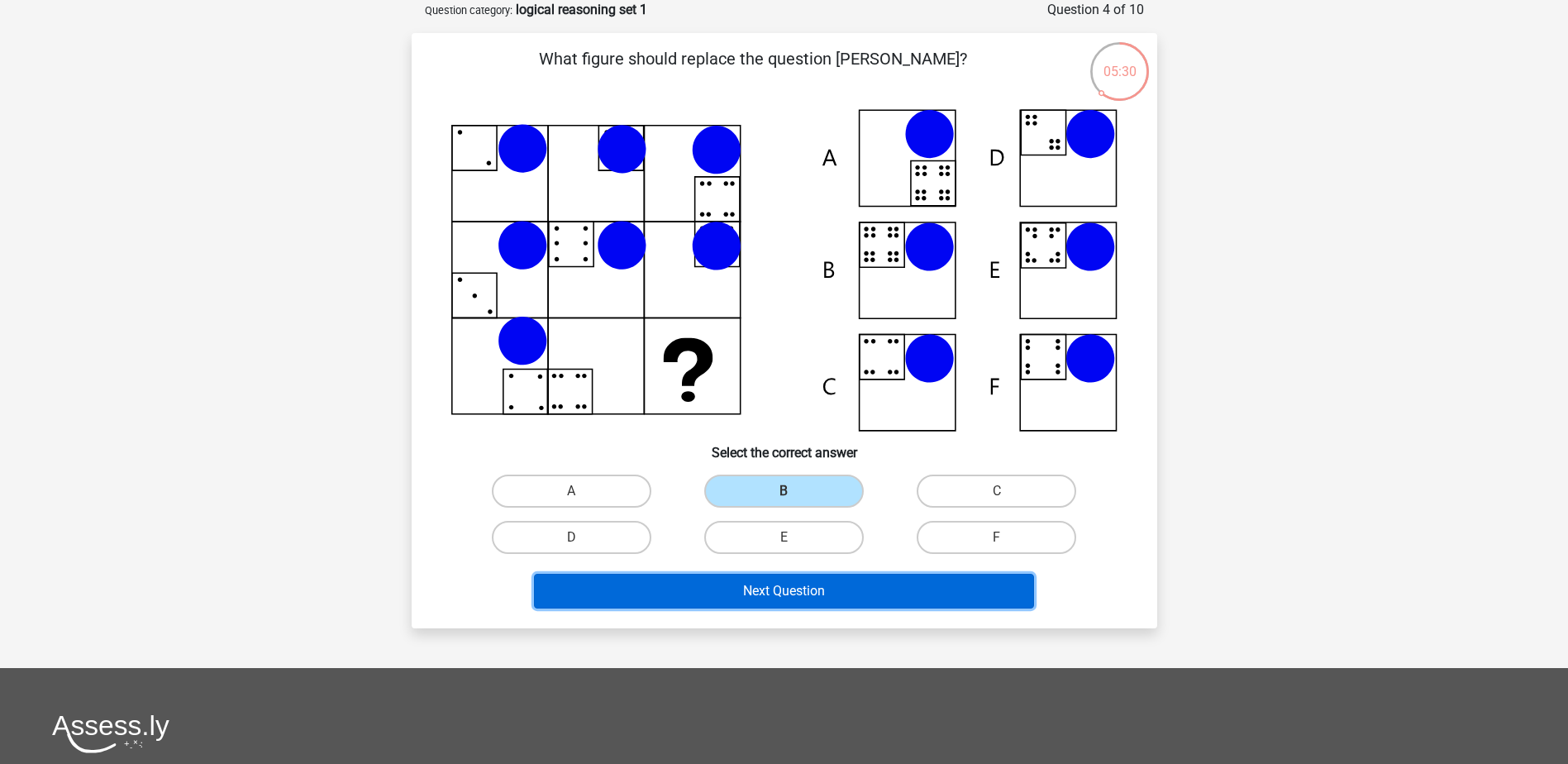
click at [812, 591] on button "Next Question" at bounding box center [784, 591] width 500 height 35
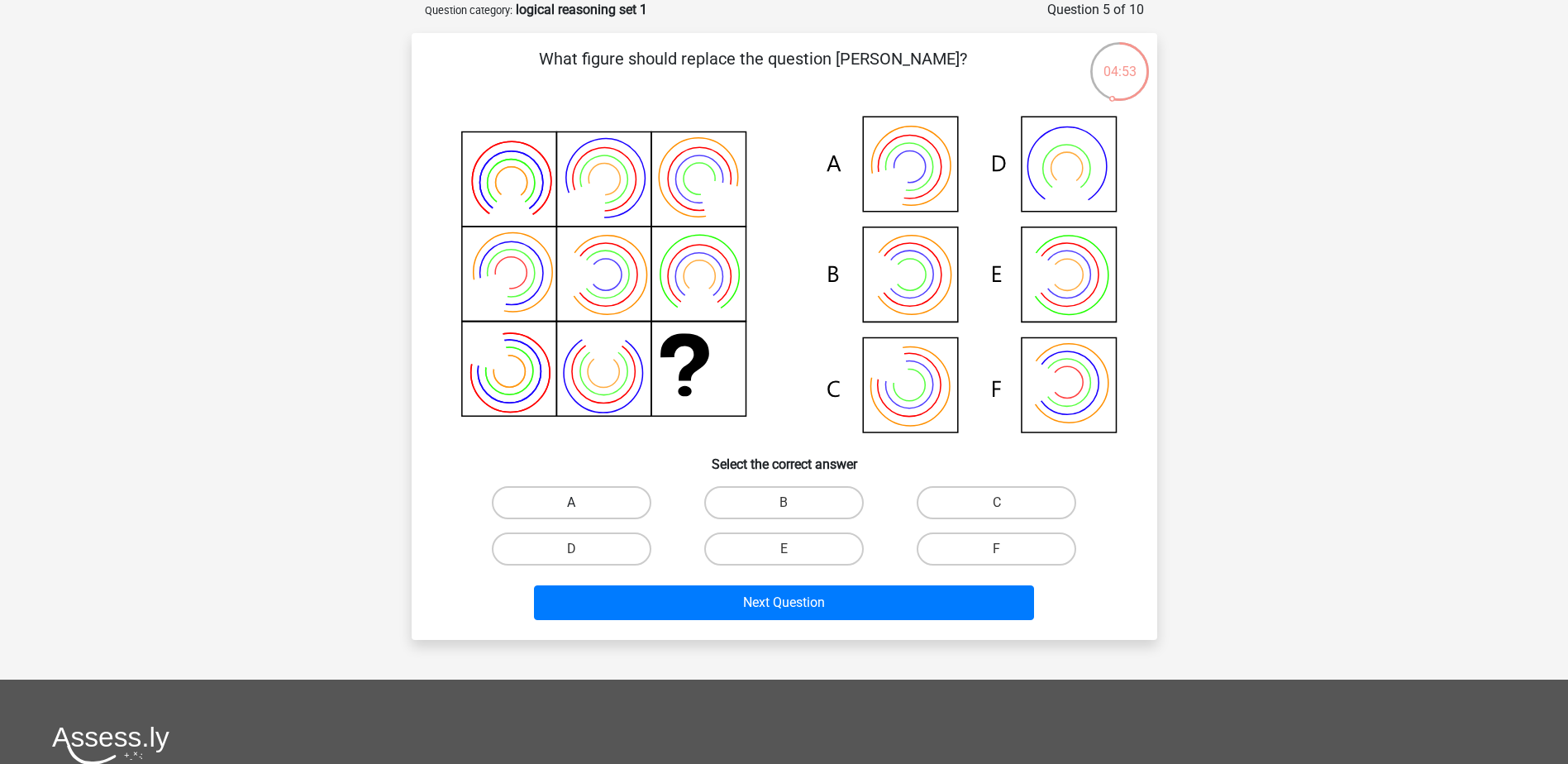
click at [601, 490] on label "A" at bounding box center [571, 502] width 159 height 33
click at [582, 503] on input "A" at bounding box center [576, 508] width 11 height 11
radio input "true"
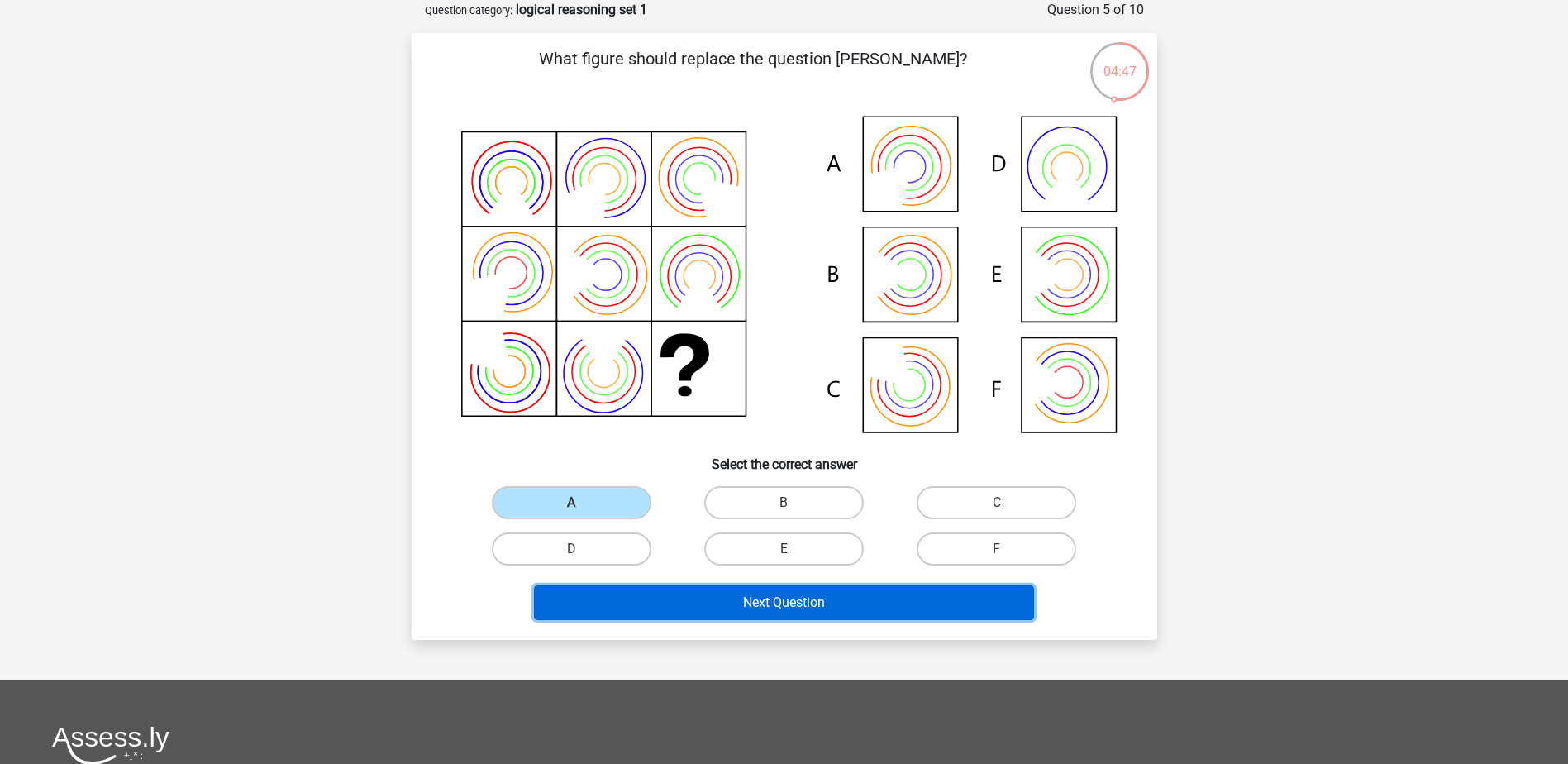
drag, startPoint x: 767, startPoint y: 612, endPoint x: 765, endPoint y: 433, distance: 179.0
click at [765, 433] on div "What figure should replace the question [PERSON_NAME]?" at bounding box center [784, 336] width 733 height 580
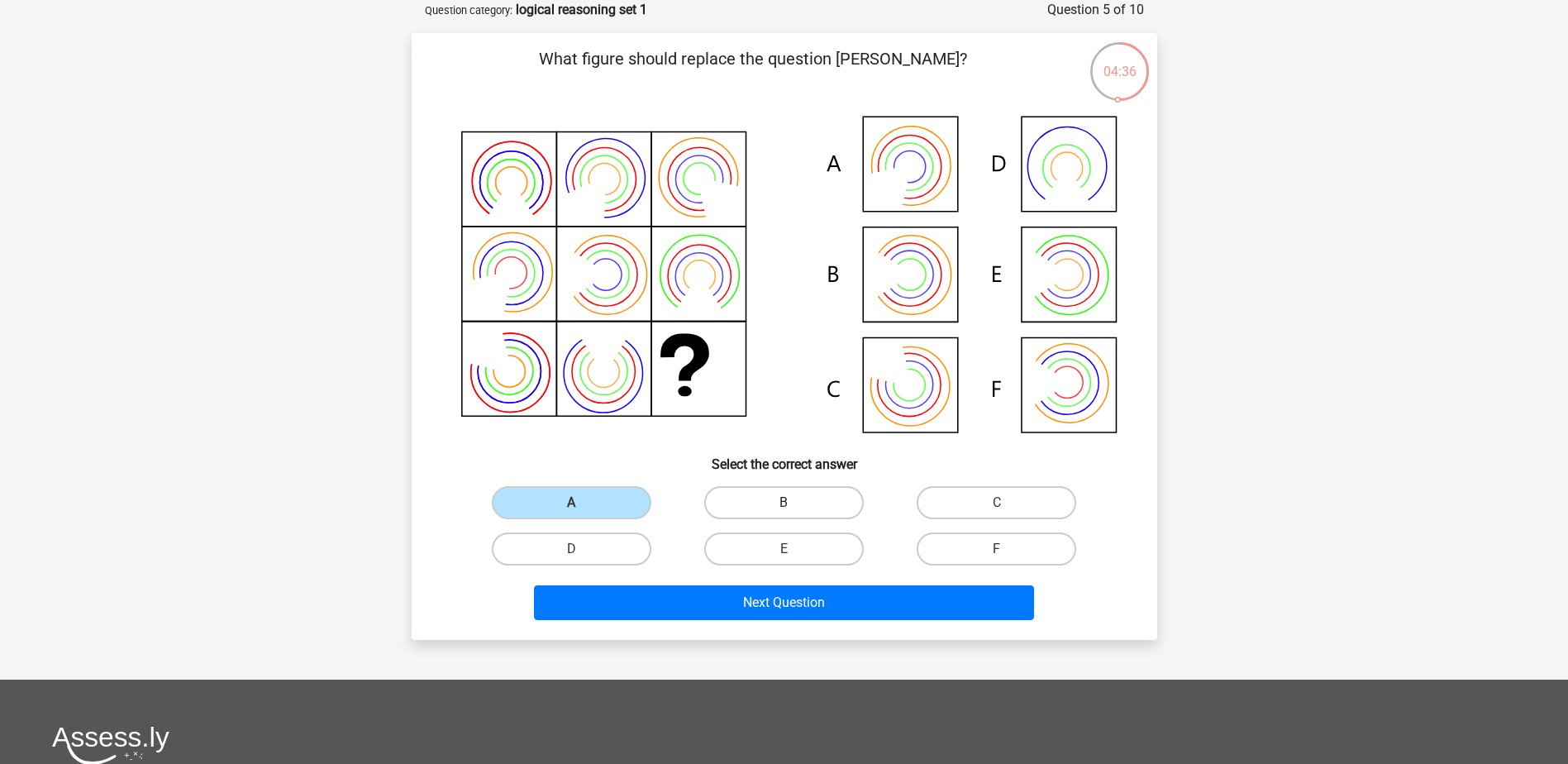
drag, startPoint x: 789, startPoint y: 500, endPoint x: 795, endPoint y: 516, distance: 17.1
click at [789, 499] on label "B" at bounding box center [784, 502] width 159 height 33
click at [789, 503] on input "B" at bounding box center [788, 508] width 11 height 11
radio input "true"
click at [842, 626] on div "What figure should replace the question [PERSON_NAME]?" at bounding box center [784, 336] width 746 height 607
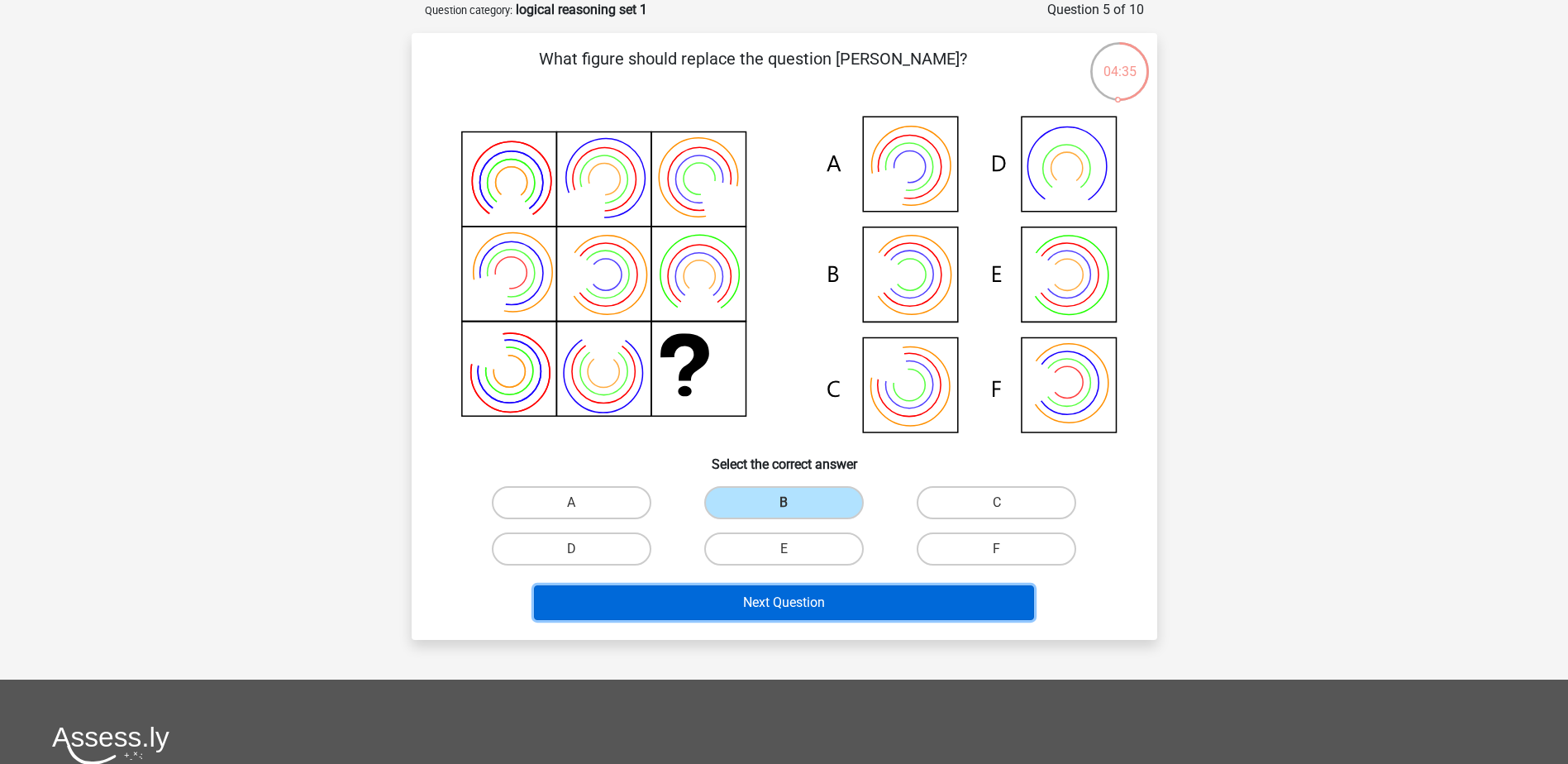
click at [850, 609] on button "Next Question" at bounding box center [784, 603] width 500 height 35
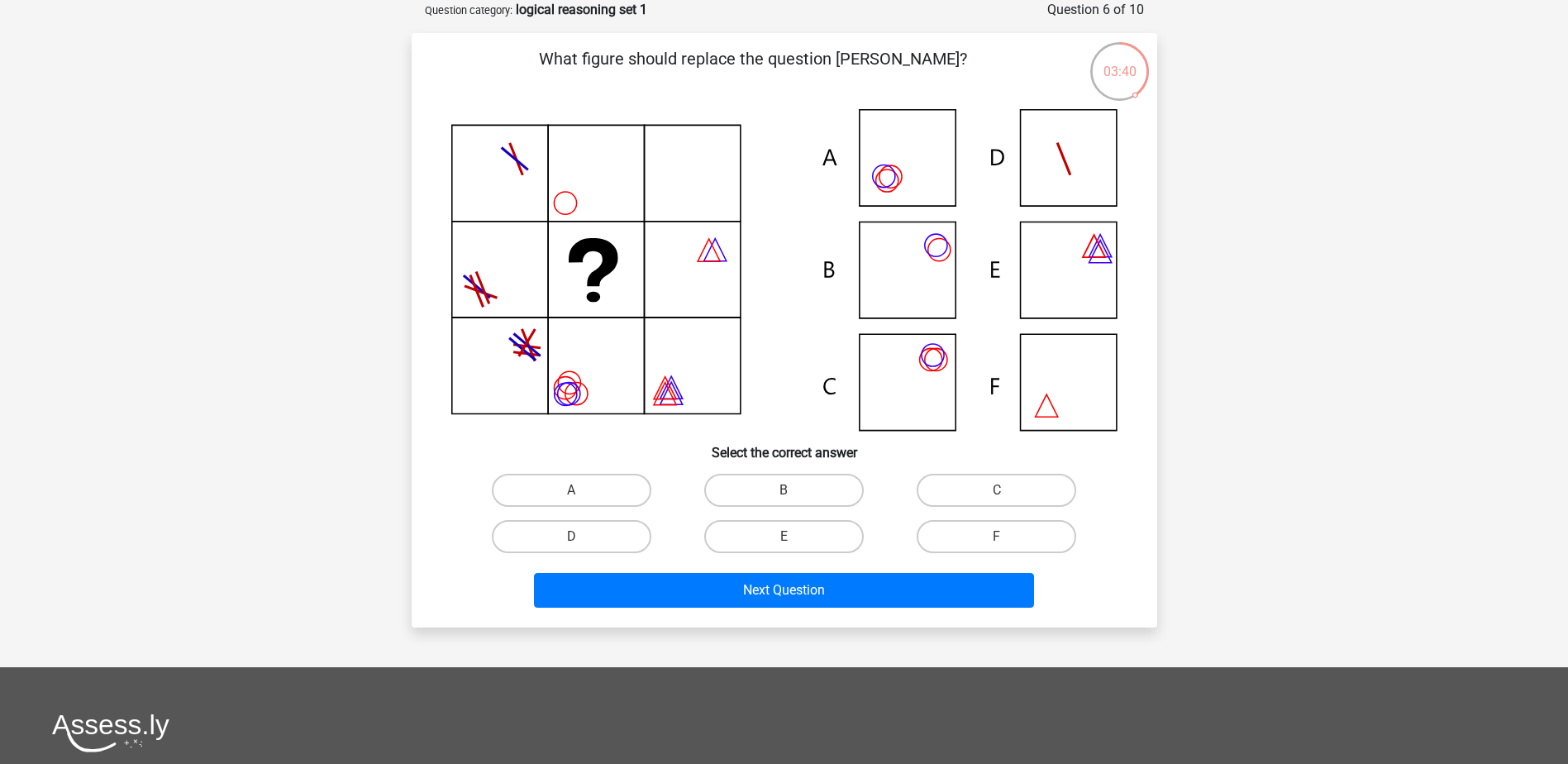
click at [763, 507] on div "B" at bounding box center [784, 490] width 212 height 46
click at [1011, 485] on label "C" at bounding box center [997, 490] width 159 height 33
click at [1008, 490] on input "C" at bounding box center [1002, 495] width 11 height 11
radio input "true"
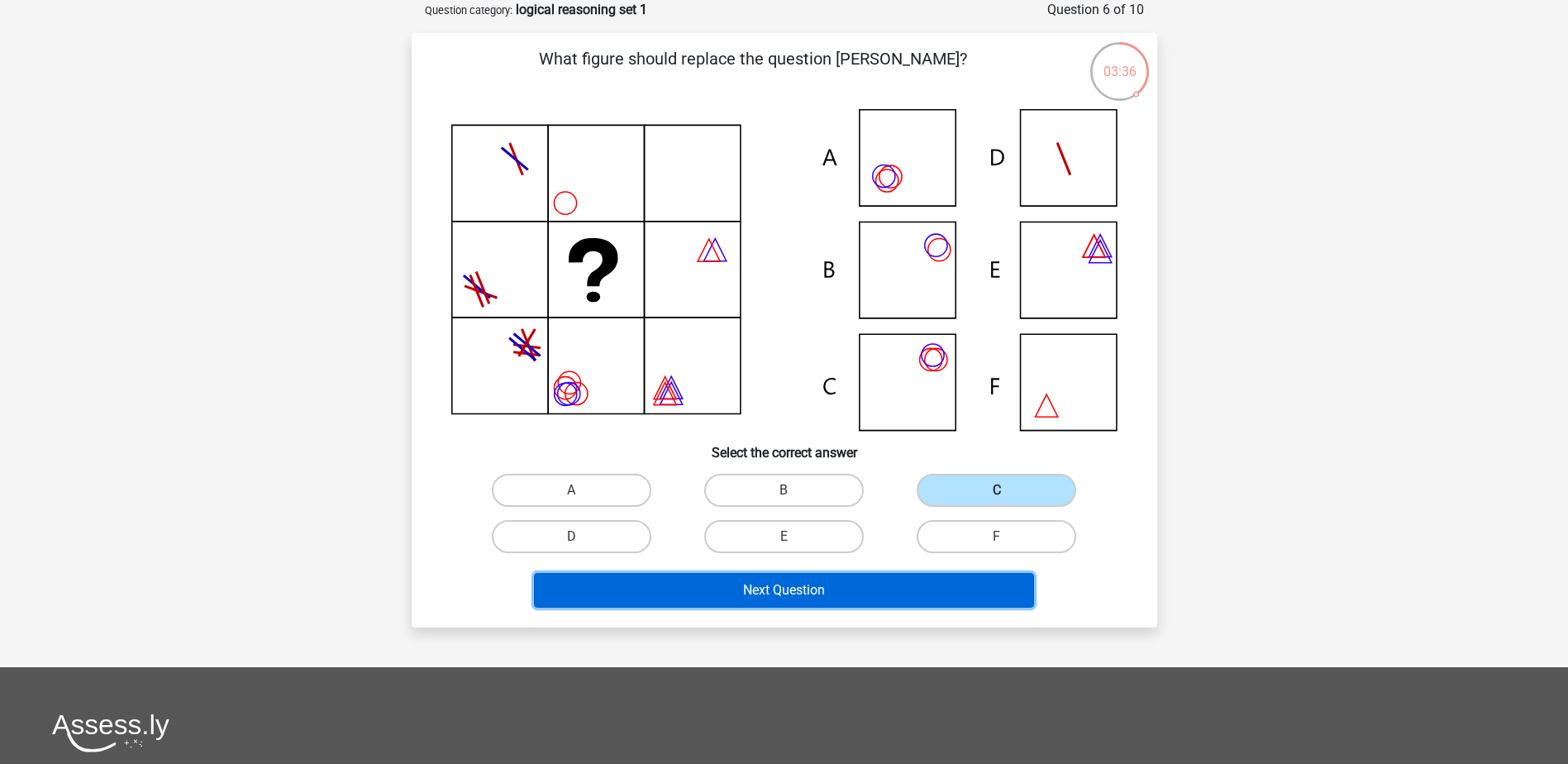
click at [928, 588] on button "Next Question" at bounding box center [784, 590] width 500 height 35
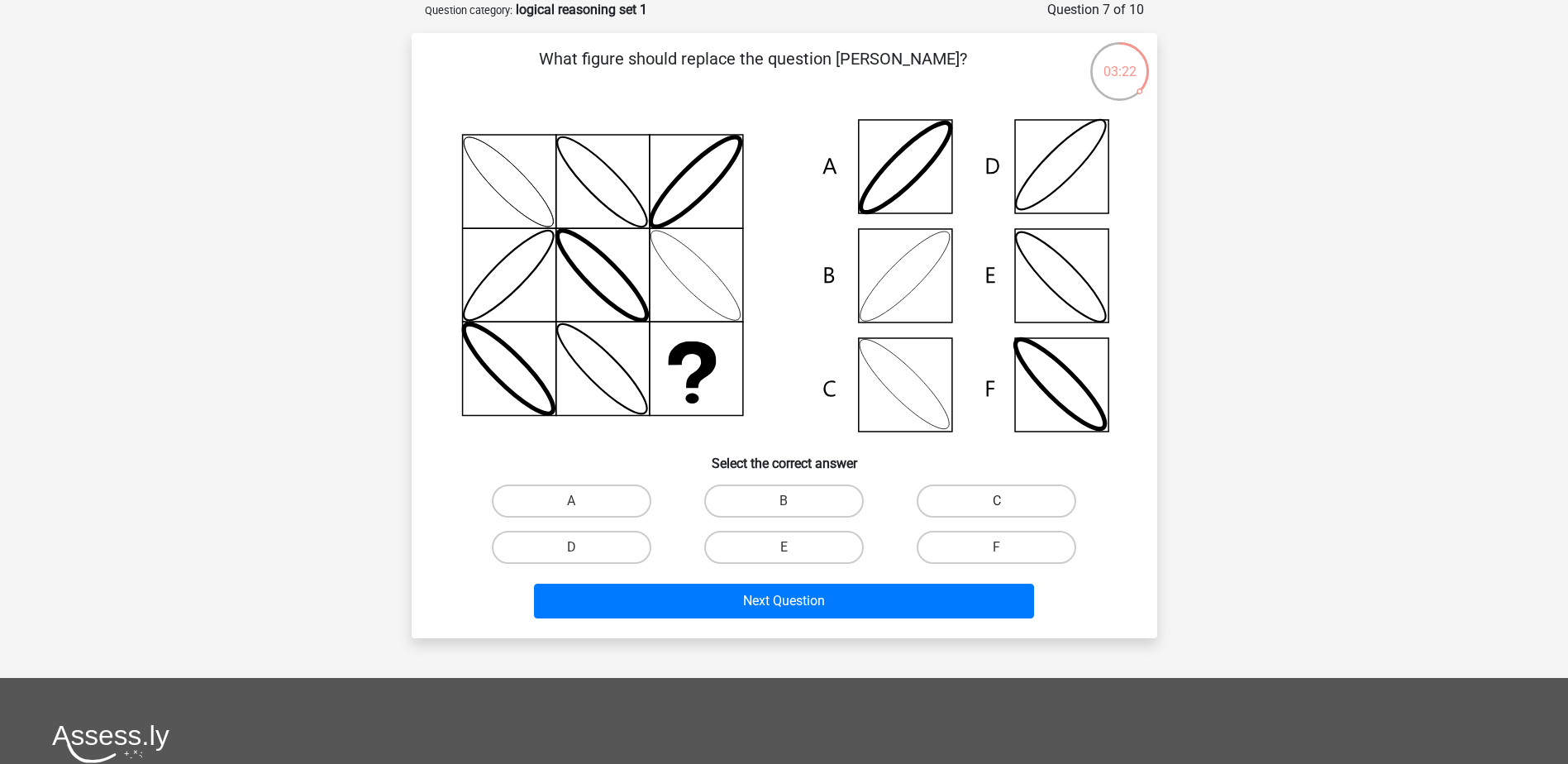
click at [999, 517] on div "C" at bounding box center [996, 501] width 212 height 46
click at [999, 515] on label "C" at bounding box center [997, 501] width 159 height 33
click at [999, 512] on input "C" at bounding box center [1002, 506] width 11 height 11
radio input "true"
click at [806, 495] on label "B" at bounding box center [784, 501] width 159 height 33
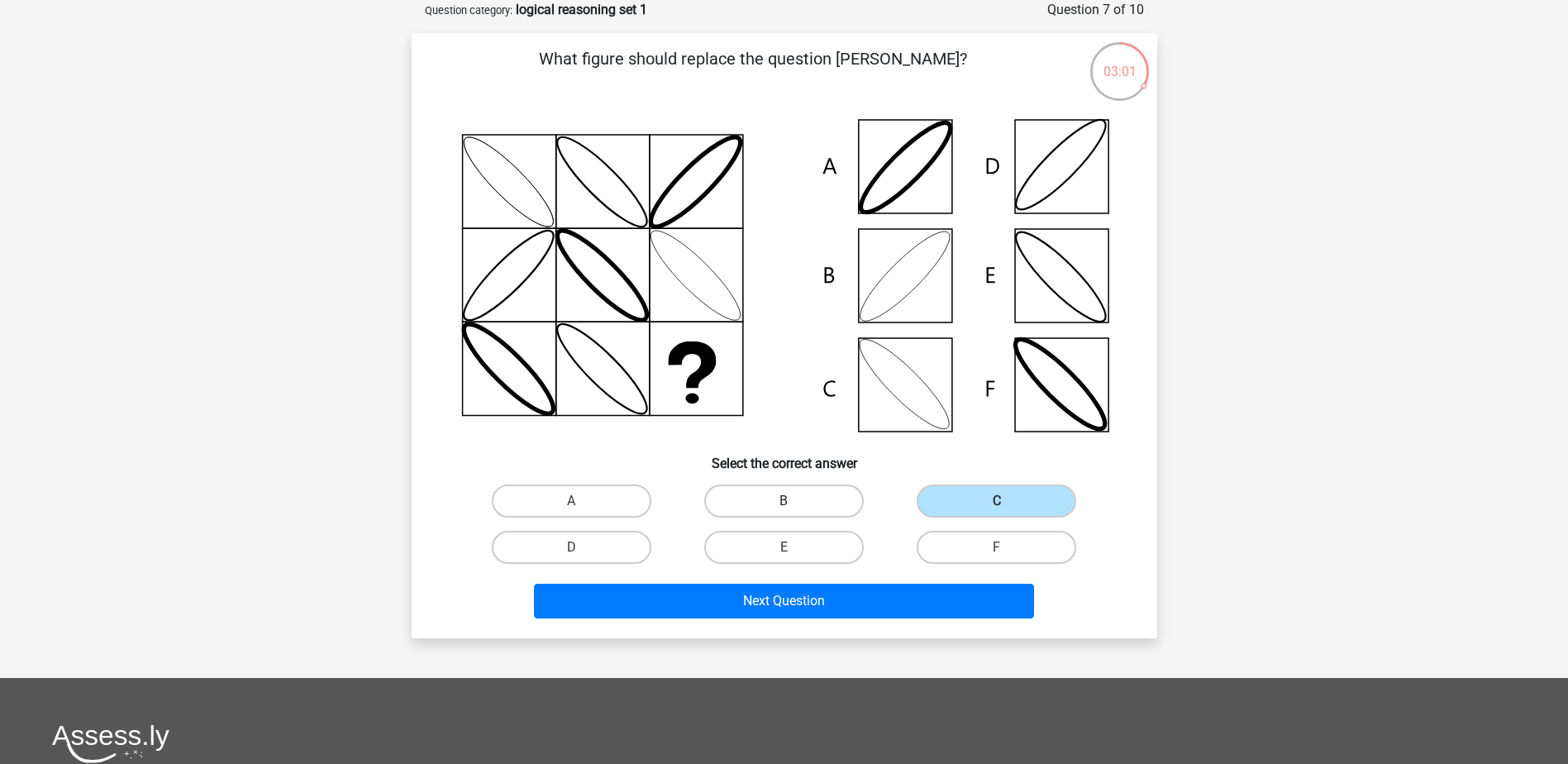
click at [794, 501] on input "B" at bounding box center [788, 506] width 11 height 11
radio input "true"
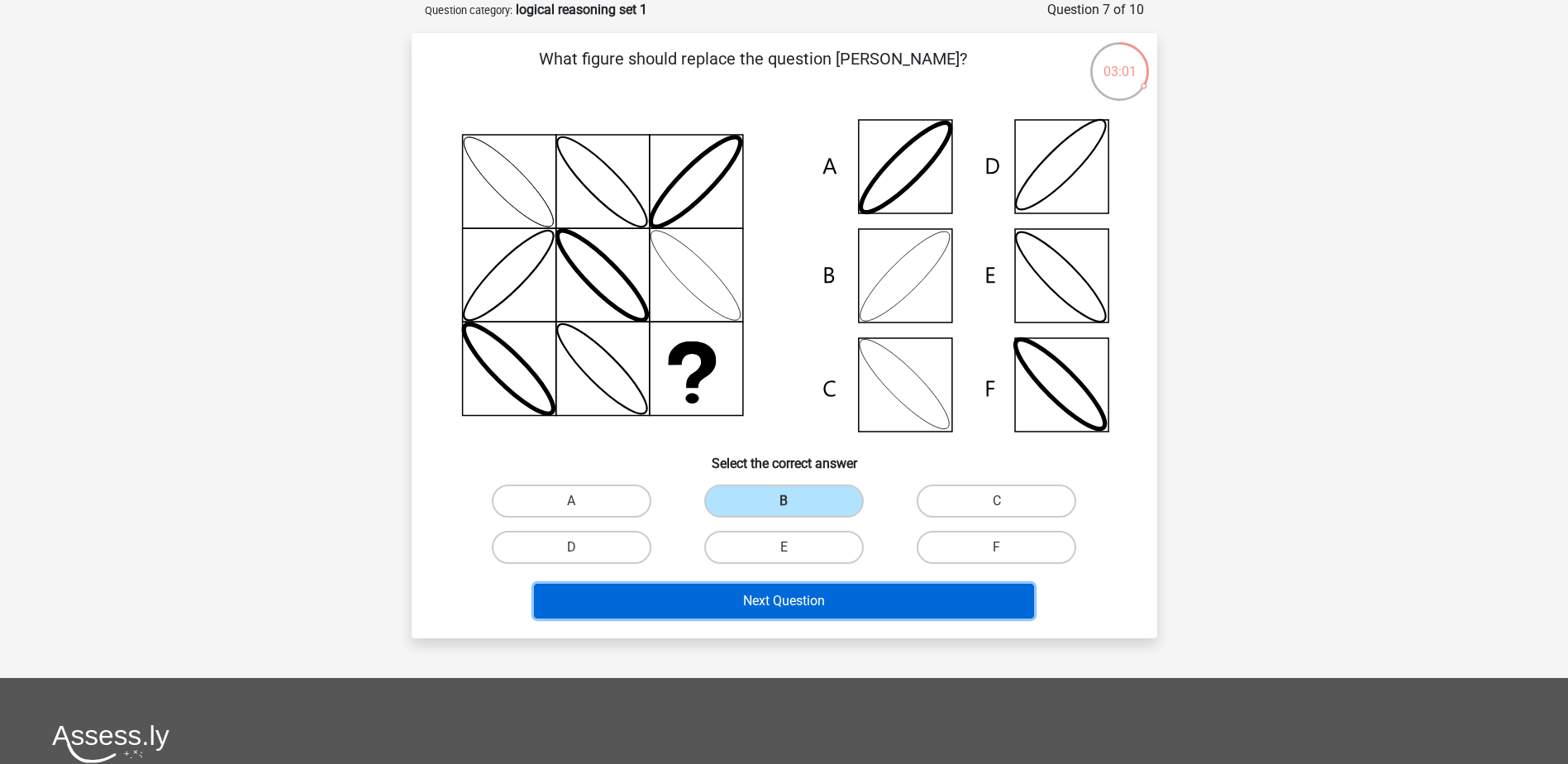
click at [825, 610] on button "Next Question" at bounding box center [784, 601] width 500 height 35
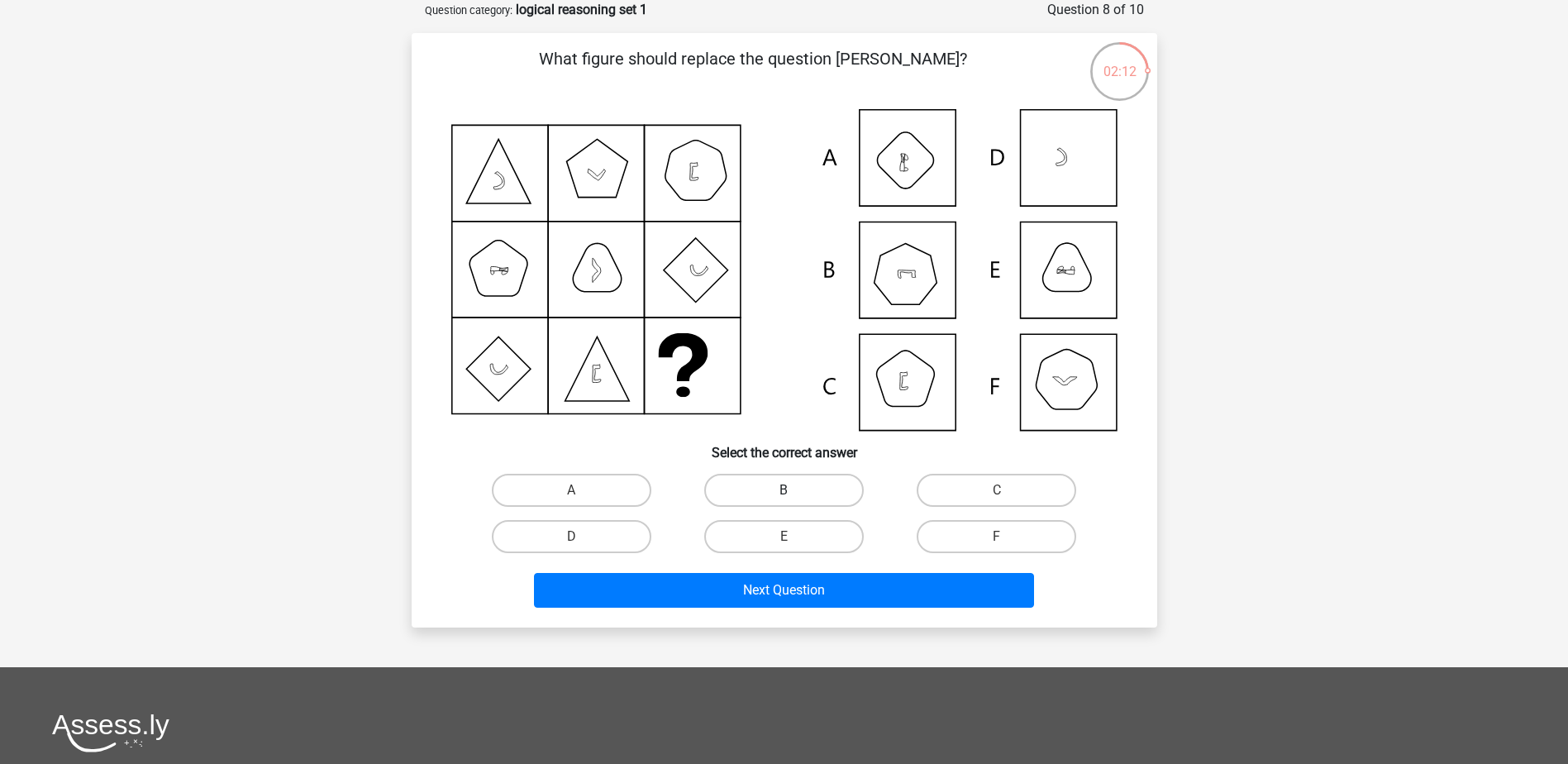
click at [797, 485] on label "B" at bounding box center [784, 490] width 159 height 33
click at [794, 490] on input "B" at bounding box center [788, 495] width 11 height 11
radio input "true"
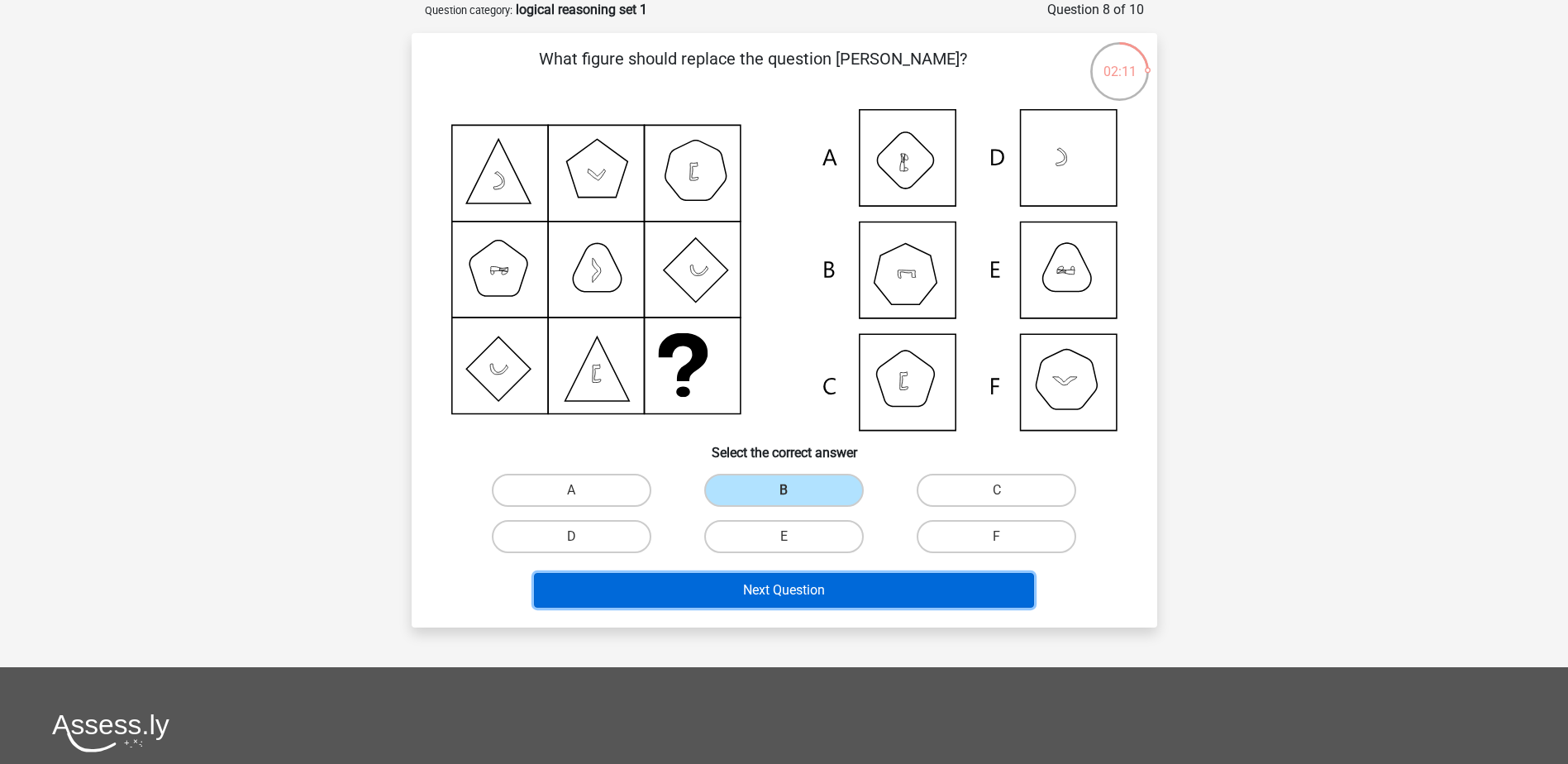
click at [830, 590] on button "Next Question" at bounding box center [784, 590] width 500 height 35
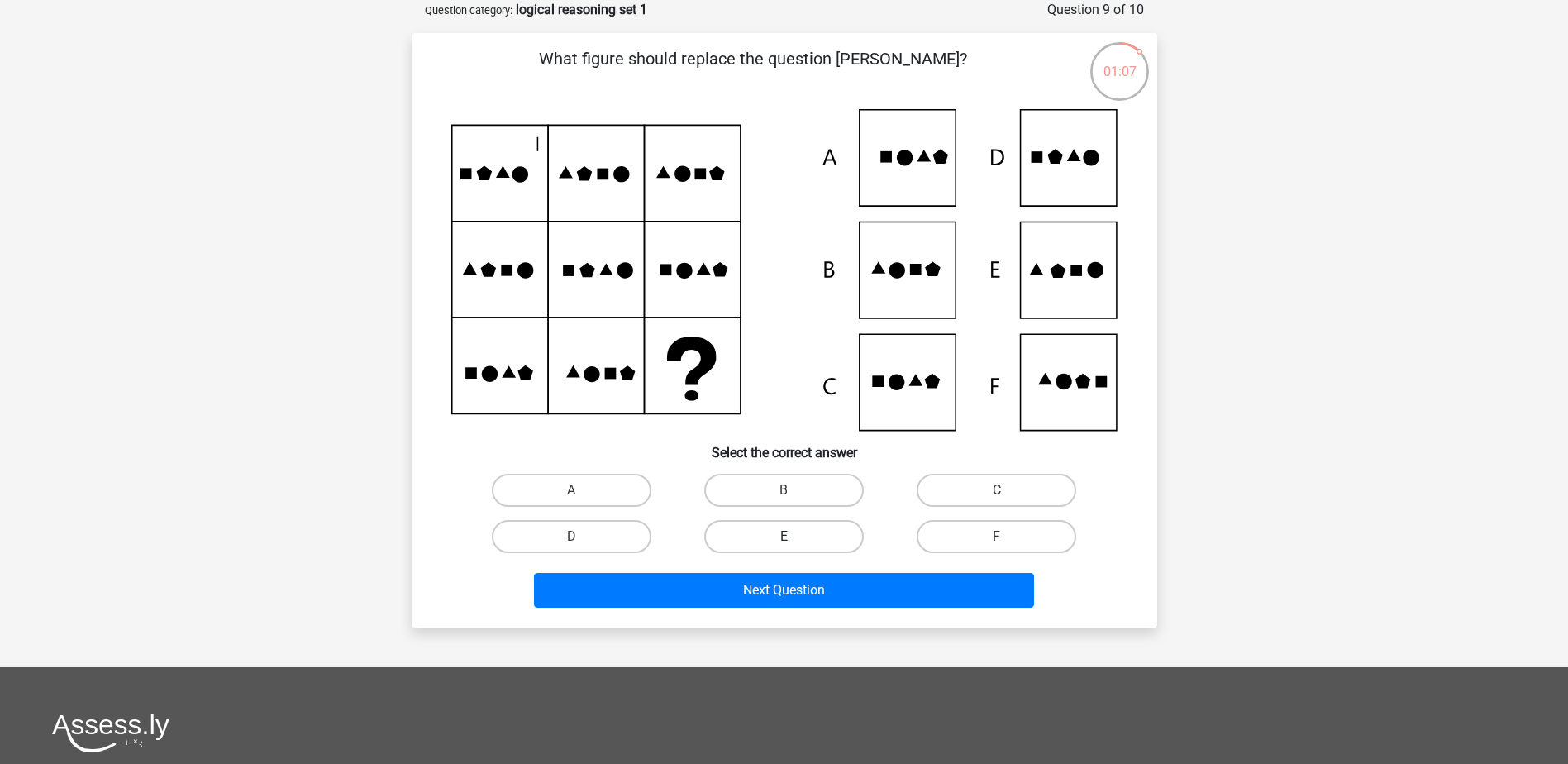
click at [816, 528] on label "E" at bounding box center [784, 536] width 159 height 33
click at [794, 537] on input "E" at bounding box center [788, 542] width 11 height 11
radio input "true"
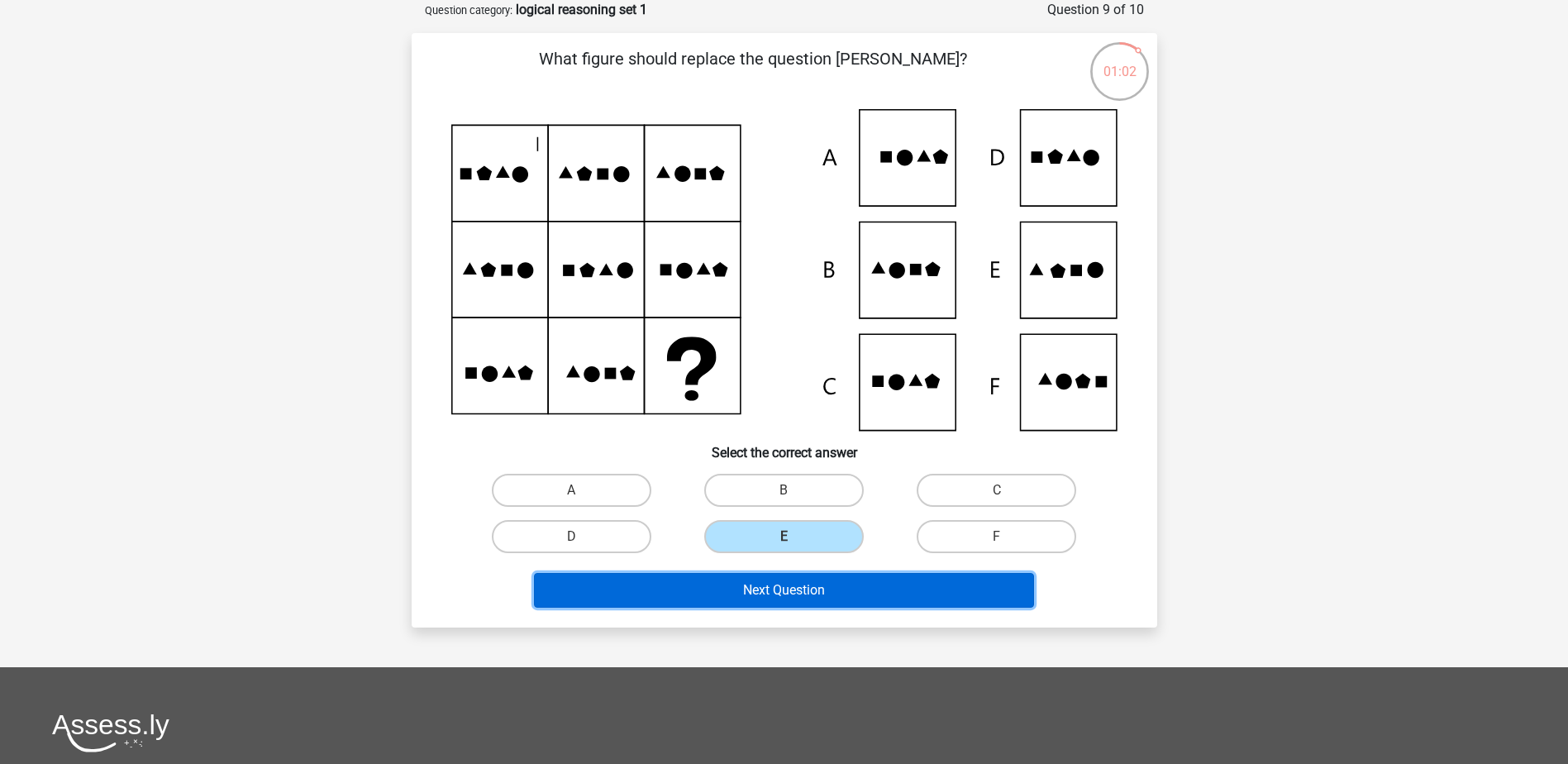
click at [845, 587] on button "Next Question" at bounding box center [784, 590] width 500 height 35
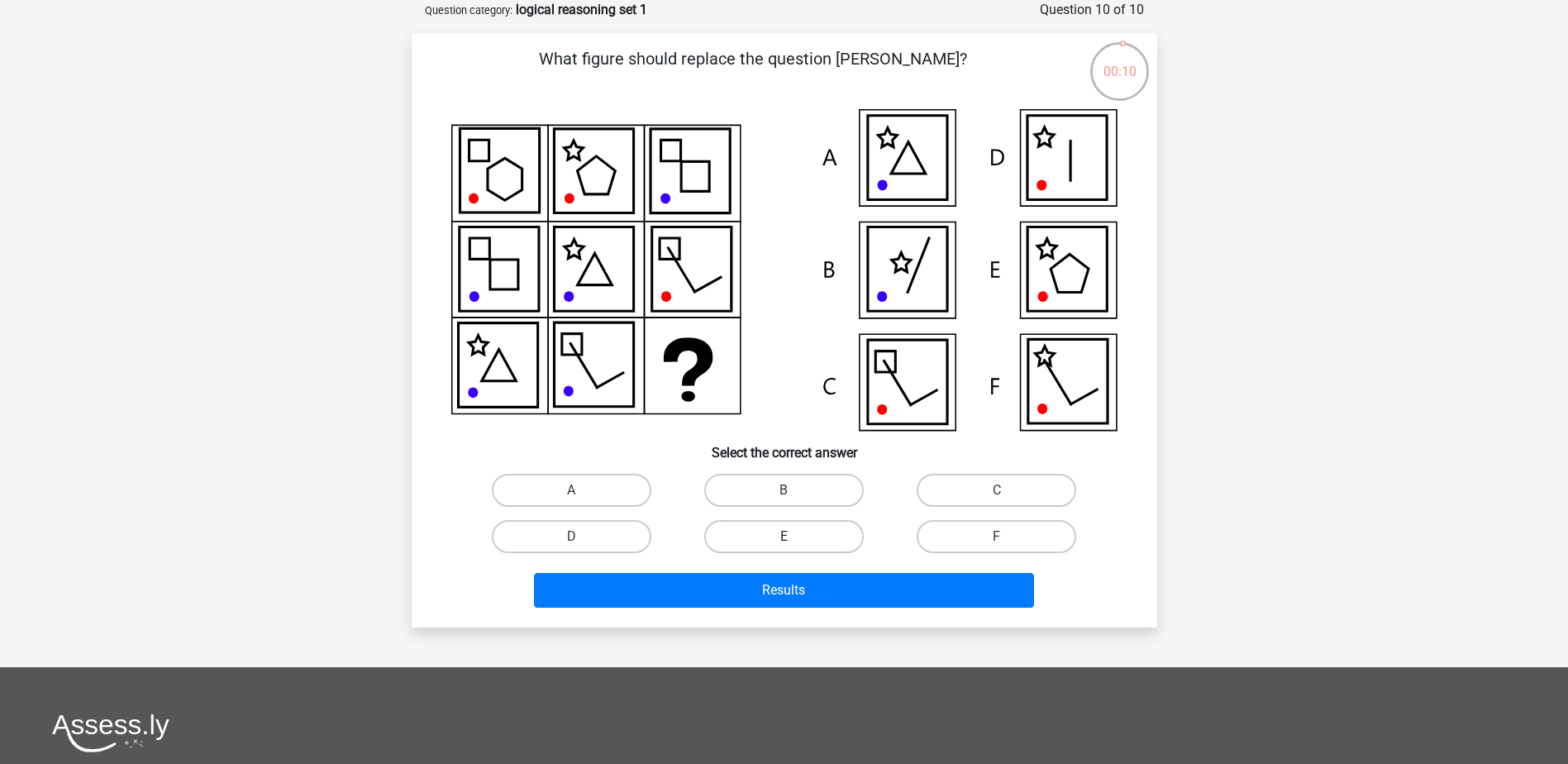
click at [804, 532] on label "E" at bounding box center [784, 536] width 159 height 33
click at [794, 537] on input "E" at bounding box center [788, 542] width 11 height 11
radio input "true"
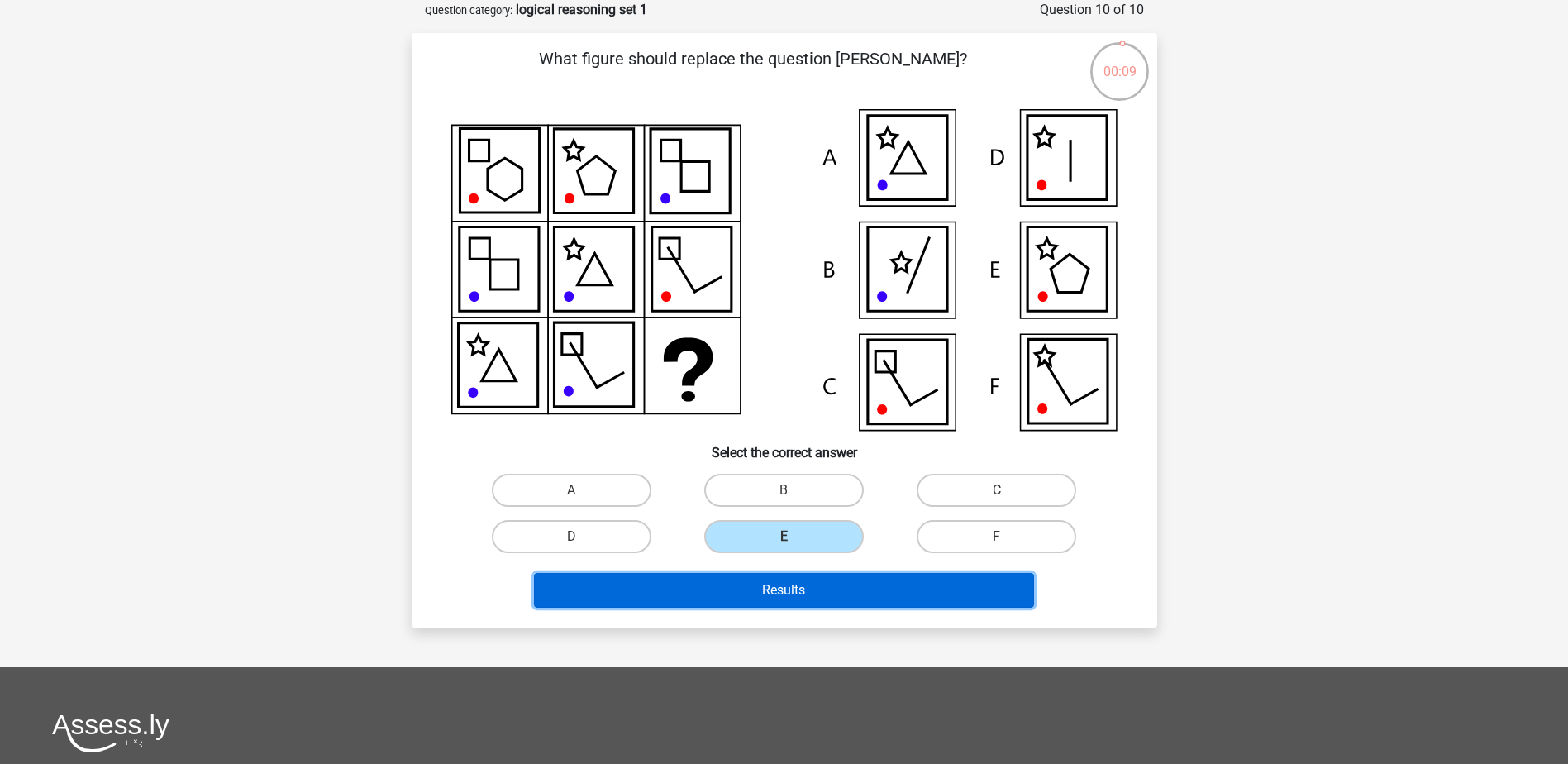
click at [820, 588] on button "Results" at bounding box center [784, 590] width 500 height 35
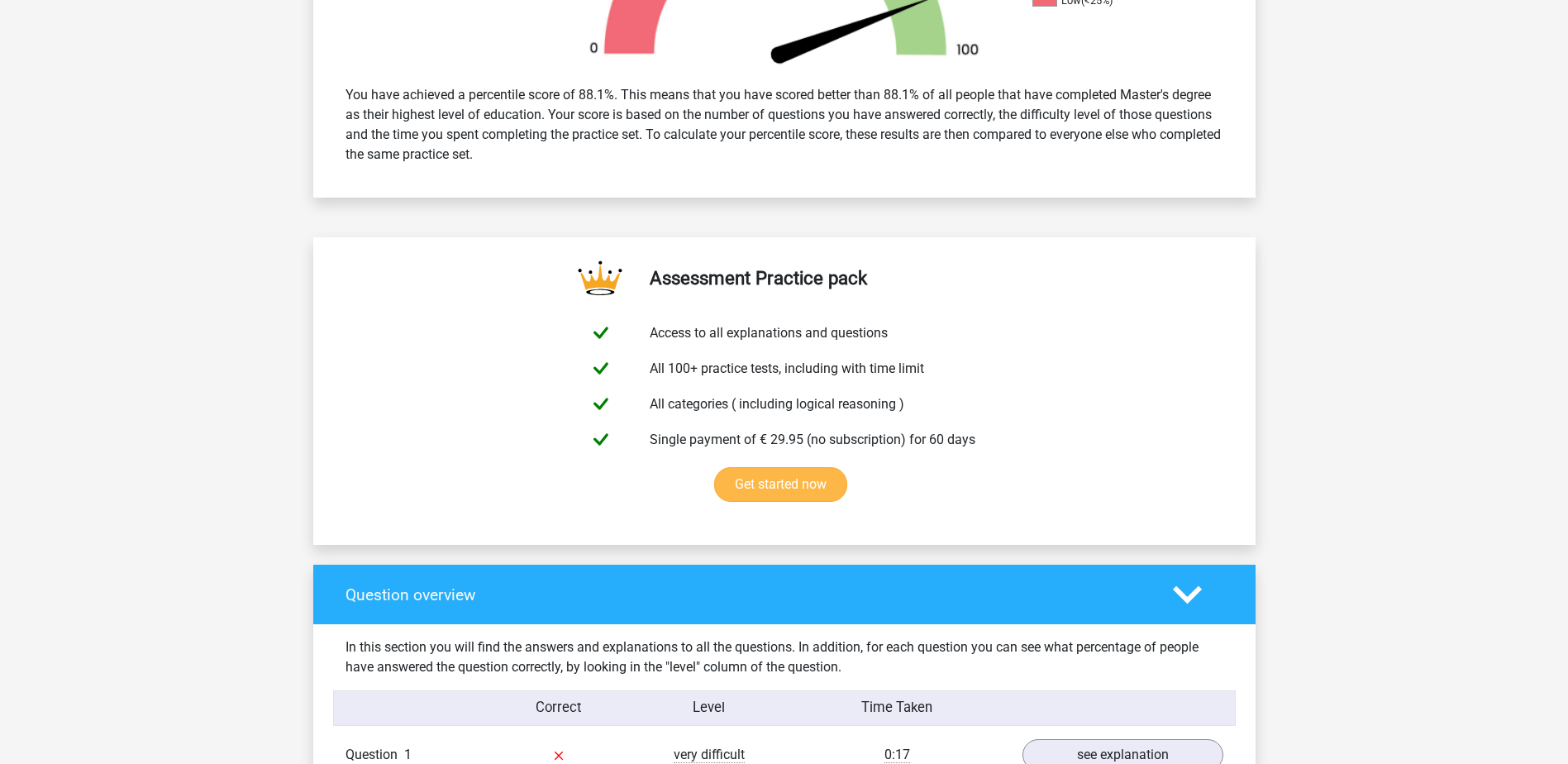
scroll to position [1241, 0]
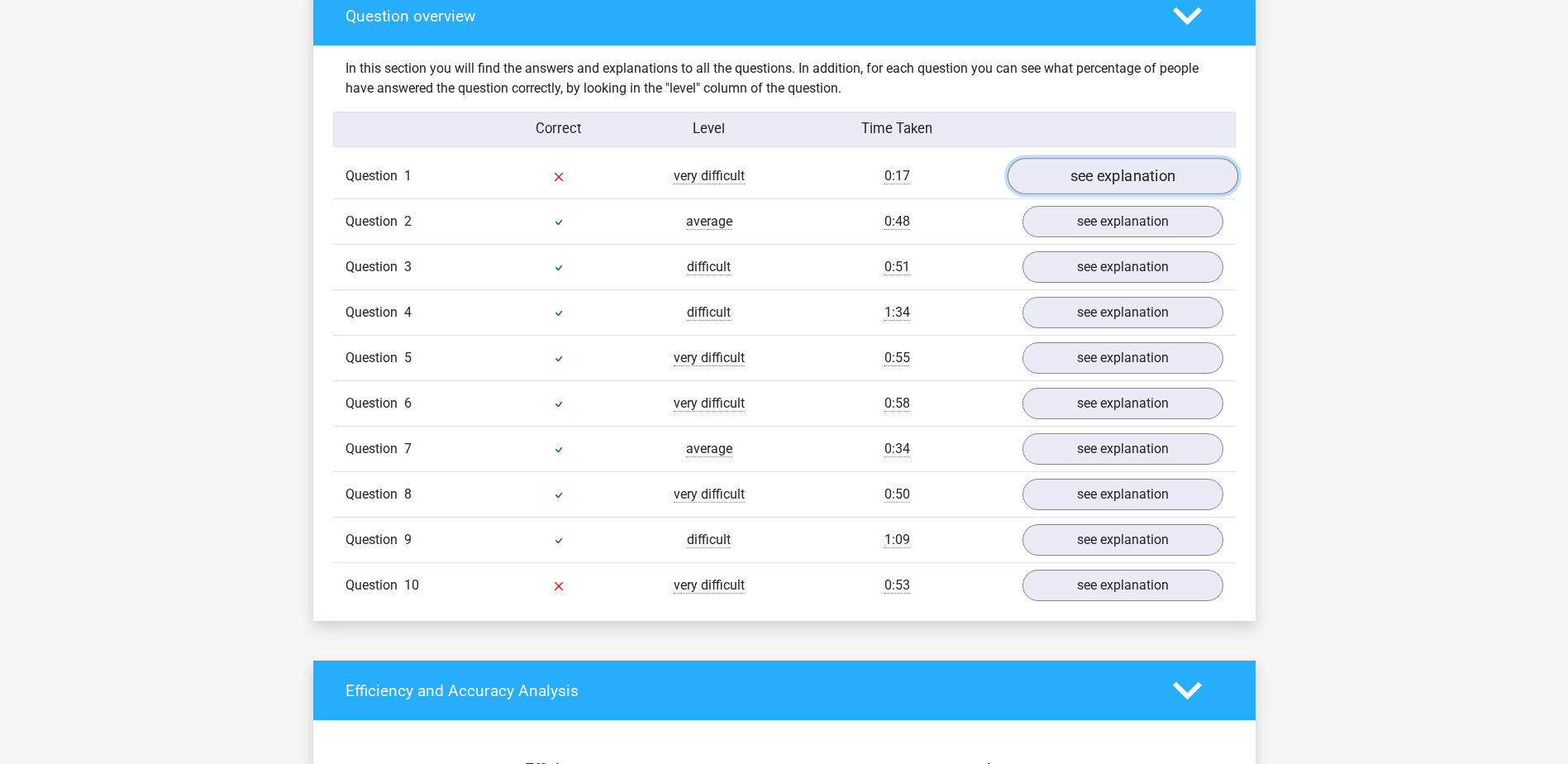
click at [1093, 179] on link "see explanation" at bounding box center [1122, 176] width 231 height 37
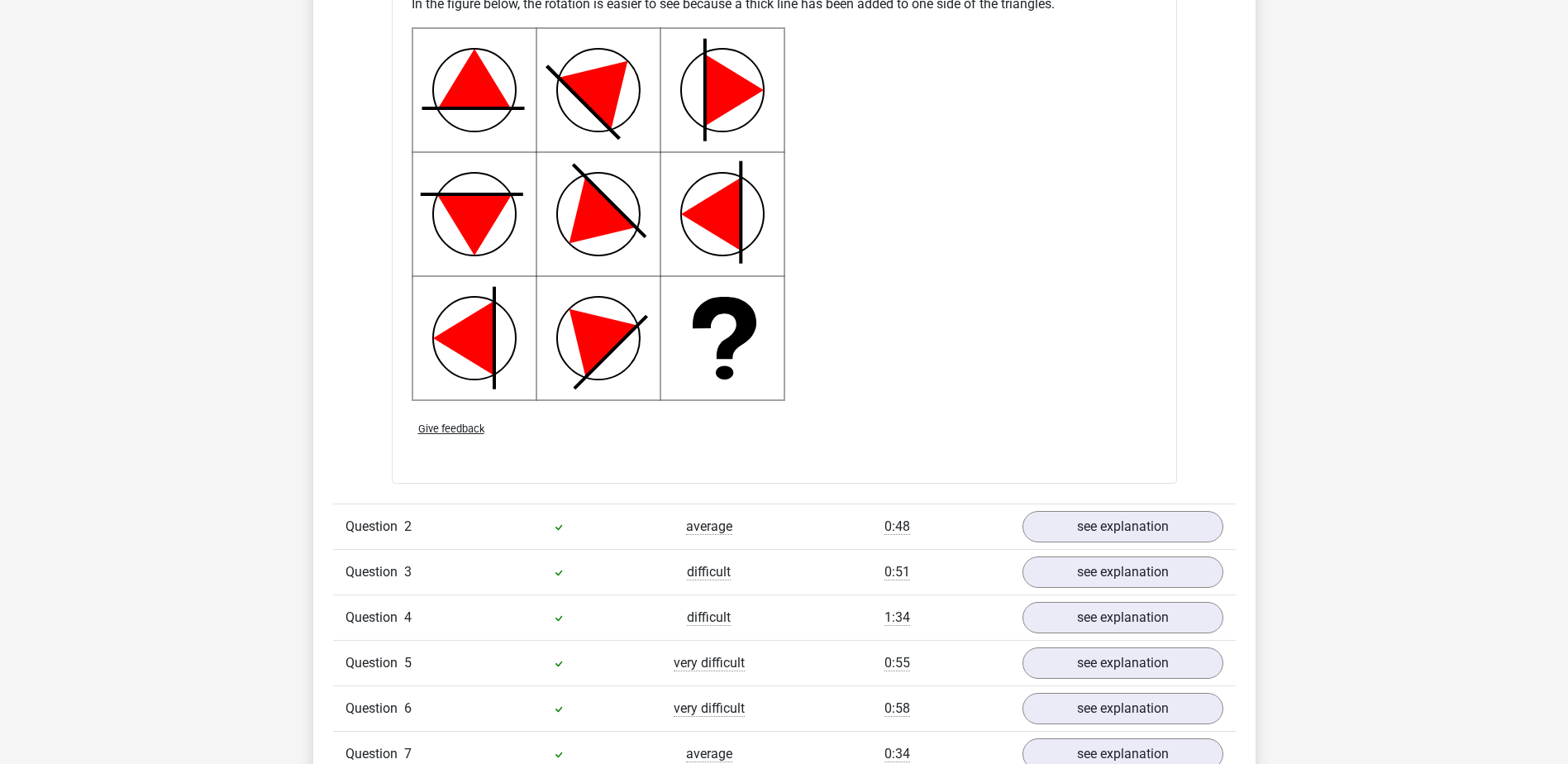
scroll to position [2481, 0]
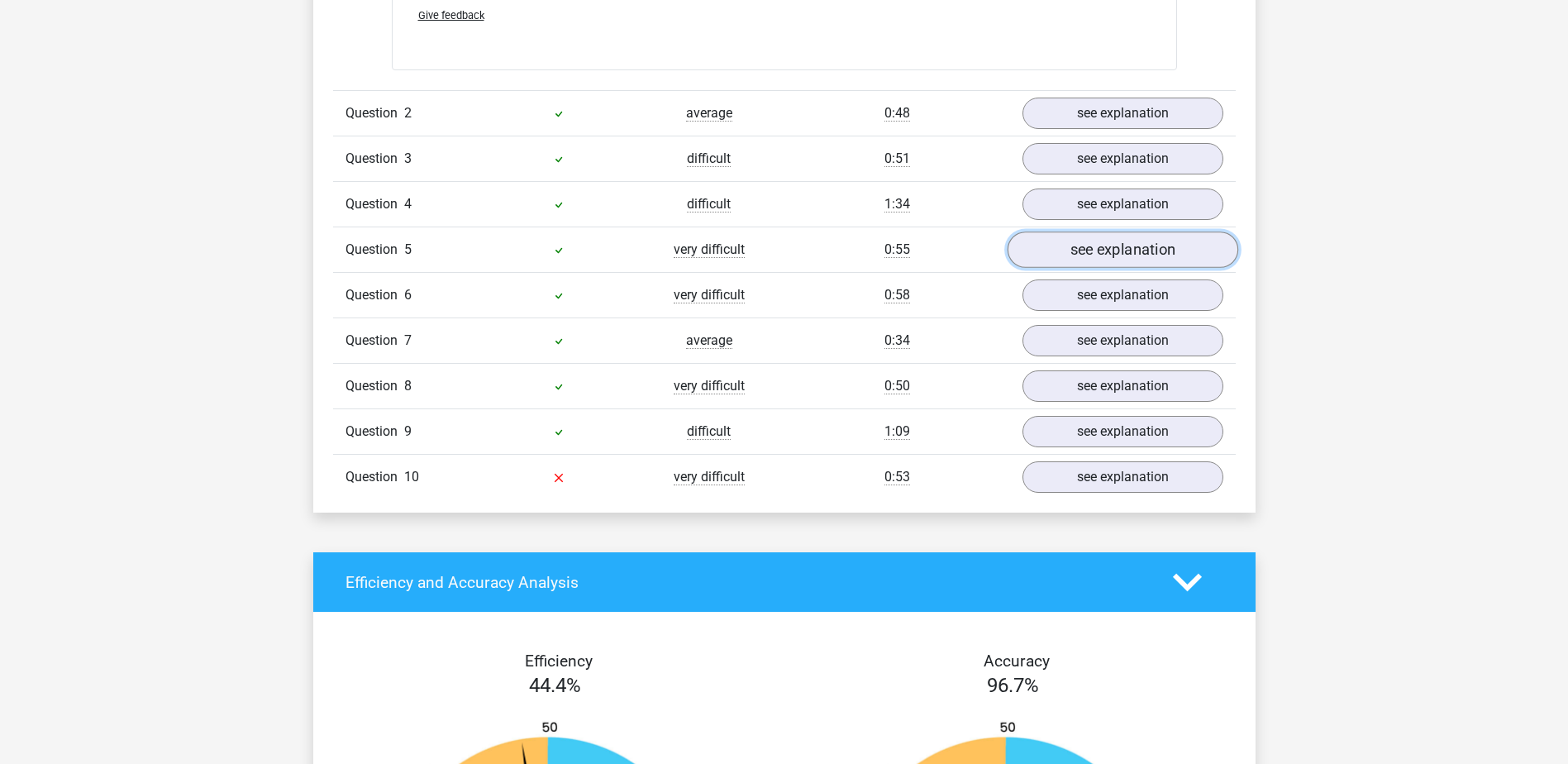
click at [1086, 259] on link "see explanation" at bounding box center [1122, 250] width 231 height 37
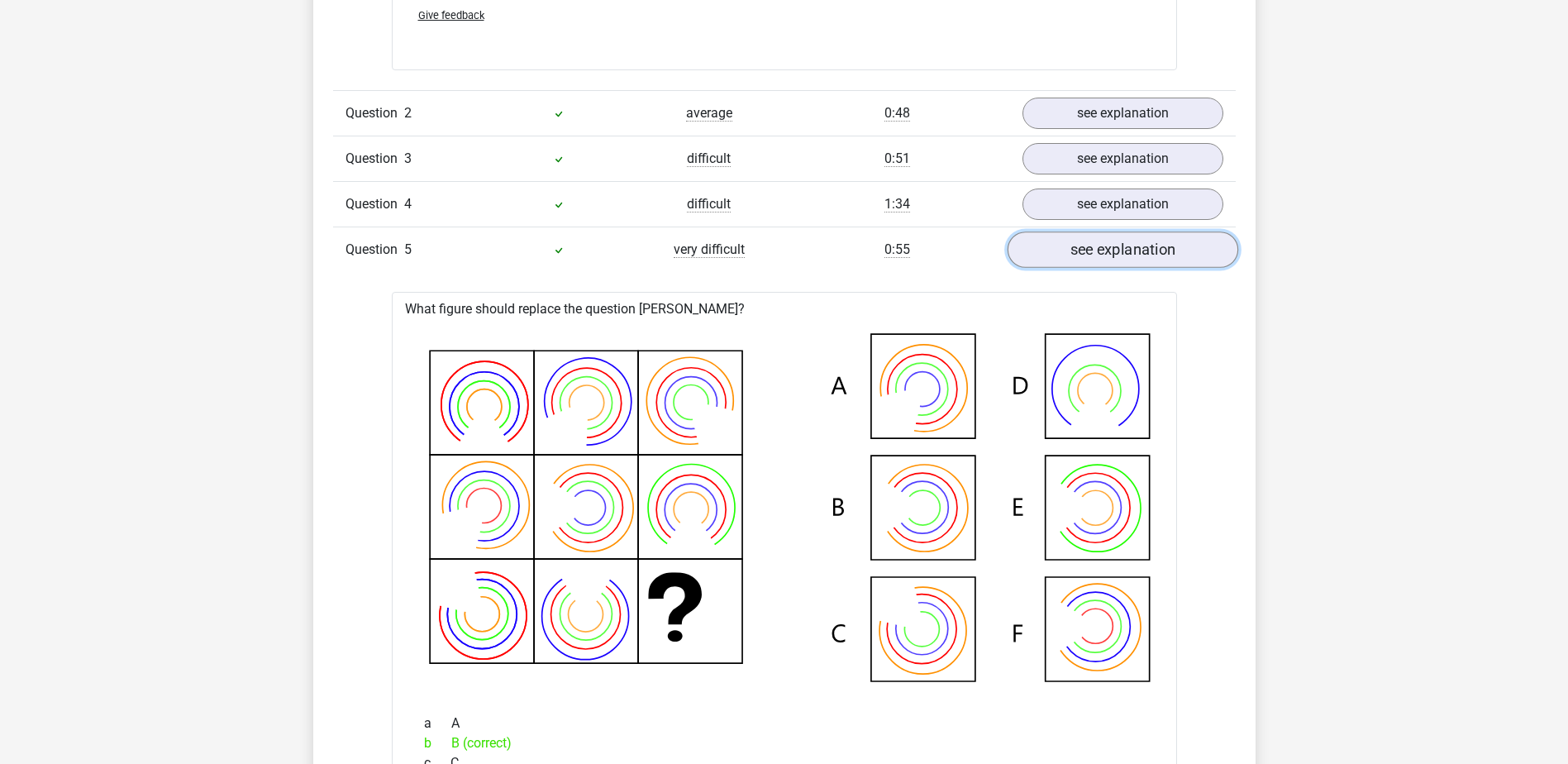
click at [1072, 237] on link "see explanation" at bounding box center [1122, 250] width 231 height 37
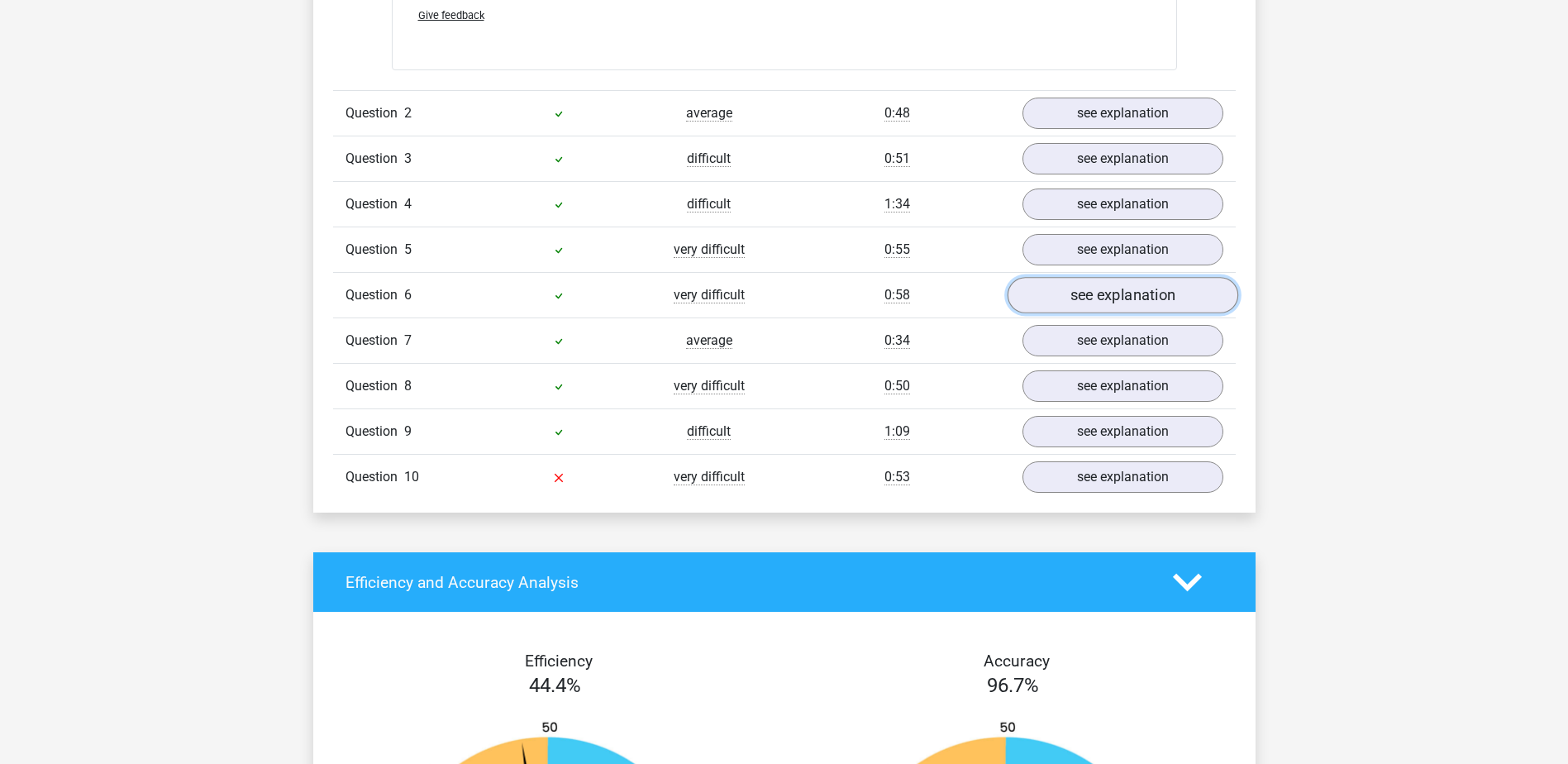
click at [1059, 301] on link "see explanation" at bounding box center [1122, 296] width 231 height 37
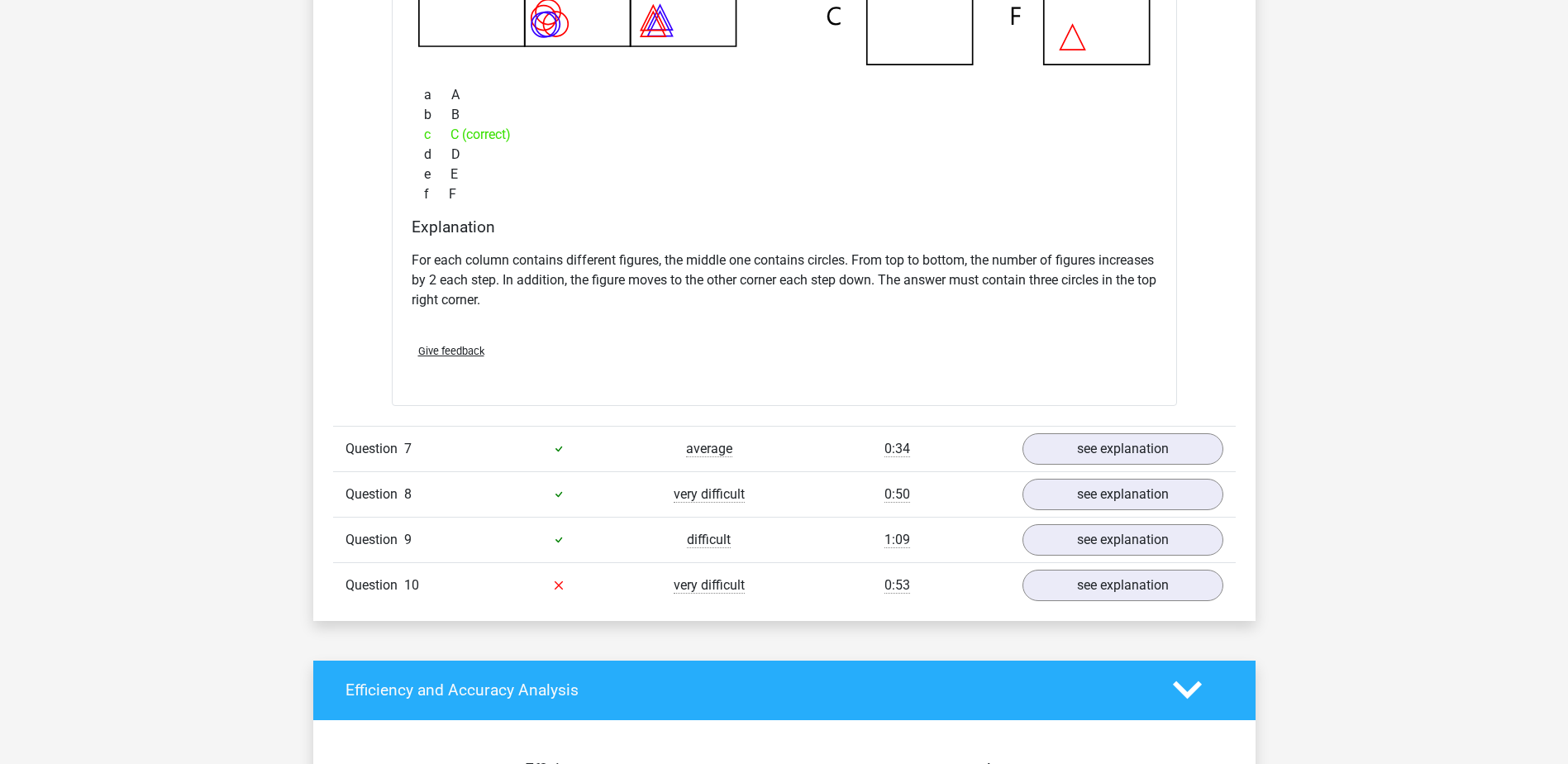
scroll to position [3143, 0]
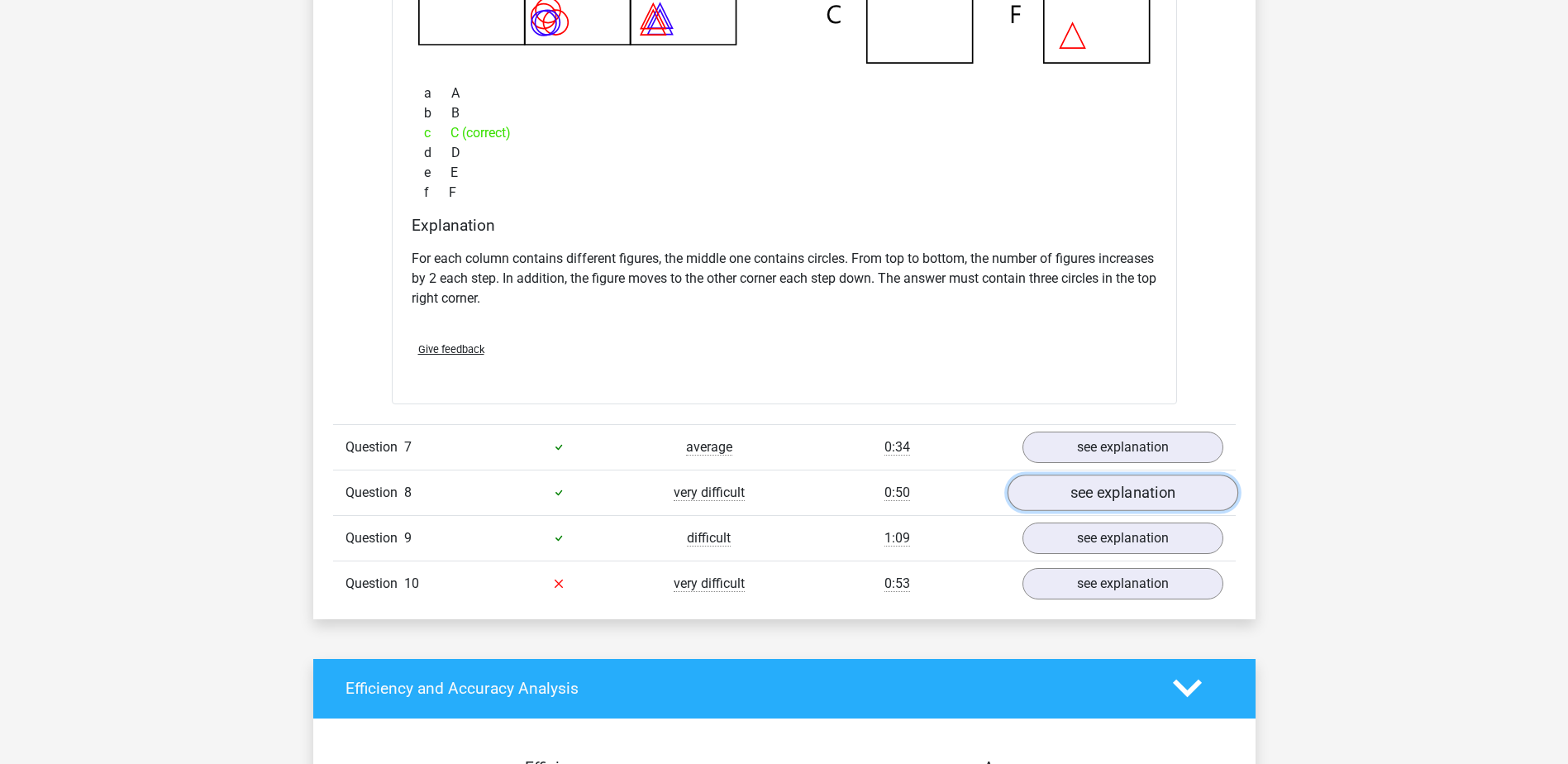
click at [1086, 502] on link "see explanation" at bounding box center [1122, 493] width 231 height 37
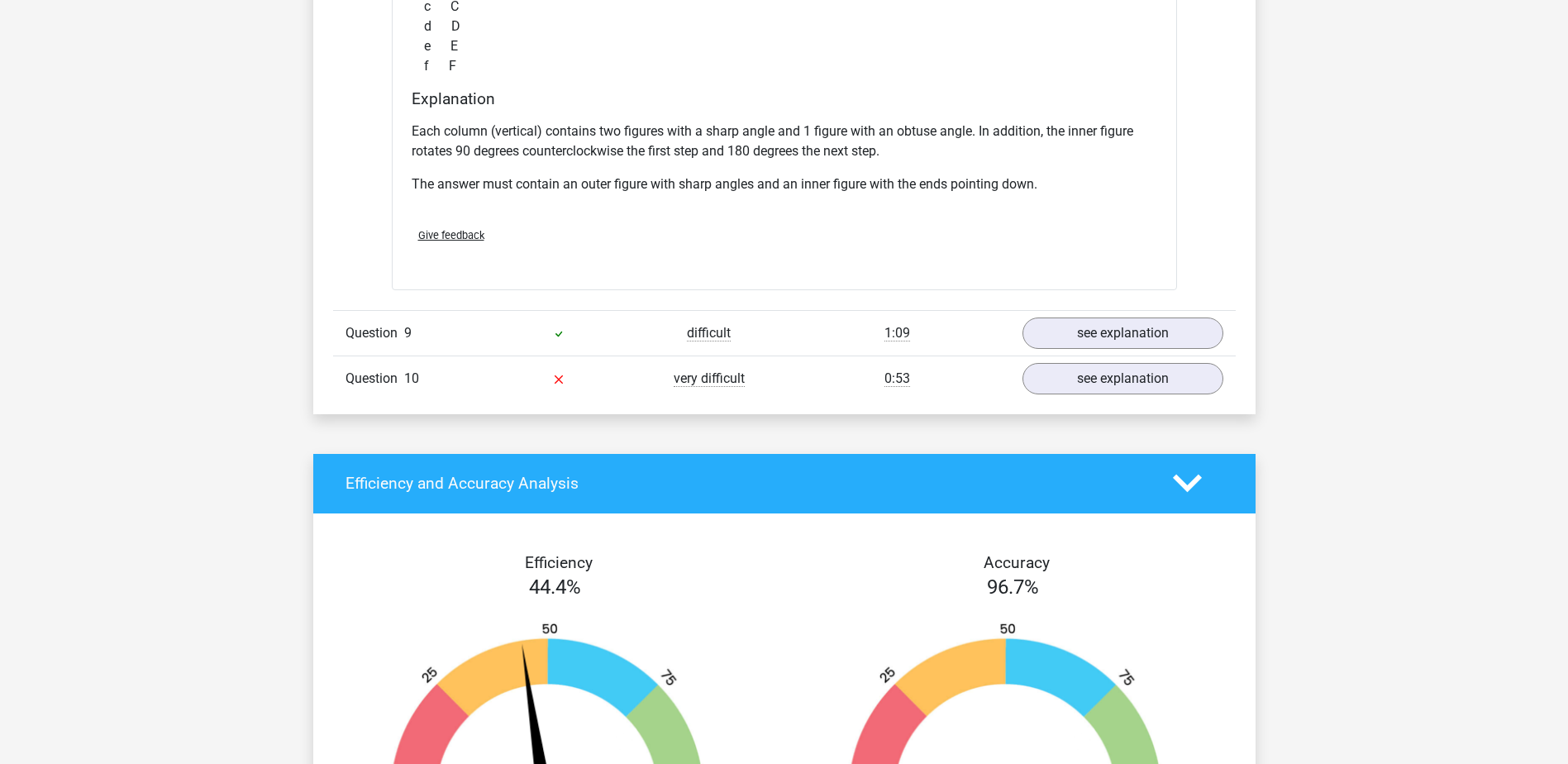
scroll to position [4136, 0]
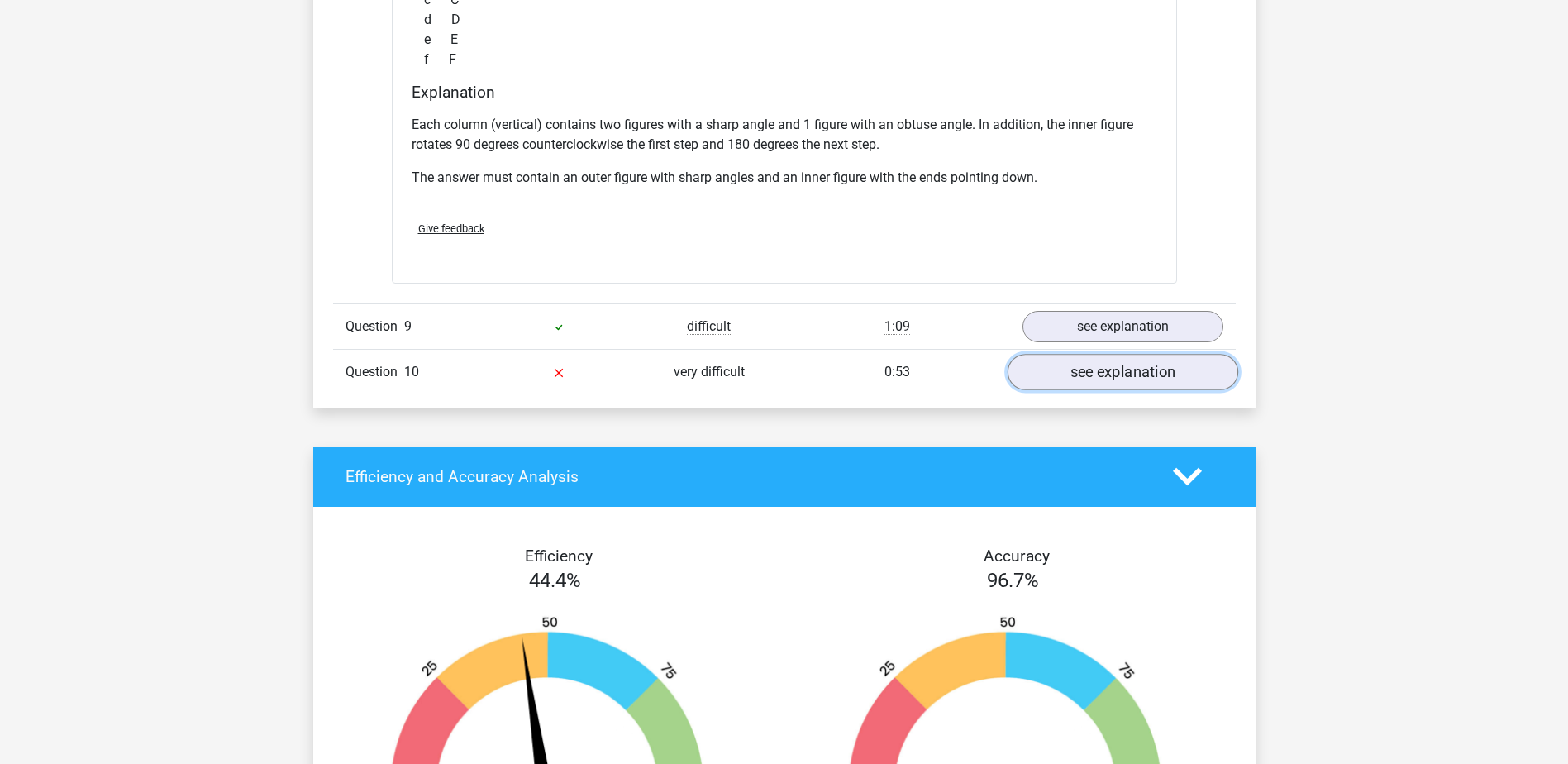
click at [1097, 382] on link "see explanation" at bounding box center [1122, 372] width 231 height 37
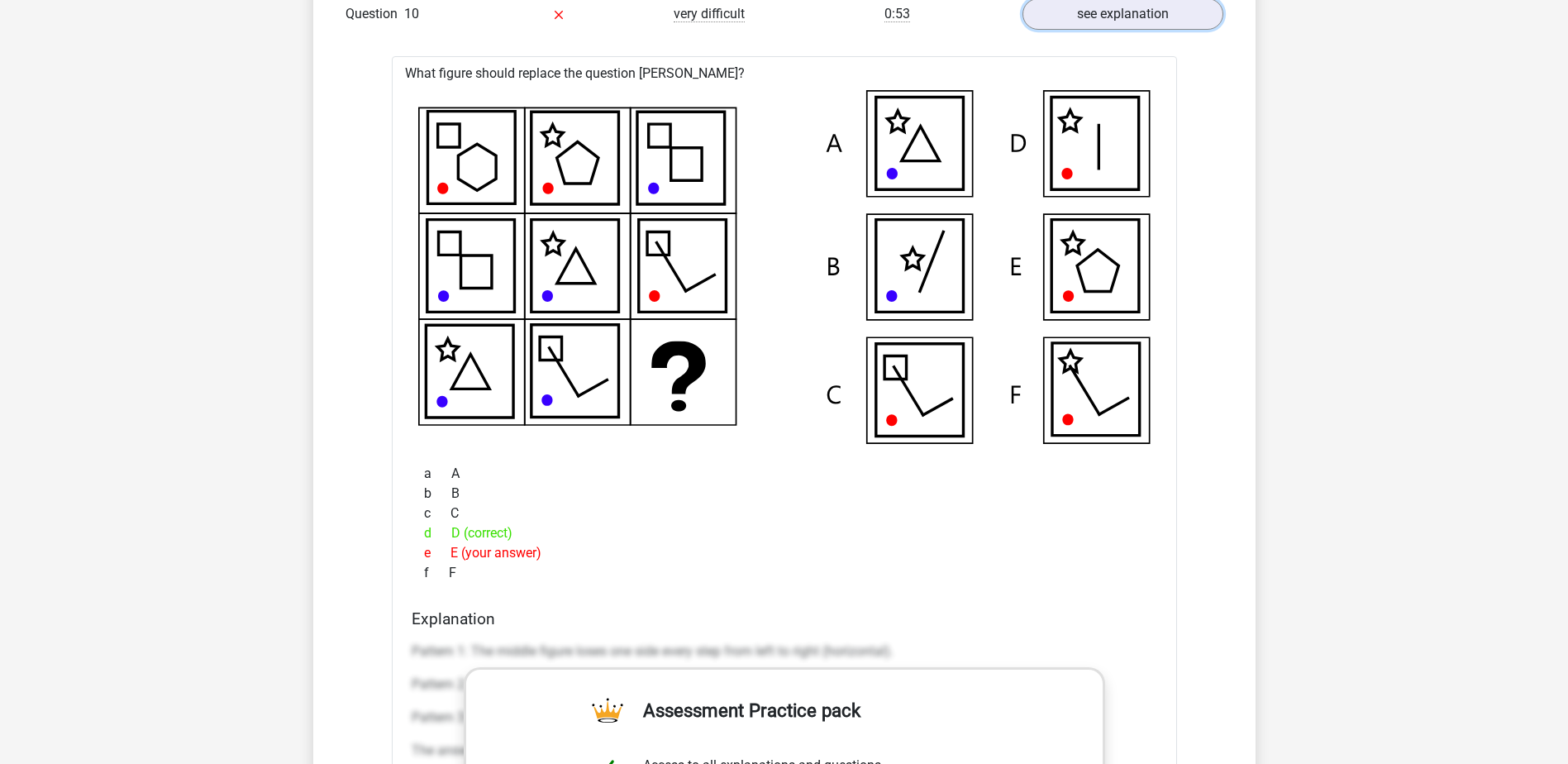
scroll to position [4384, 0]
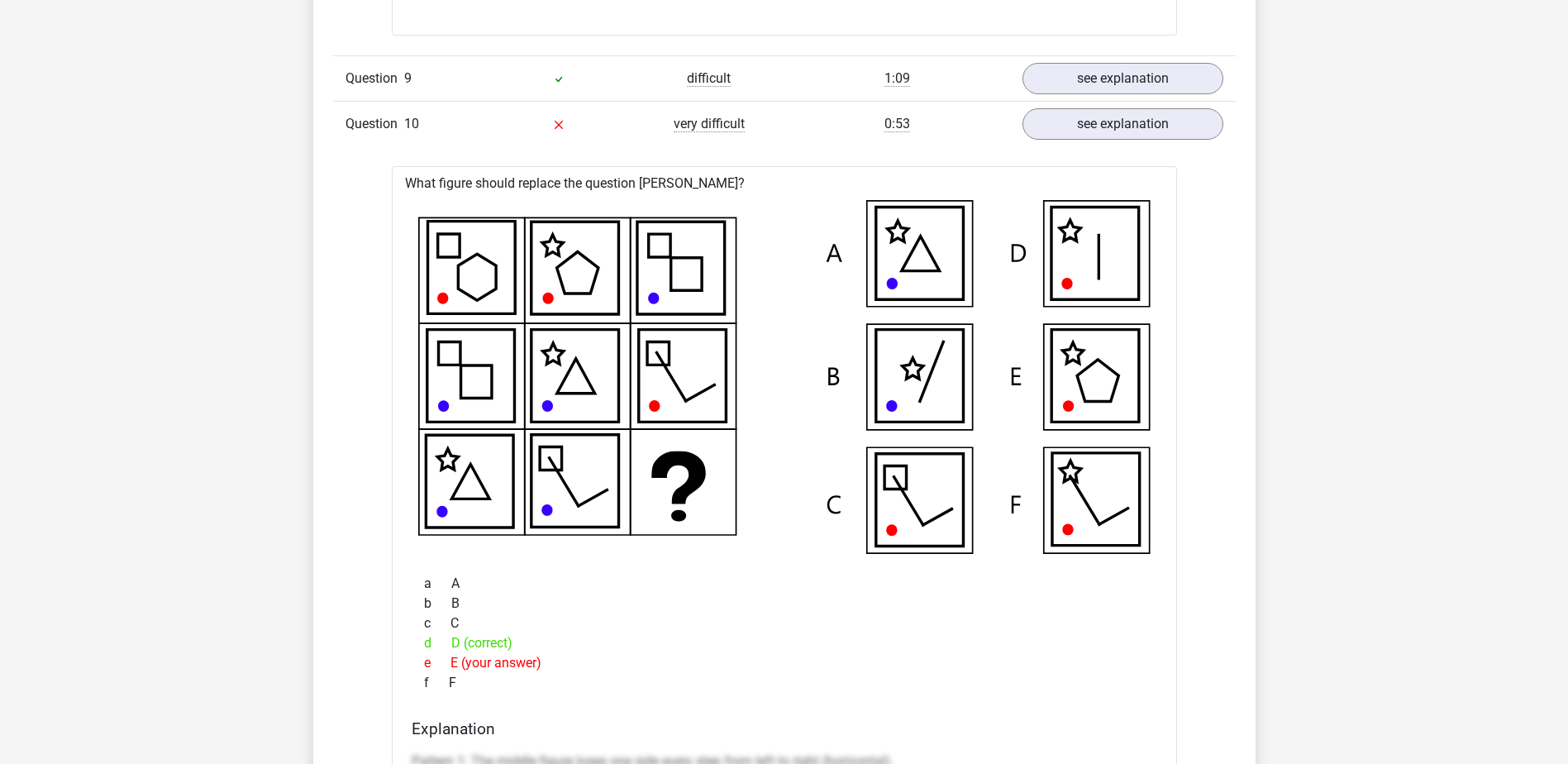
click at [1082, 255] on icon at bounding box center [1095, 253] width 88 height 93
drag, startPoint x: 661, startPoint y: 239, endPoint x: 657, endPoint y: 295, distance: 56.1
click at [661, 240] on icon at bounding box center [680, 268] width 88 height 93
click at [655, 369] on icon at bounding box center [682, 376] width 88 height 93
click at [1064, 230] on icon at bounding box center [1095, 253] width 88 height 93
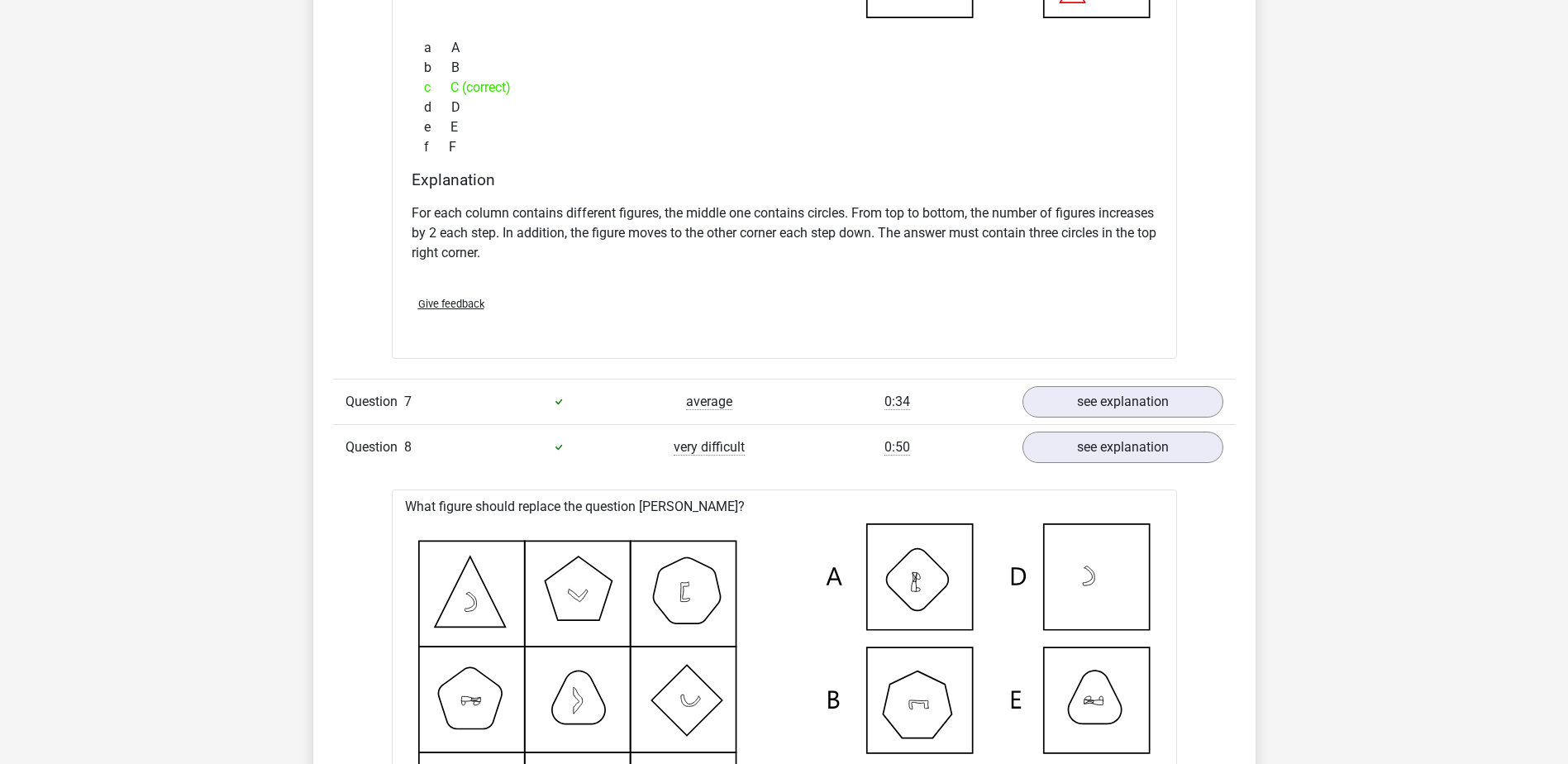
scroll to position [3143, 0]
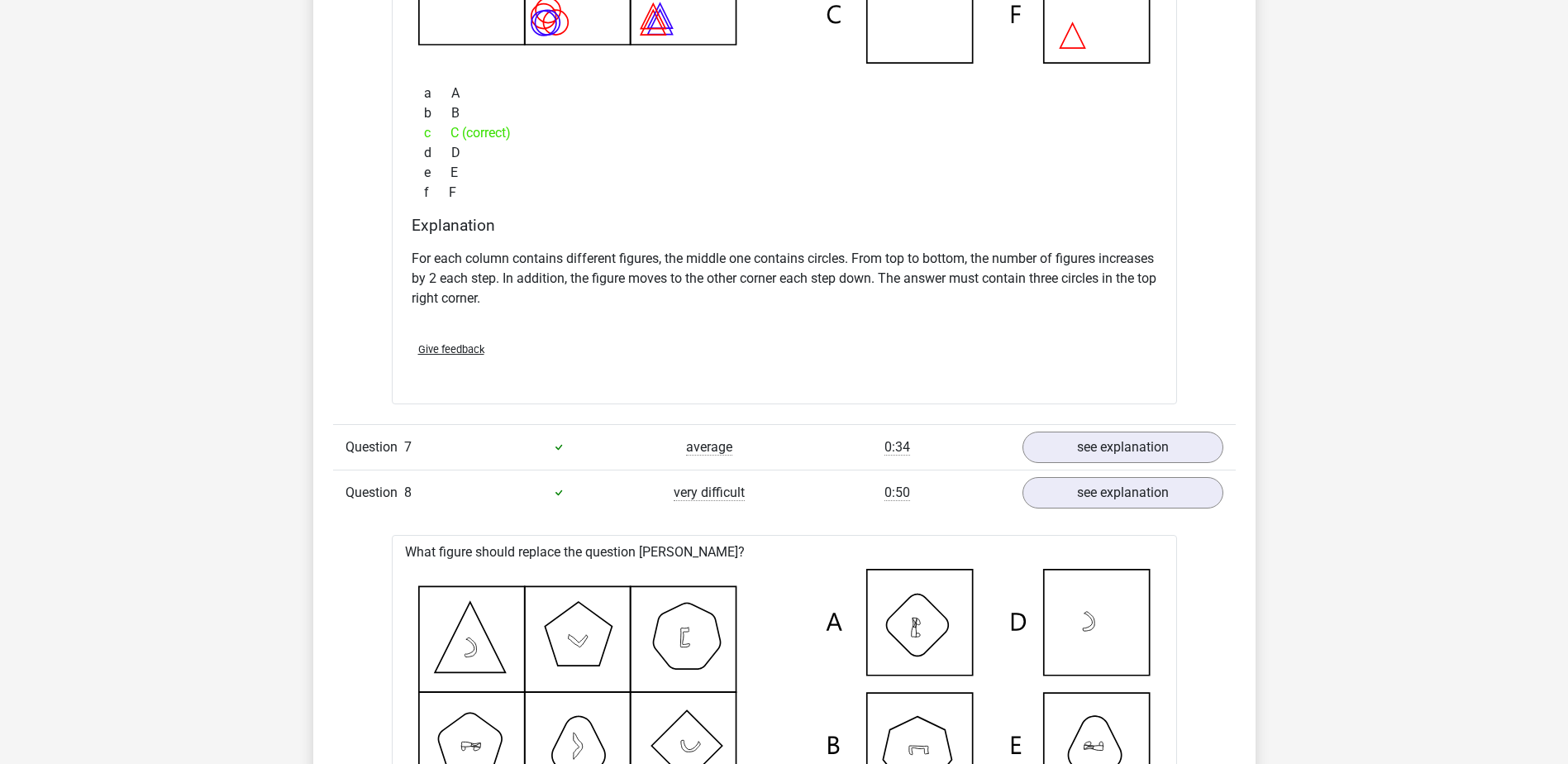
click at [431, 496] on div "Question 8" at bounding box center [408, 493] width 150 height 20
click at [392, 486] on span "Question" at bounding box center [374, 493] width 59 height 20
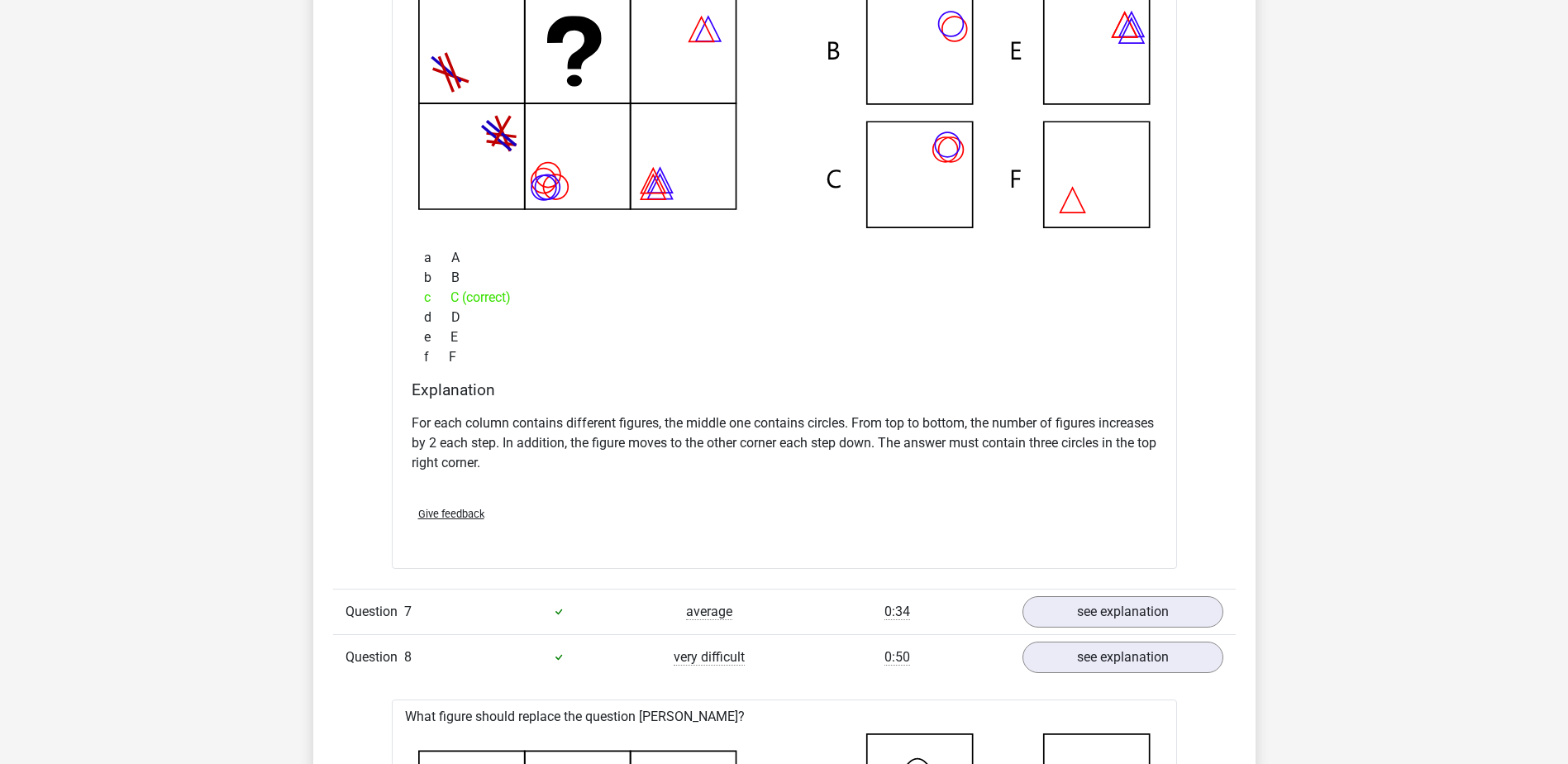
scroll to position [3225, 0]
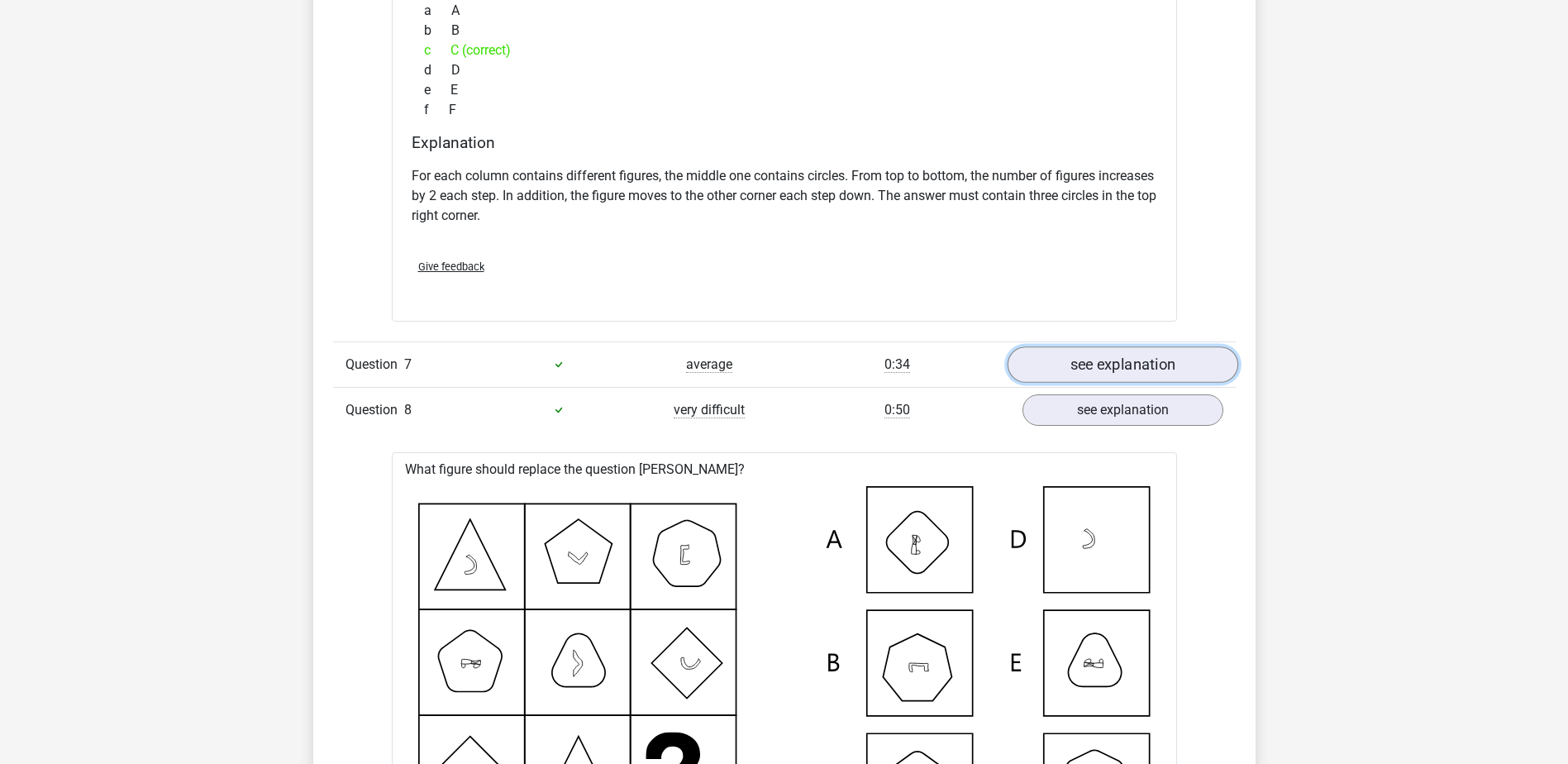
click at [1076, 363] on link "see explanation" at bounding box center [1122, 365] width 231 height 37
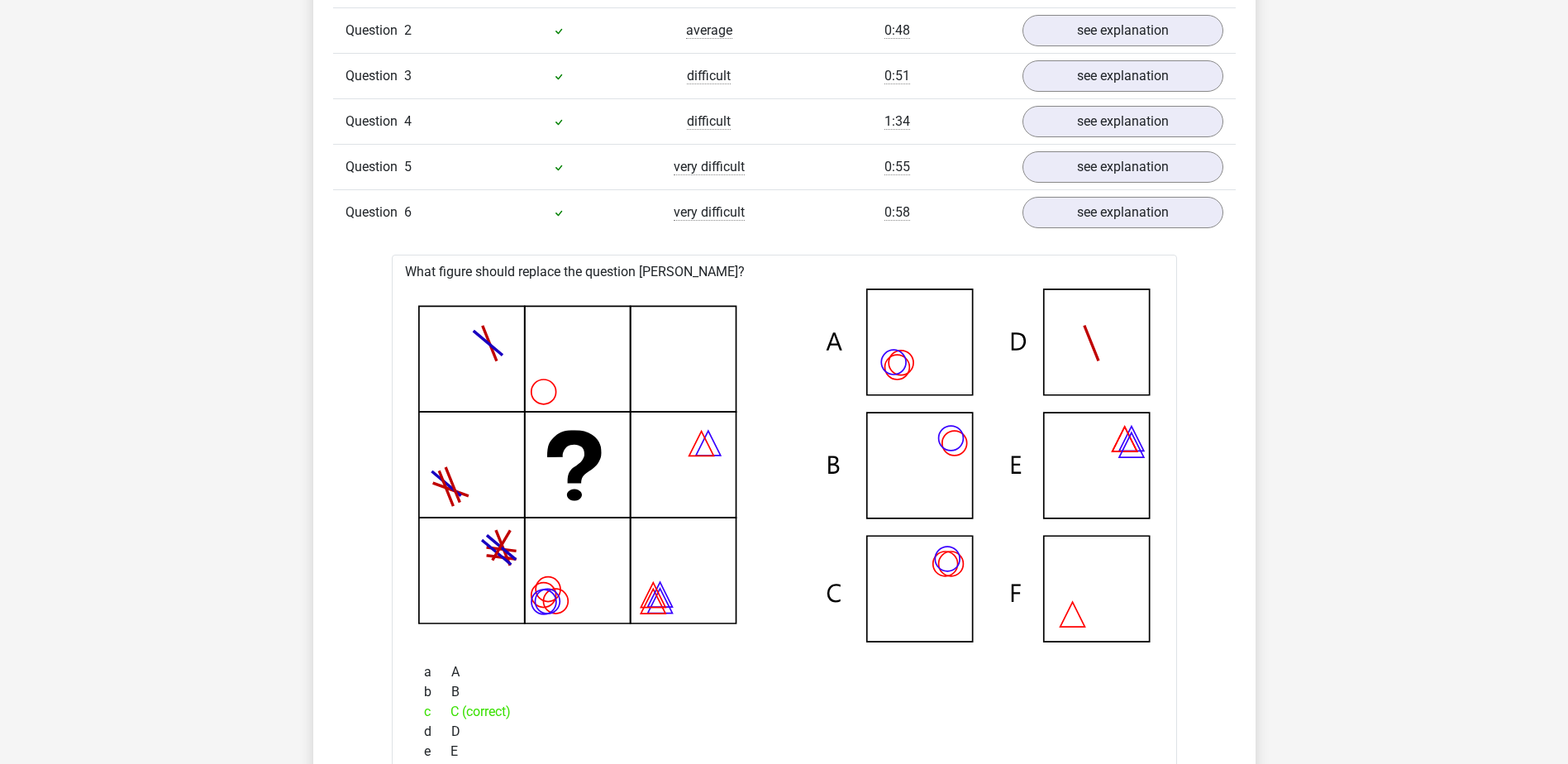
scroll to position [2233, 0]
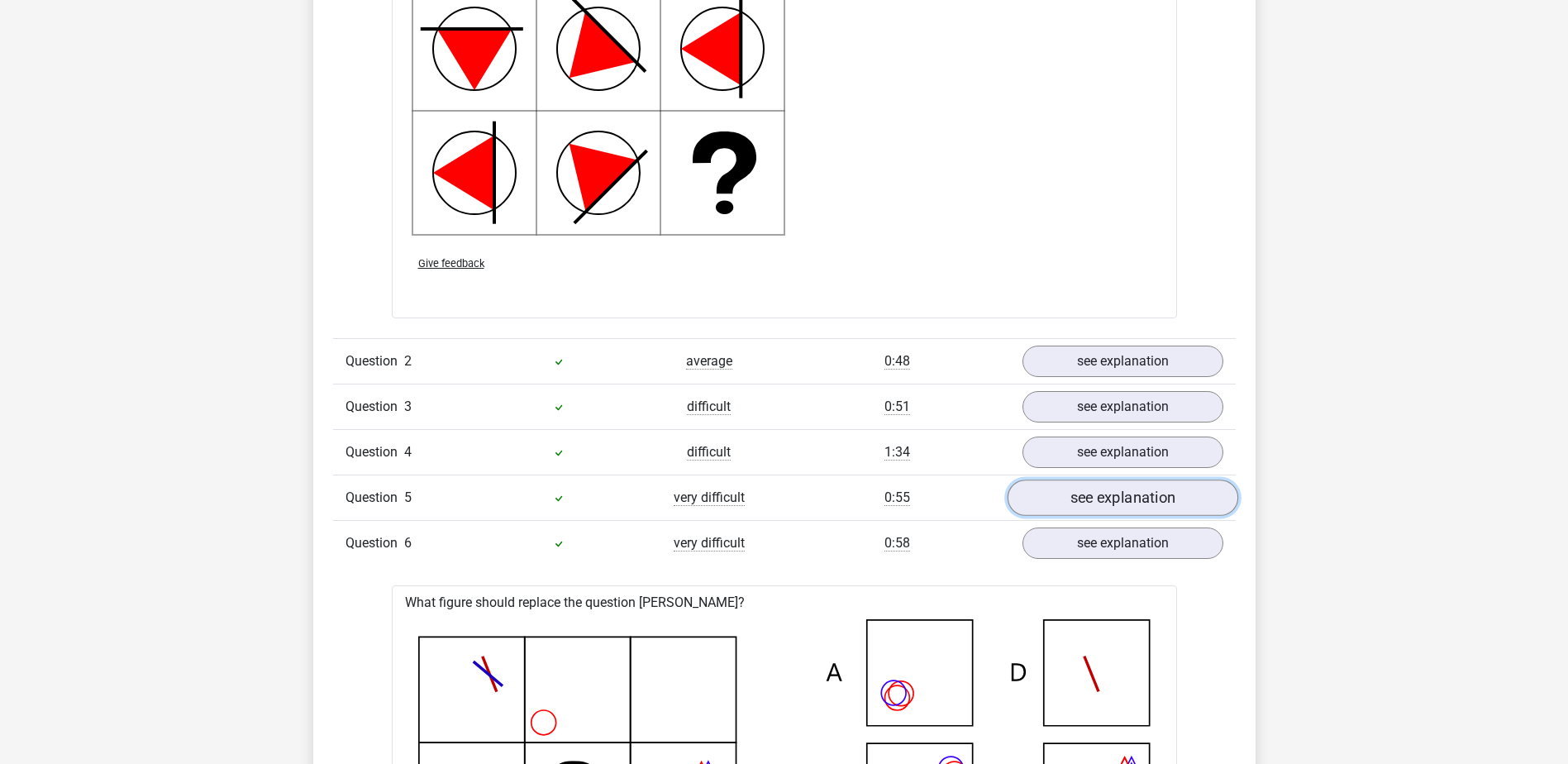
click at [1103, 495] on link "see explanation" at bounding box center [1122, 498] width 231 height 37
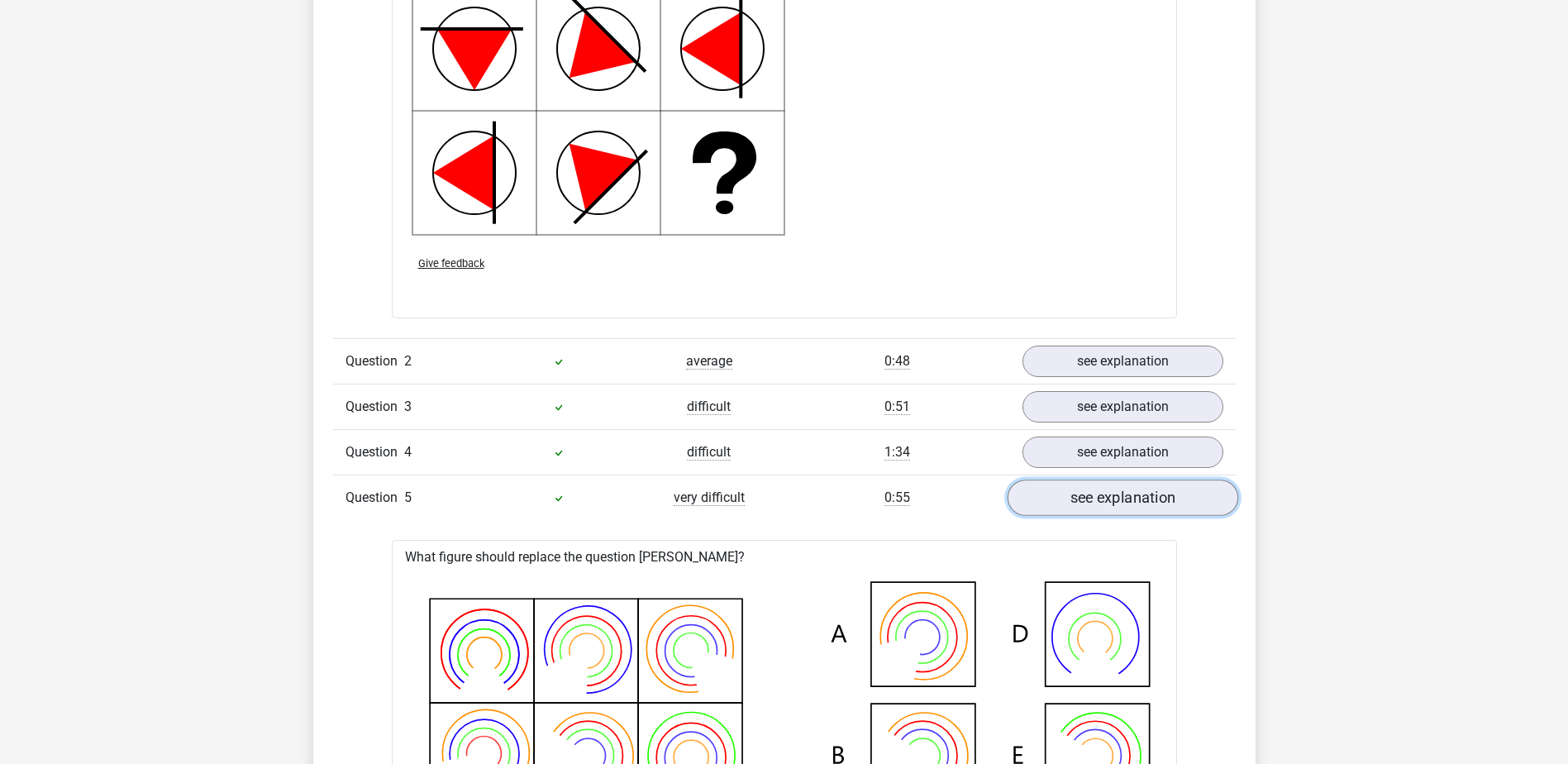
click at [1103, 495] on link "see explanation" at bounding box center [1122, 498] width 231 height 37
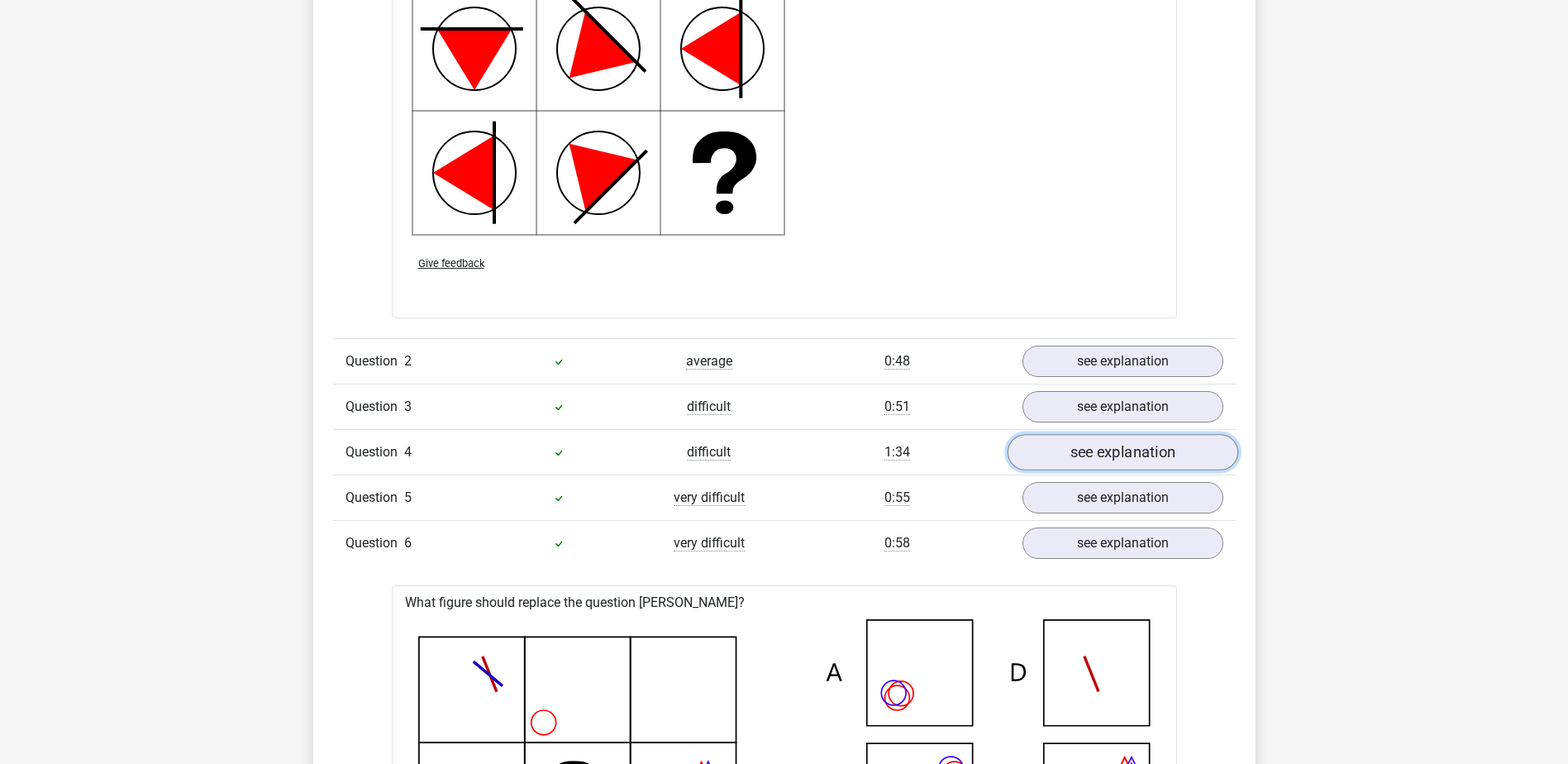
click at [1089, 443] on link "see explanation" at bounding box center [1122, 453] width 231 height 37
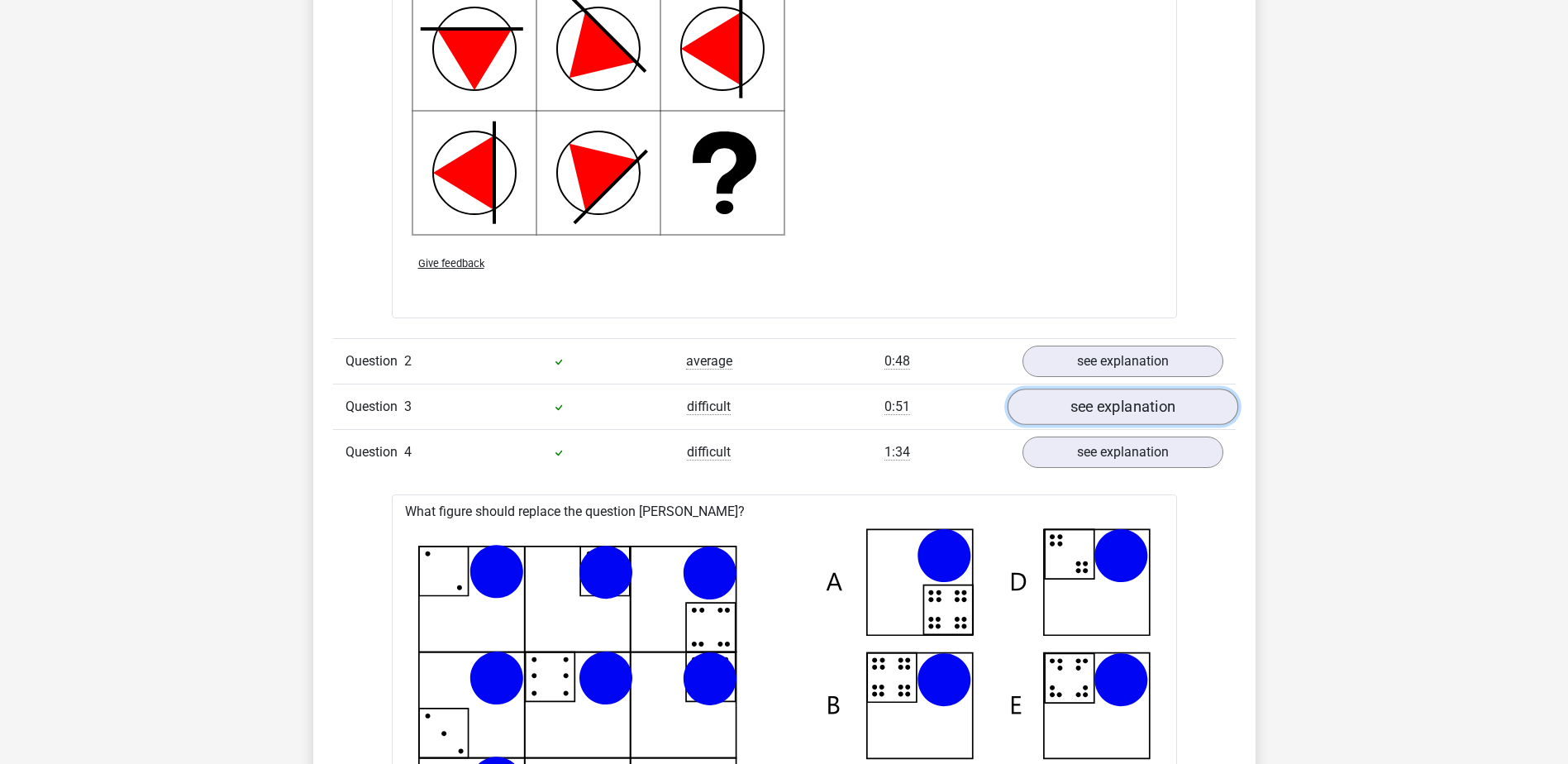
click at [1075, 419] on link "see explanation" at bounding box center [1122, 407] width 231 height 37
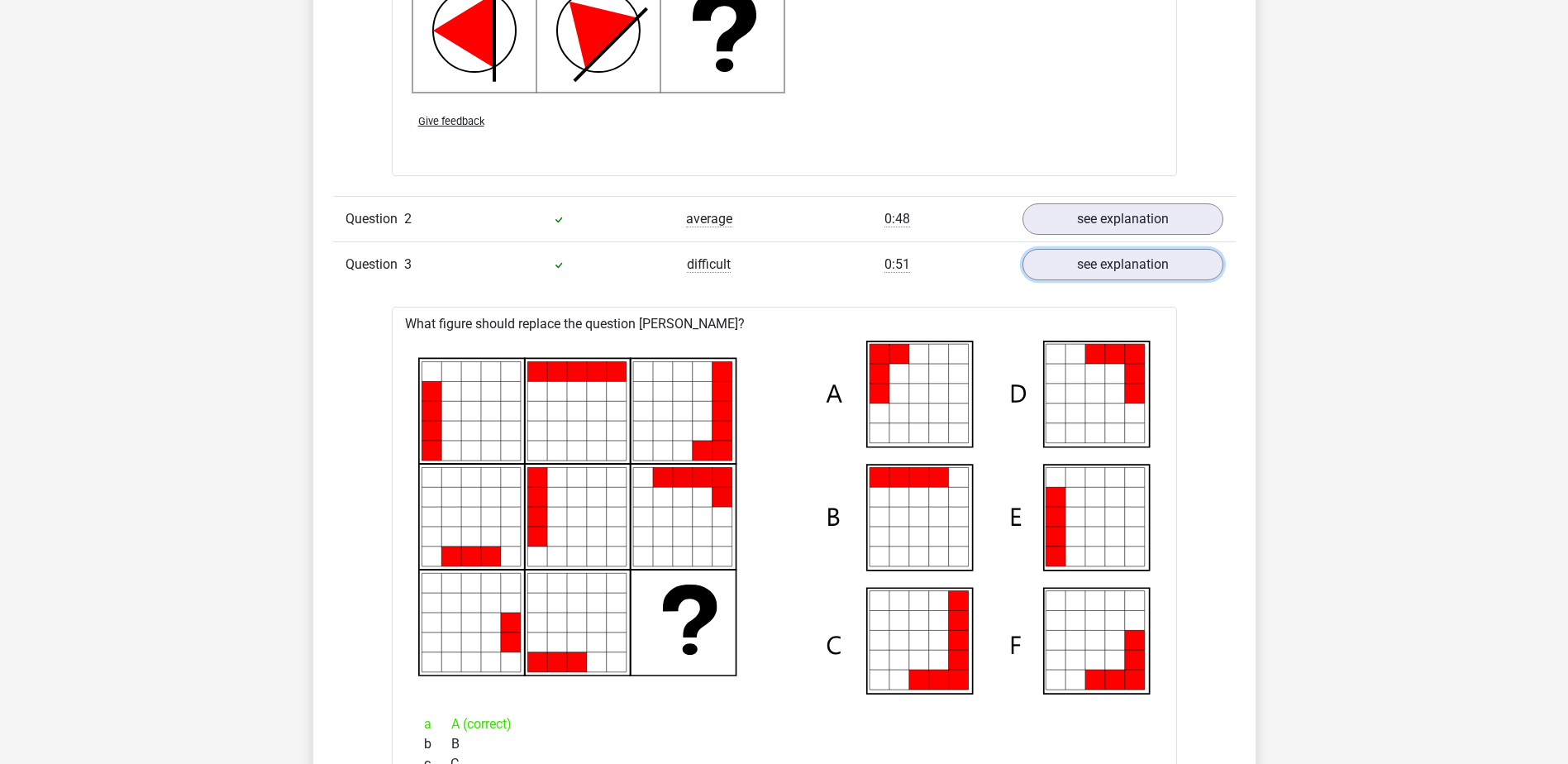
scroll to position [2399, 0]
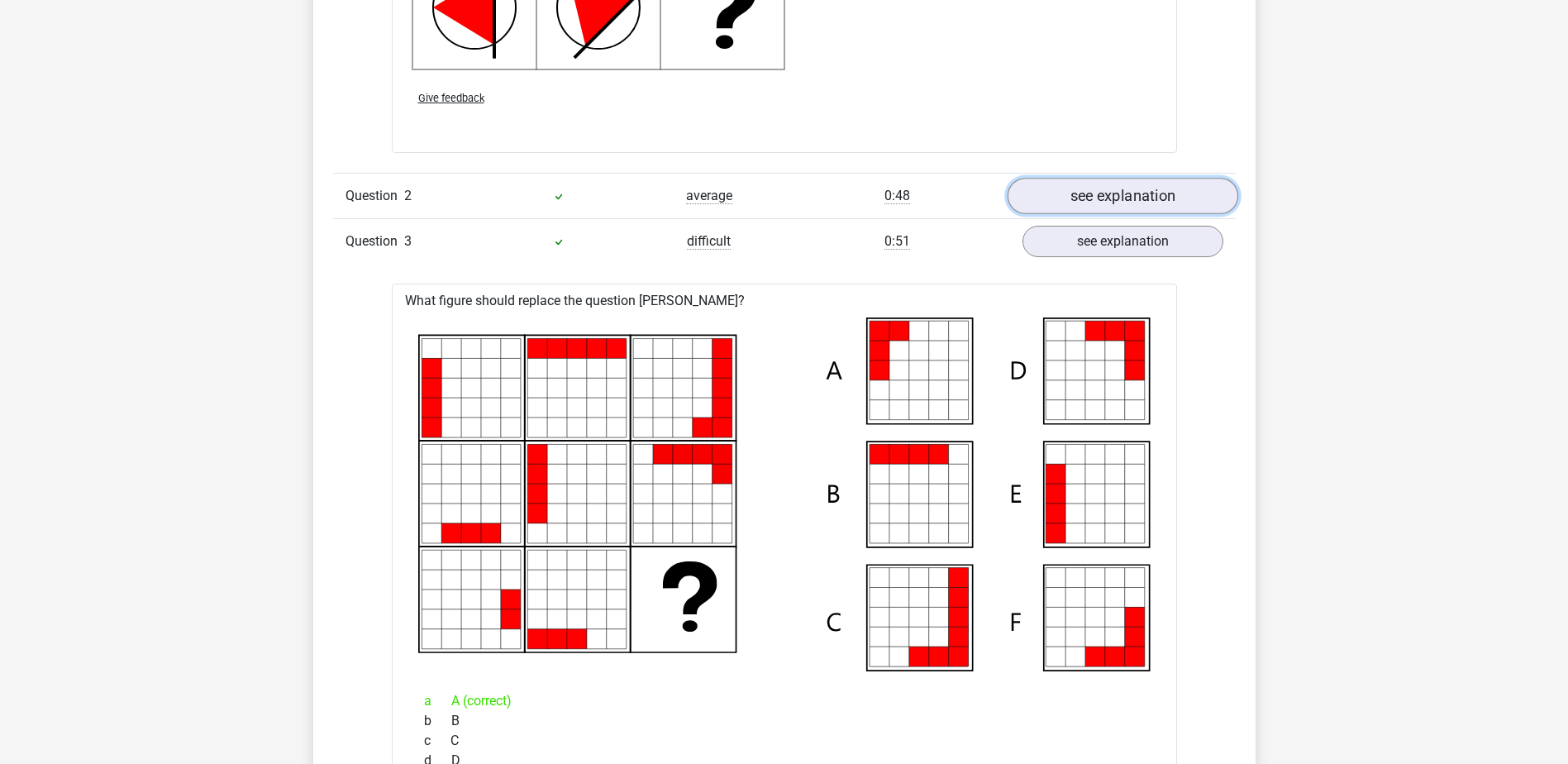
click at [1101, 210] on link "see explanation" at bounding box center [1122, 196] width 231 height 37
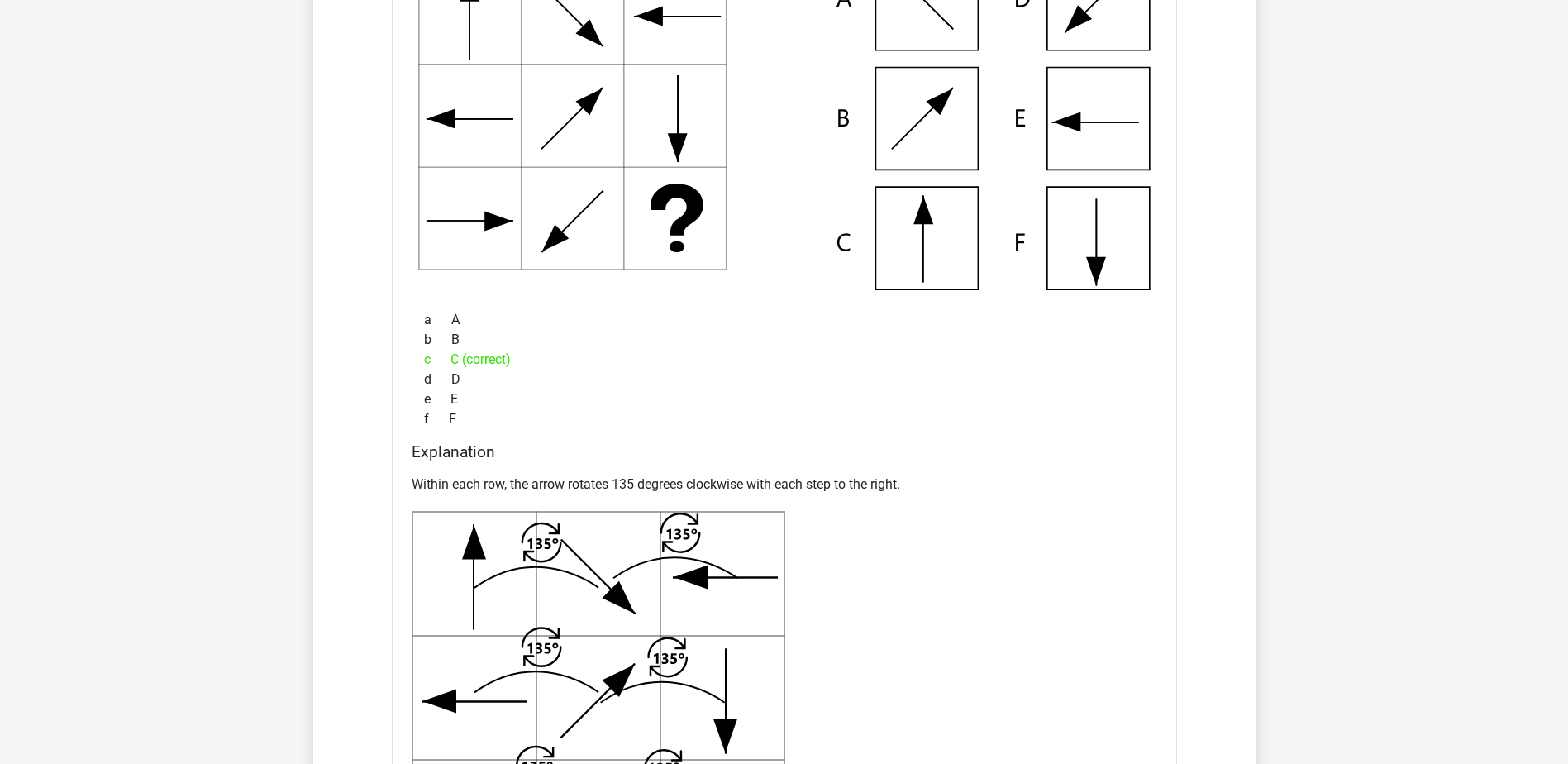
scroll to position [2729, 0]
